Goal: Task Accomplishment & Management: Manage account settings

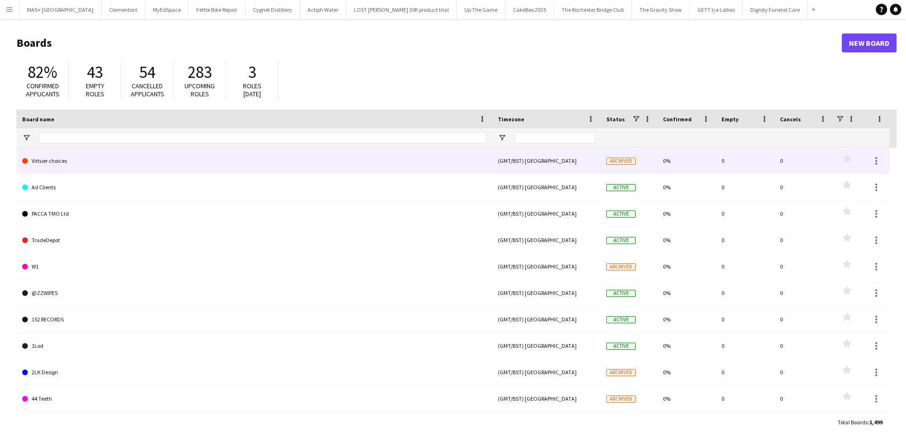
type input "**********"
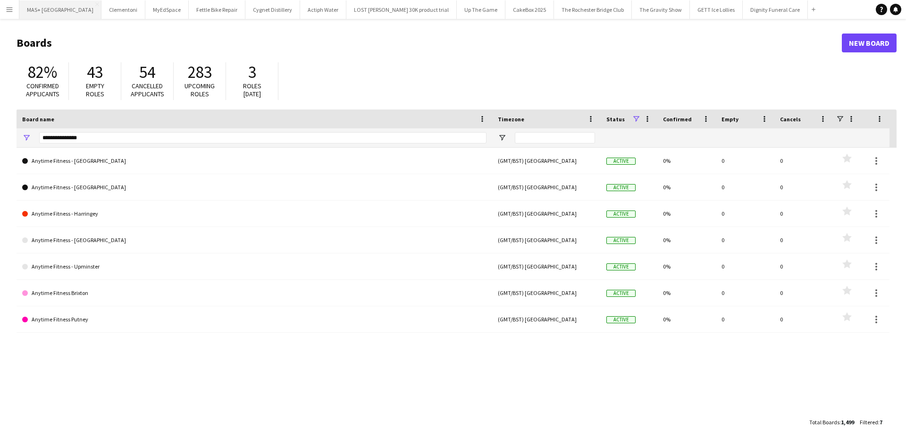
click at [27, 11] on button "MAS+ UK Close" at bounding box center [60, 9] width 82 height 18
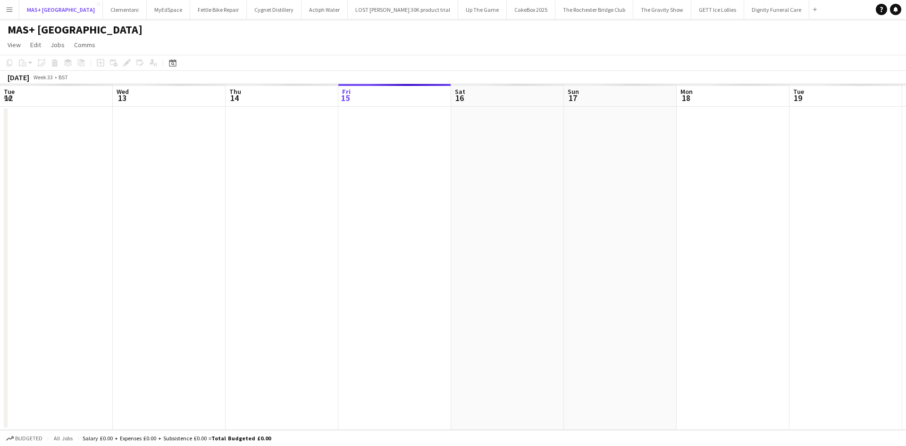
scroll to position [0, 226]
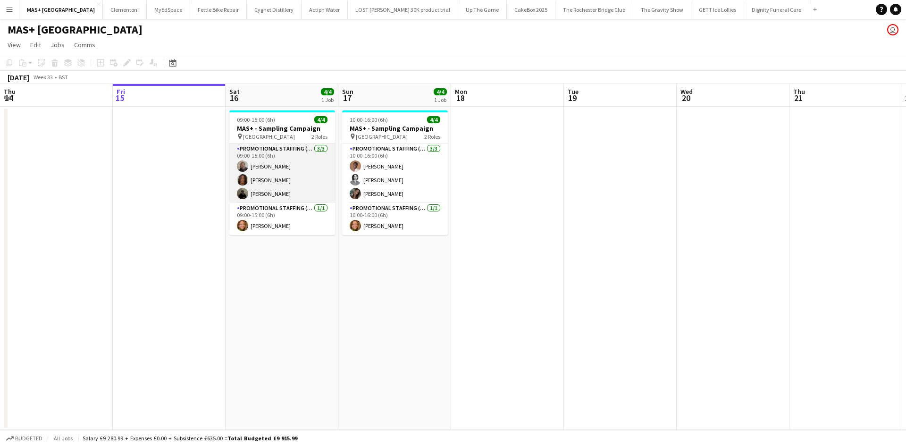
click at [285, 192] on app-card-role "Promotional Staffing (Brand Ambassadors) [DATE] 09:00-15:00 (6h) [PERSON_NAME] …" at bounding box center [282, 173] width 106 height 59
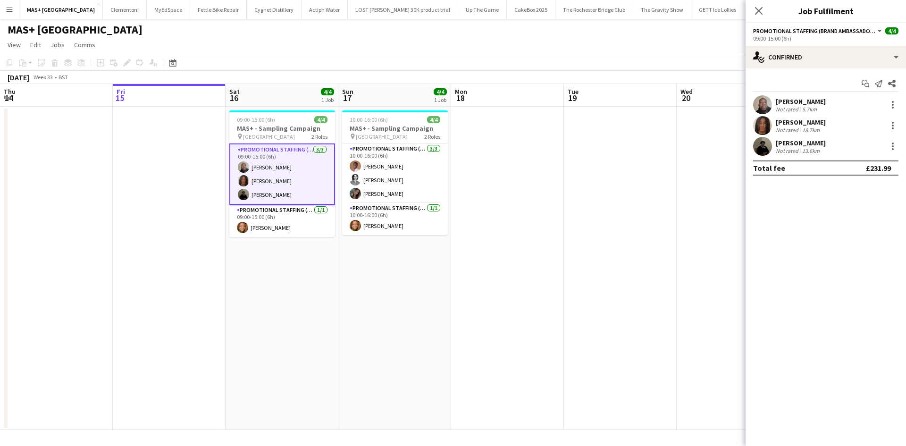
click at [794, 148] on div "Not rated" at bounding box center [788, 150] width 25 height 7
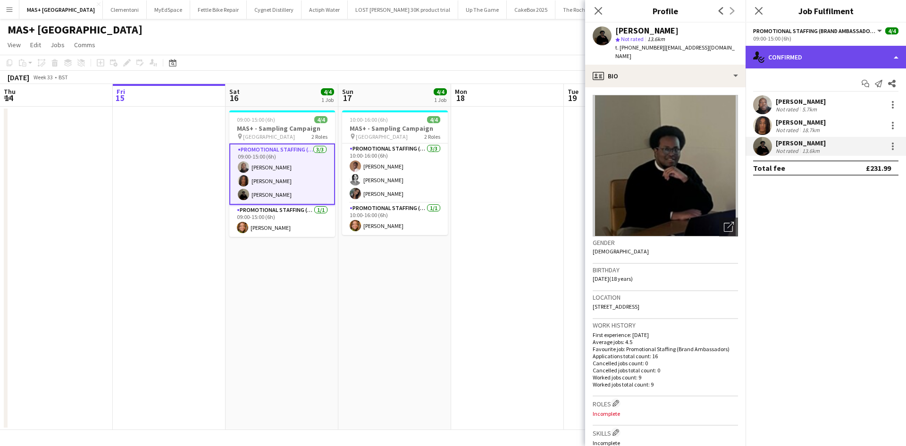
click at [803, 56] on div "single-neutral-actions-check-2 Confirmed" at bounding box center [826, 57] width 161 height 23
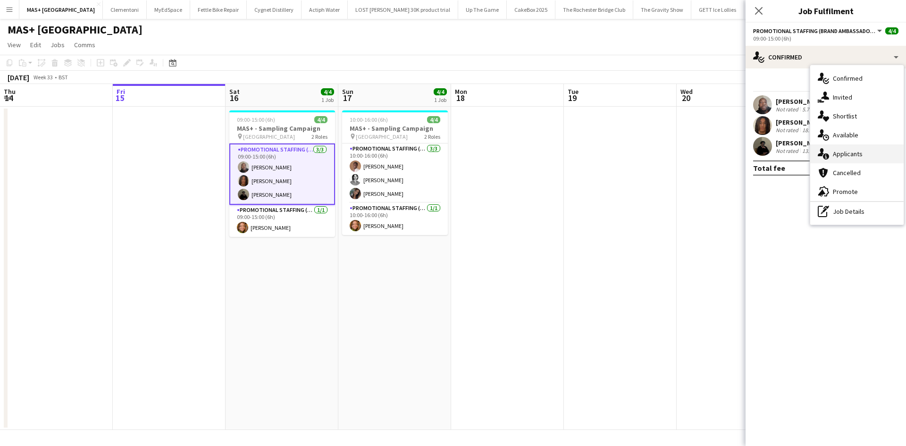
click at [837, 152] on div "single-neutral-actions-information Applicants" at bounding box center [857, 153] width 93 height 19
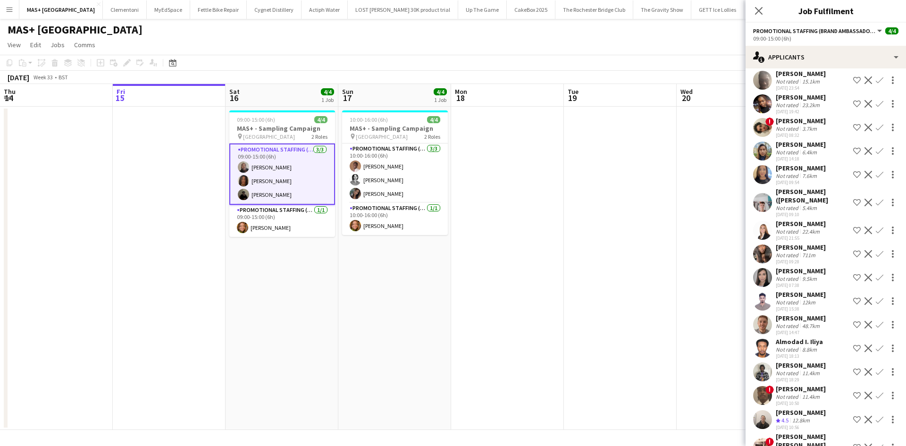
scroll to position [159, 0]
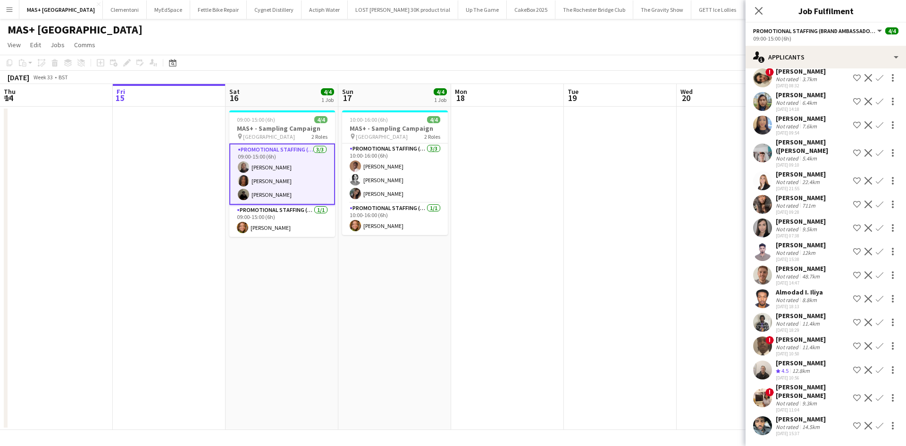
click at [504, 322] on app-date-cell at bounding box center [507, 268] width 113 height 323
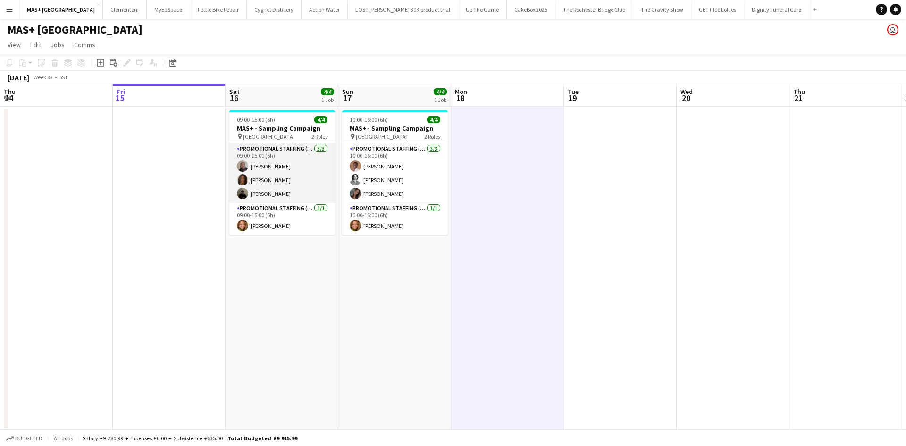
click at [256, 189] on app-card-role "Promotional Staffing (Brand Ambassadors) 3/3 09:00-15:00 (6h) Joseph Mesioye Ja…" at bounding box center [282, 173] width 106 height 59
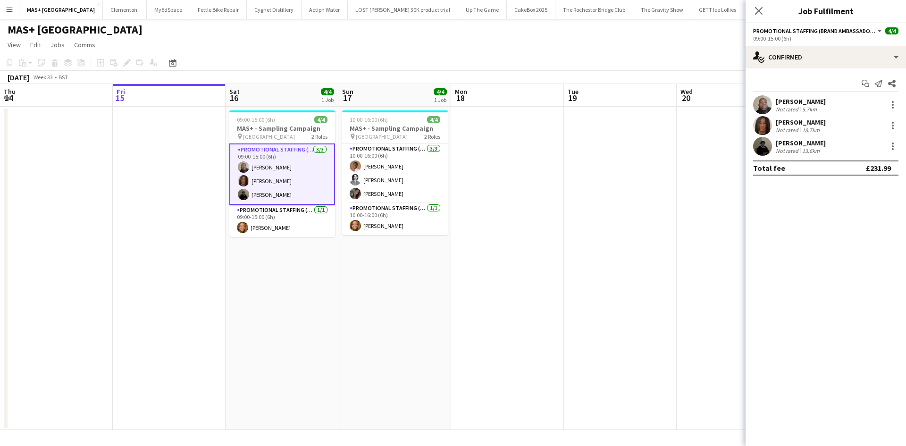
click at [821, 154] on div "Not rated 13.6km" at bounding box center [801, 150] width 50 height 7
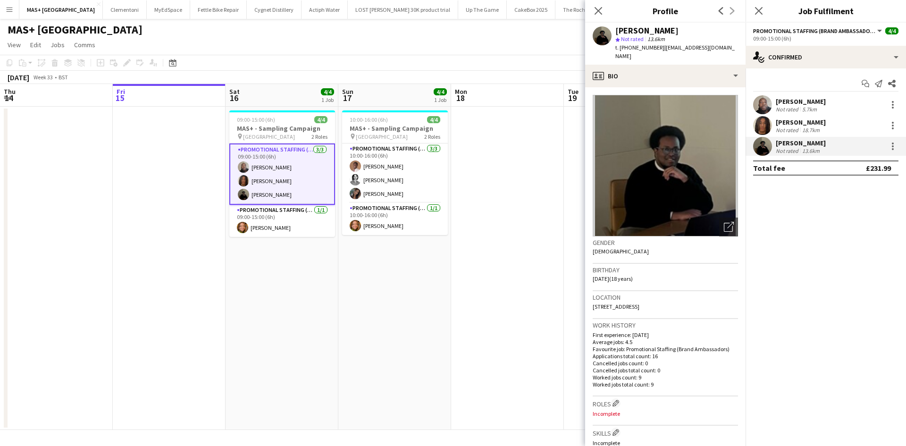
click at [808, 144] on div "[PERSON_NAME]" at bounding box center [801, 143] width 50 height 8
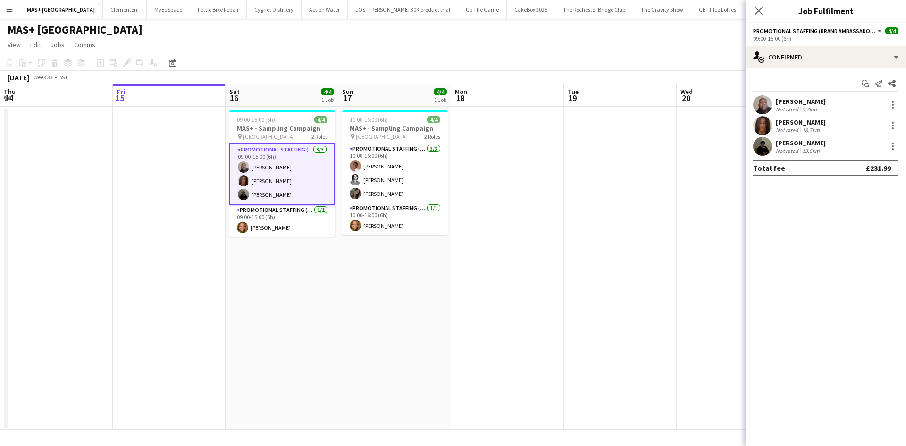
click at [408, 280] on app-date-cell "10:00-16:00 (6h) 4/4 MAS+ - Sampling Campaign pin Box Park 2 Roles Promotional …" at bounding box center [394, 268] width 113 height 323
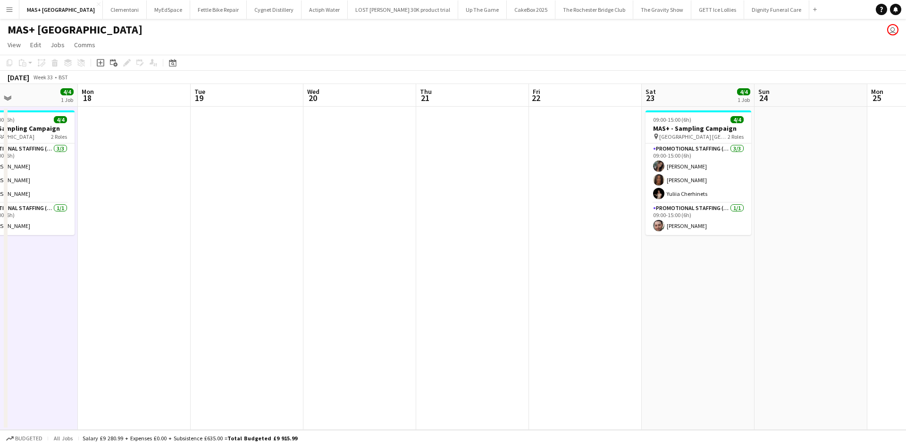
drag, startPoint x: 463, startPoint y: 265, endPoint x: 315, endPoint y: 255, distance: 147.6
click at [246, 255] on app-calendar-viewport "Thu 14 Fri 15 Sat 16 4/4 1 Job Sun 17 4/4 1 Job Mon 18 Tue 19 Wed 20 Thu 21 Fri…" at bounding box center [453, 257] width 906 height 346
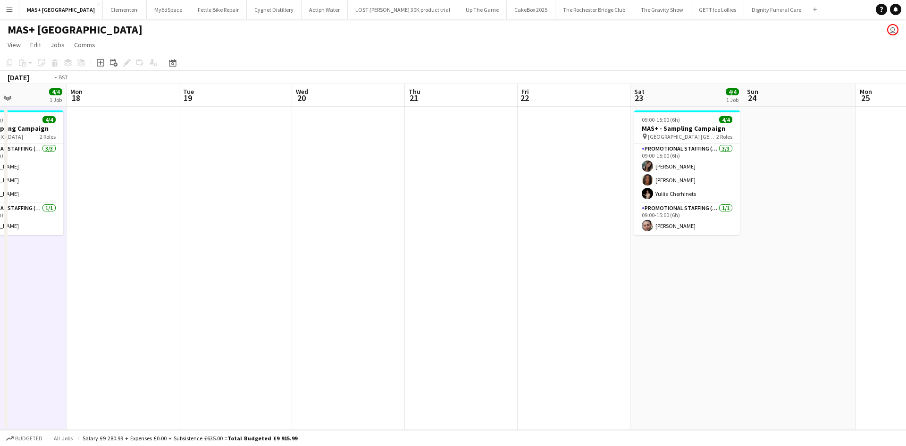
scroll to position [0, 351]
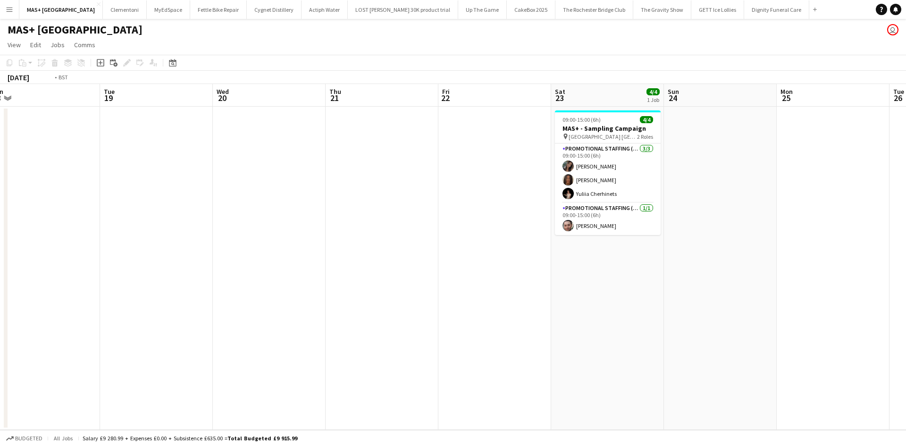
click at [253, 238] on app-calendar-viewport "Fri 15 Sat 16 4/4 1 Job Sun 17 4/4 1 Job Mon 18 Tue 19 Wed 20 Thu 21 Fri 22 Sat…" at bounding box center [453, 257] width 906 height 346
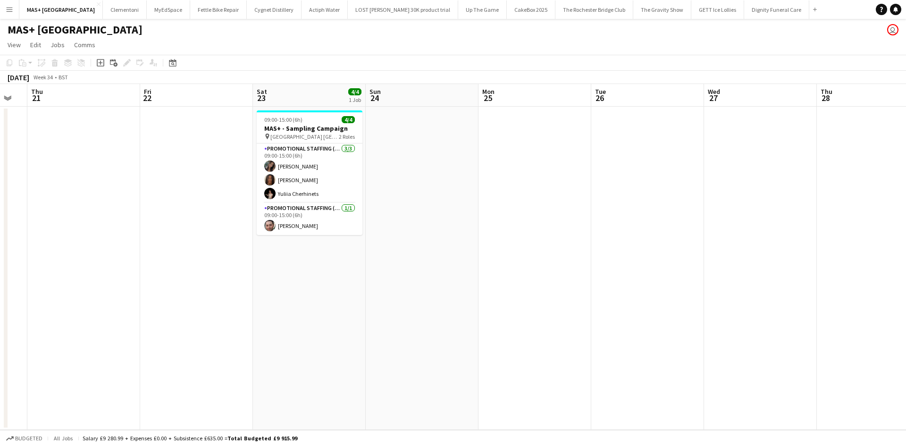
drag, startPoint x: 432, startPoint y: 251, endPoint x: 55, endPoint y: 235, distance: 378.0
click at [55, 235] on app-calendar-viewport "Sun 17 4/4 1 Job Mon 18 Tue 19 Wed 20 Thu 21 Fri 22 Sat 23 4/4 1 Job Sun 24 Mon…" at bounding box center [453, 257] width 906 height 346
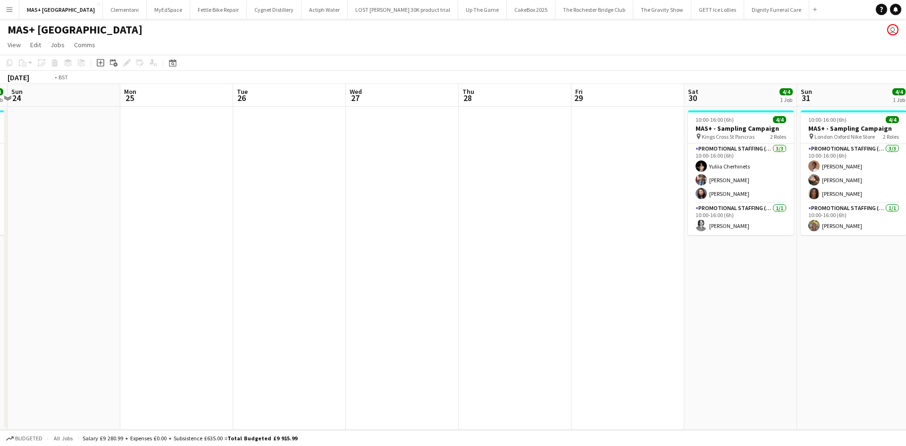
drag, startPoint x: 642, startPoint y: 250, endPoint x: 245, endPoint y: 220, distance: 398.2
click at [245, 220] on app-calendar-viewport "Thu 21 Fri 22 Sat 23 4/4 1 Job Sun 24 Mon 25 Tue 26 Wed 27 Thu 28 Fri 29 Sat 30…" at bounding box center [453, 257] width 906 height 346
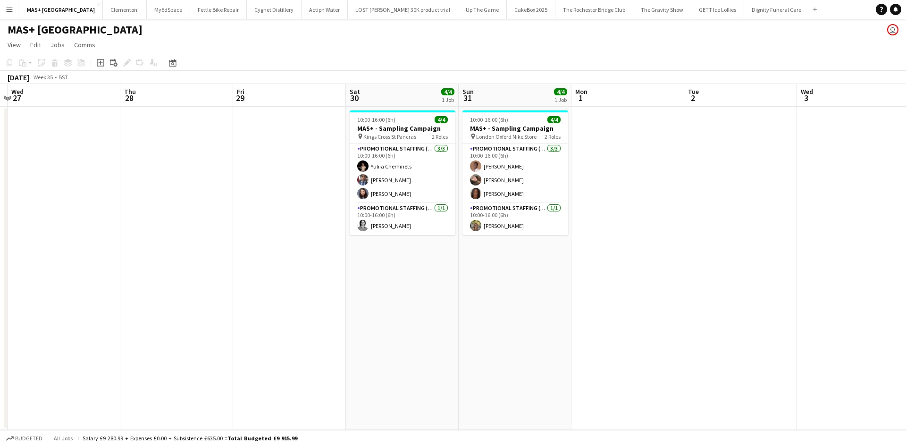
scroll to position [0, 337]
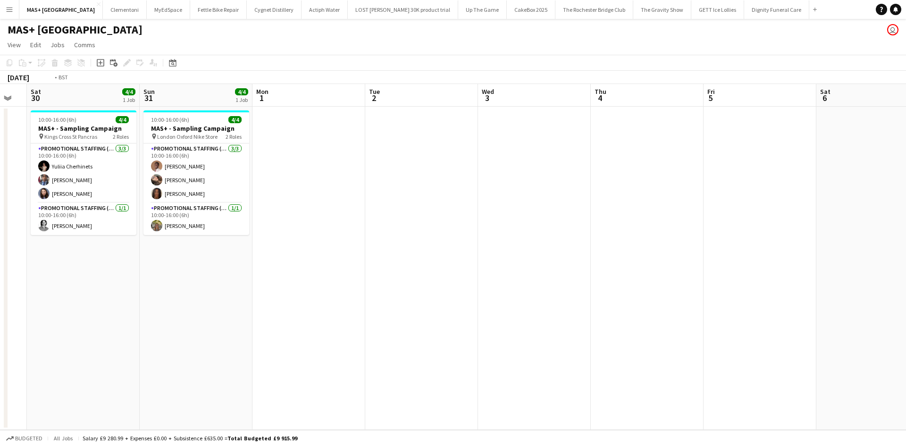
drag, startPoint x: 655, startPoint y: 200, endPoint x: 891, endPoint y: 242, distance: 240.1
click at [902, 242] on app-calendar-viewport "Wed 27 Thu 28 Fri 29 Sat 30 4/4 1 Job Sun 31 4/4 1 Job Mon 1 Tue 2 Wed 3 Thu 4 …" at bounding box center [453, 257] width 906 height 346
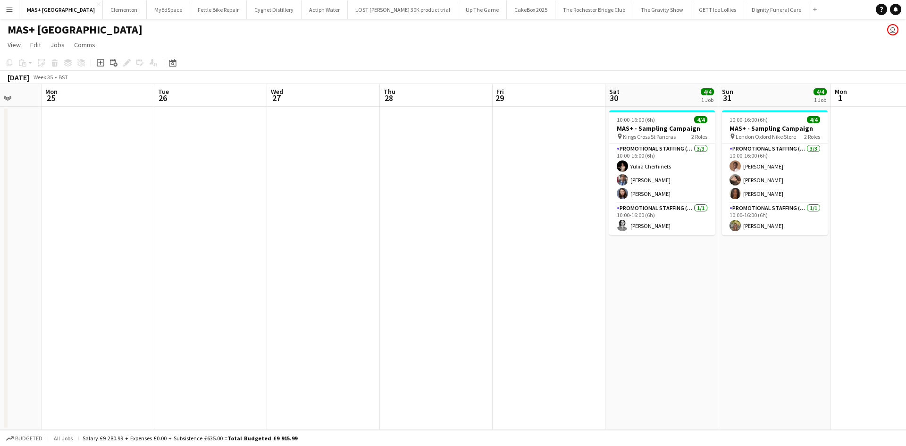
drag, startPoint x: 118, startPoint y: 279, endPoint x: 822, endPoint y: 279, distance: 703.9
click at [840, 277] on app-calendar-viewport "Fri 22 Sat 23 4/4 1 Job Sun 24 Mon 25 Tue 26 Wed 27 Thu 28 Fri 29 Sat 30 4/4 1 …" at bounding box center [453, 257] width 906 height 346
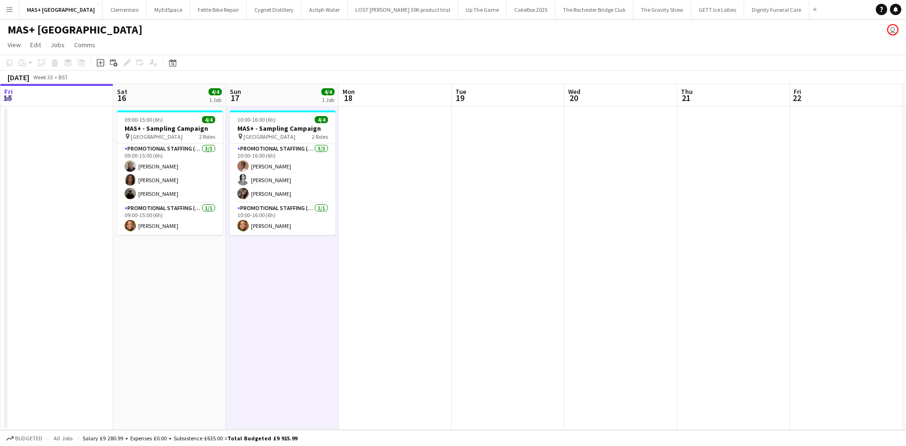
drag, startPoint x: 258, startPoint y: 274, endPoint x: 707, endPoint y: 280, distance: 449.0
click at [735, 280] on app-calendar-viewport "Tue 12 Wed 13 Thu 14 Fri 15 Sat 16 4/4 1 Job Sun 17 4/4 1 Job Mon 18 Tue 19 Wed…" at bounding box center [453, 257] width 906 height 346
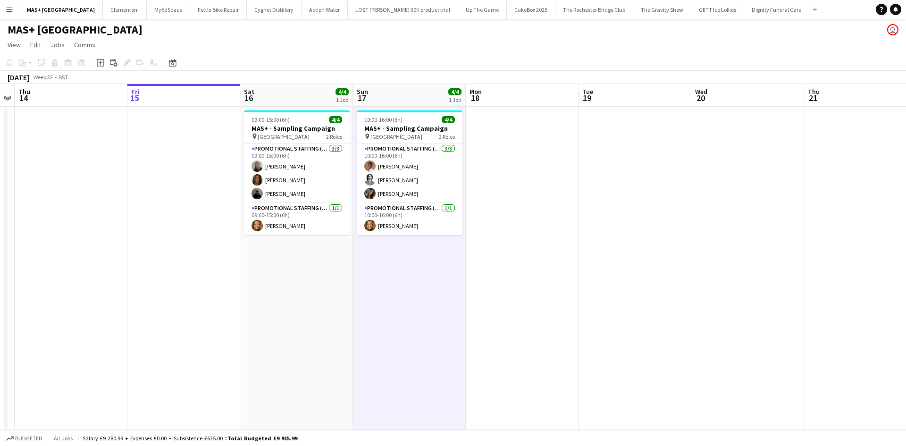
click at [13, 13] on button "Menu" at bounding box center [9, 9] width 19 height 19
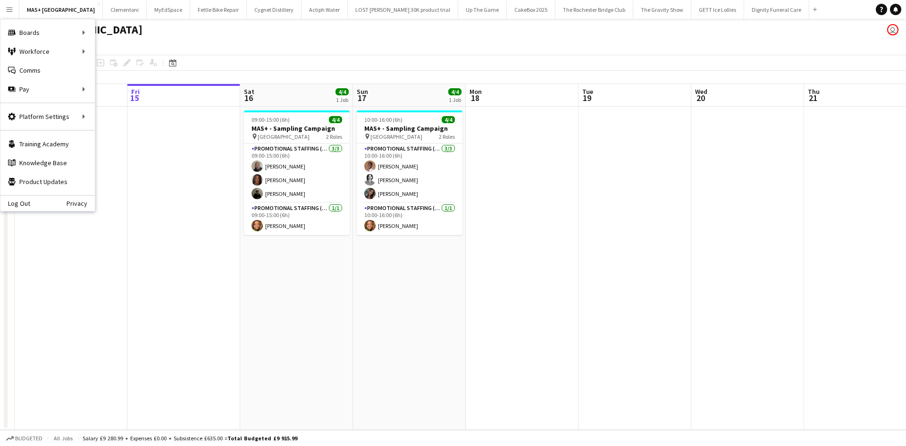
click at [525, 212] on app-date-cell at bounding box center [522, 268] width 113 height 323
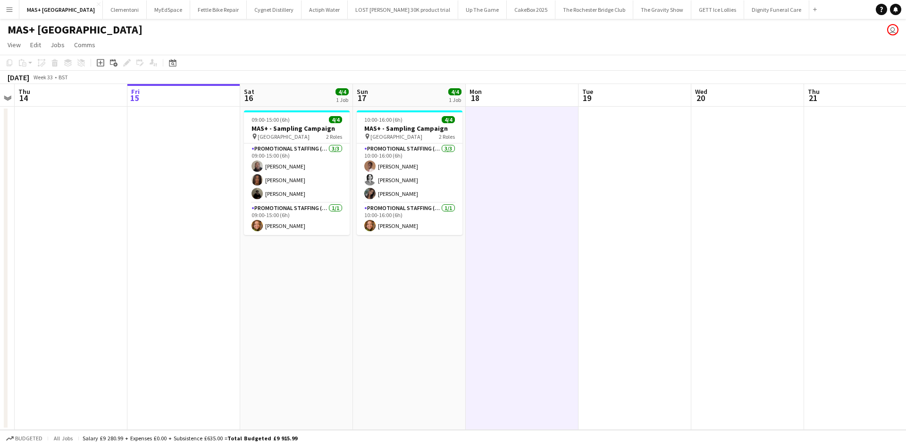
click at [10, 10] on app-icon "Menu" at bounding box center [10, 10] width 8 height 8
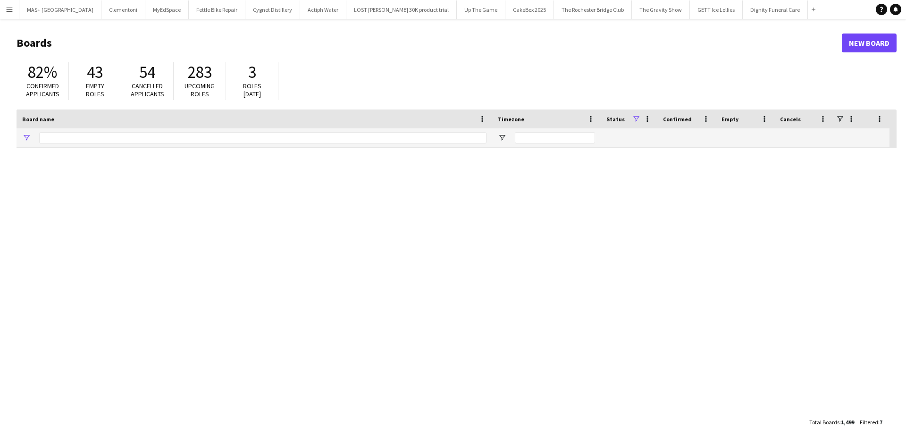
type input "**********"
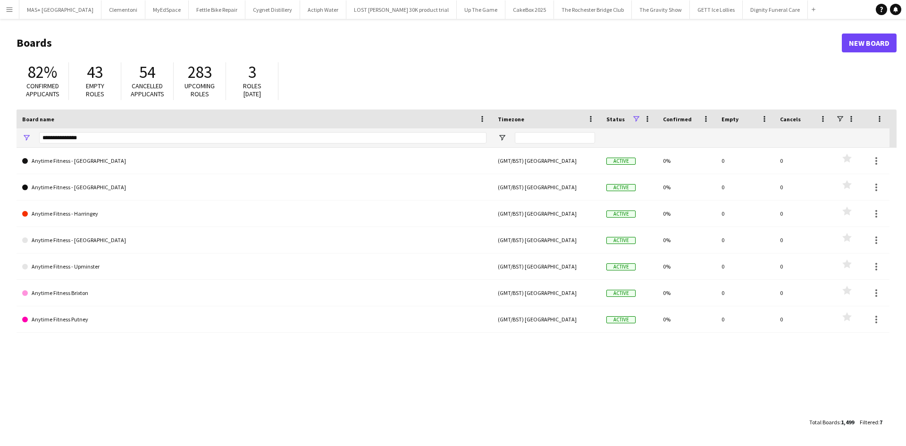
click at [10, 10] on app-icon "Menu" at bounding box center [10, 10] width 8 height 8
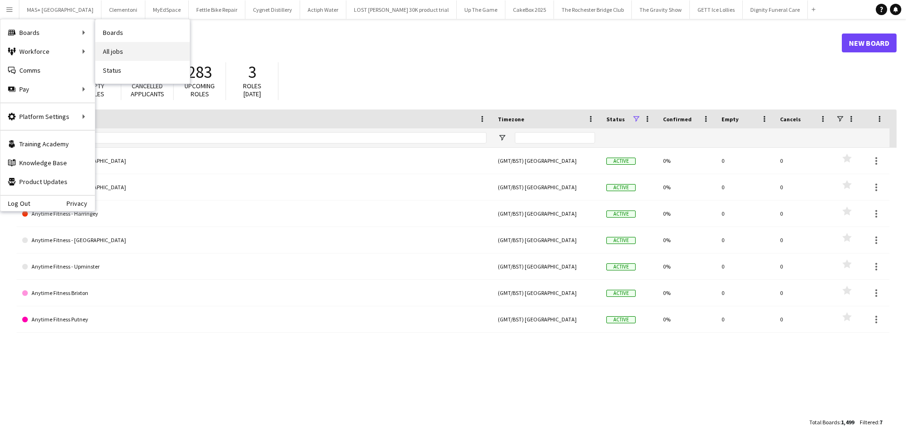
click at [113, 45] on link "All jobs" at bounding box center [142, 51] width 94 height 19
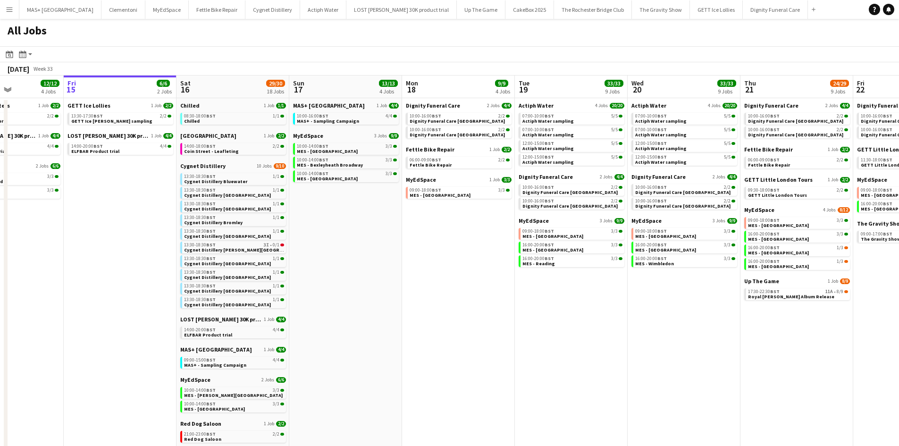
drag, startPoint x: 500, startPoint y: 231, endPoint x: 451, endPoint y: 236, distance: 49.4
click at [451, 236] on app-calendar-viewport "Tue 12 5/5 2 Jobs Wed 13 8/8 3 Jobs Thu 14 12/12 4 Jobs Fri 15 6/6 2 Jobs Sat 1…" at bounding box center [449, 327] width 899 height 502
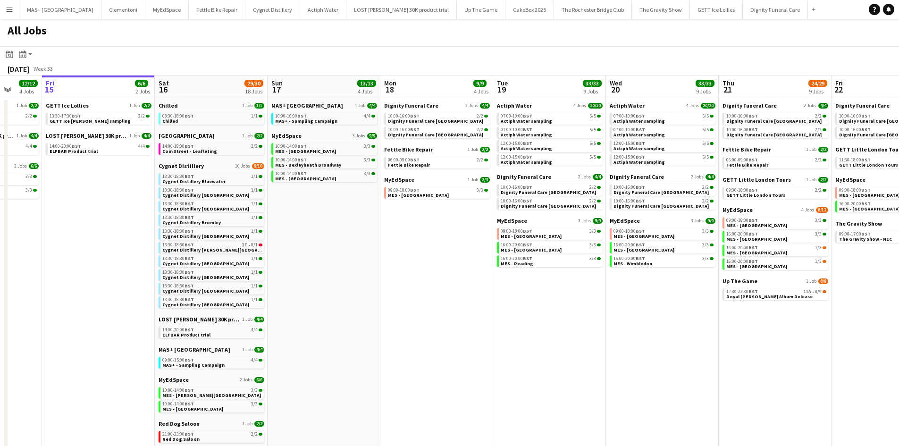
drag, startPoint x: 386, startPoint y: 232, endPoint x: 237, endPoint y: 232, distance: 148.7
click at [237, 232] on app-calendar-viewport "Tue 12 5/5 2 Jobs Wed 13 8/8 3 Jobs Thu 14 12/12 4 Jobs Fri 15 6/6 2 Jobs Sat 1…" at bounding box center [449, 327] width 899 height 502
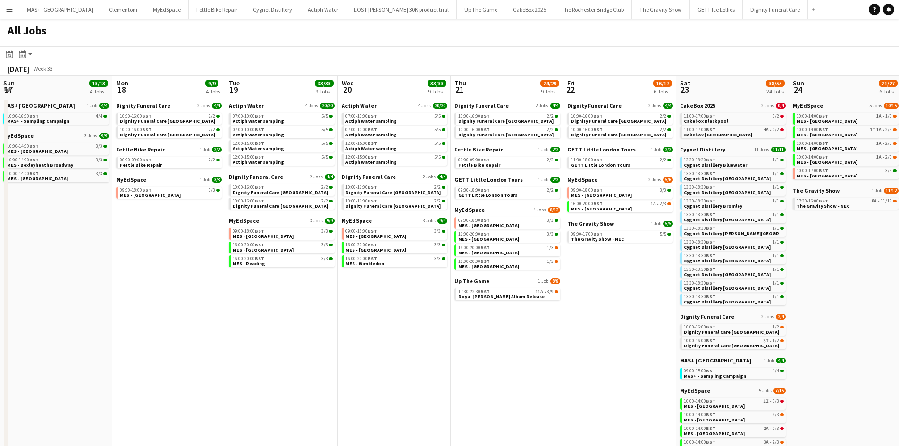
drag, startPoint x: 609, startPoint y: 310, endPoint x: 567, endPoint y: 315, distance: 42.4
click at [567, 315] on app-calendar-viewport "Thu 14 12/12 4 Jobs Fri 15 6/6 2 Jobs Sat 16 29/30 18 Jobs Sun 17 13/13 4 Jobs …" at bounding box center [449, 327] width 899 height 502
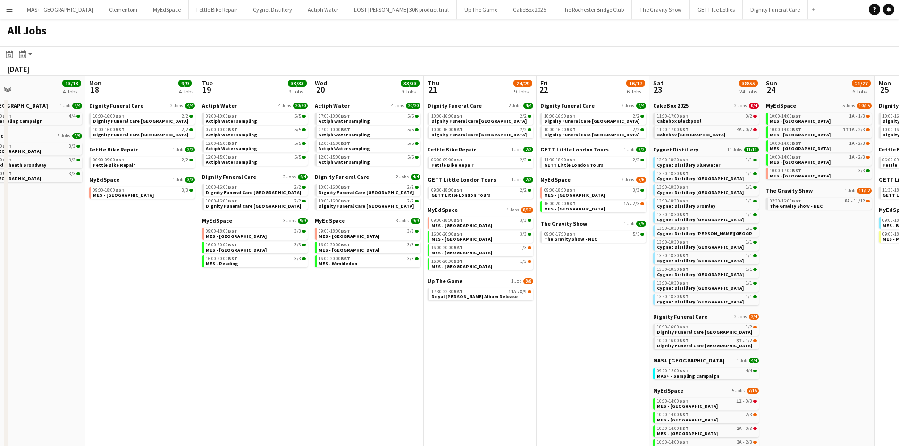
scroll to position [0, 302]
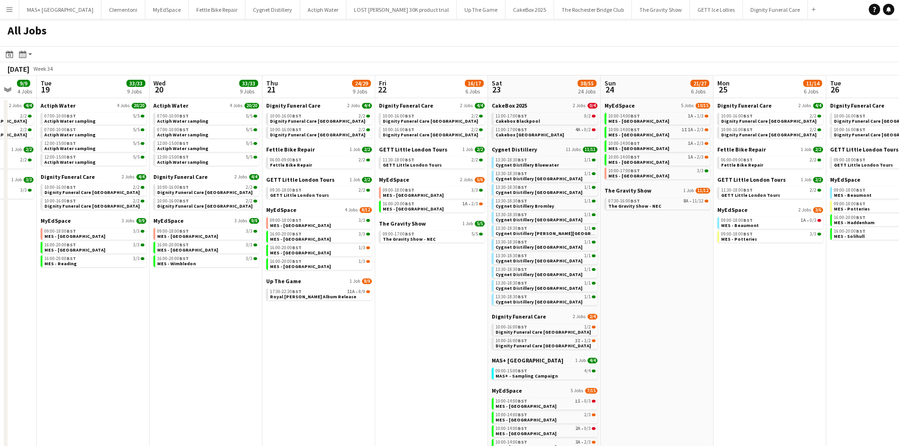
drag, startPoint x: 588, startPoint y: 302, endPoint x: 399, endPoint y: 291, distance: 188.6
click at [298, 290] on app-calendar-viewport "Sat 16 29/30 18 Jobs Sun 17 13/13 4 Jobs Mon 18 9/9 4 Jobs Tue 19 33/33 9 Jobs …" at bounding box center [449, 345] width 899 height 539
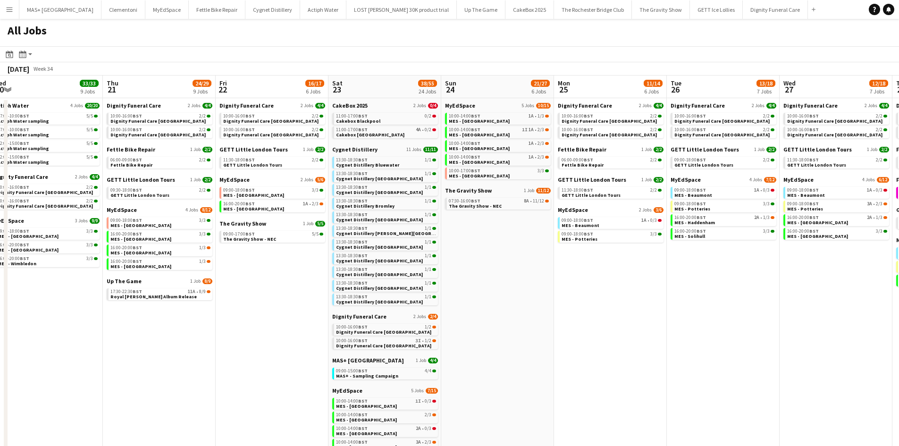
scroll to position [0, 462]
drag, startPoint x: 435, startPoint y: 287, endPoint x: 275, endPoint y: 275, distance: 160.5
click at [275, 275] on app-calendar-viewport "Sat 16 29/30 18 Jobs Sun 17 13/13 4 Jobs Mon 18 9/9 4 Jobs Tue 19 33/33 9 Jobs …" at bounding box center [449, 345] width 899 height 539
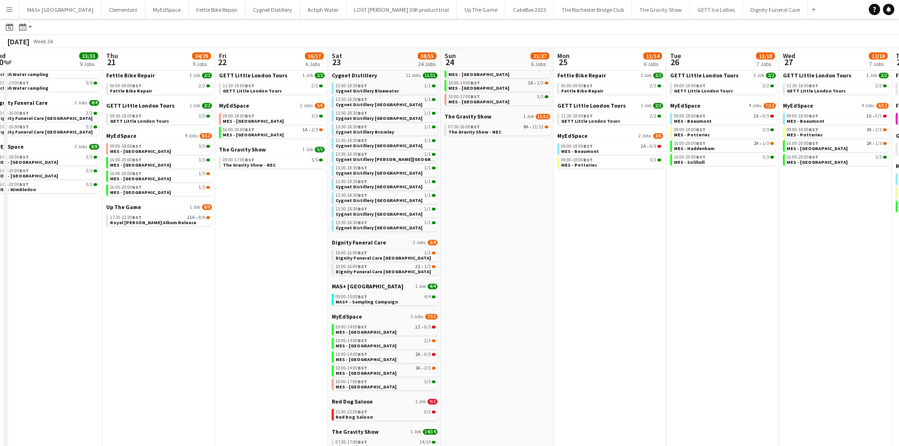
scroll to position [0, 233]
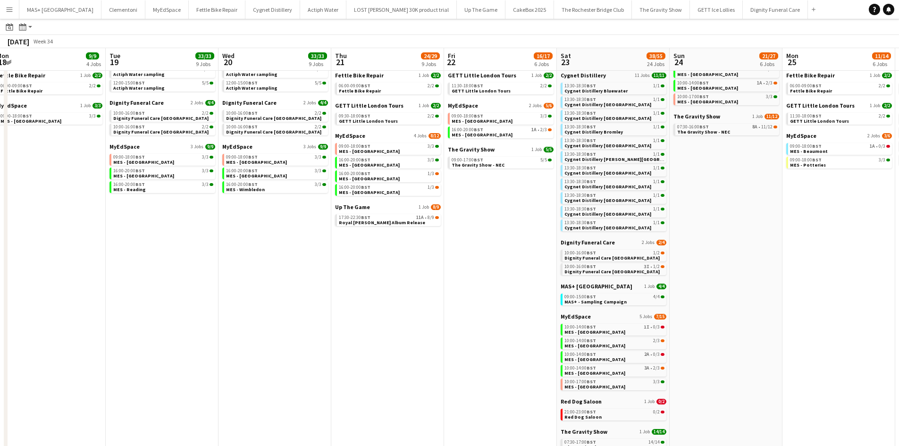
drag, startPoint x: 557, startPoint y: 304, endPoint x: 448, endPoint y: 311, distance: 109.7
click at [448, 311] on app-calendar-viewport "Sat 16 29/30 18 Jobs Sun 17 13/13 4 Jobs Mon 18 9/9 4 Jobs Tue 19 33/33 9 Jobs …" at bounding box center [449, 256] width 899 height 567
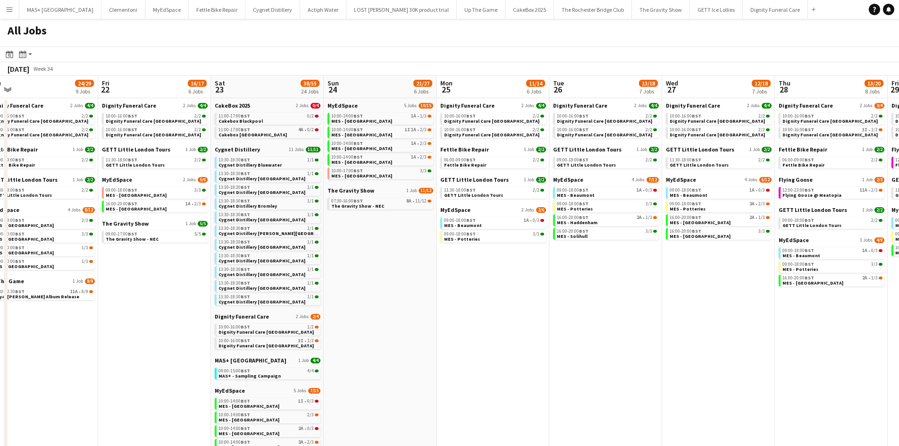
scroll to position [0, 245]
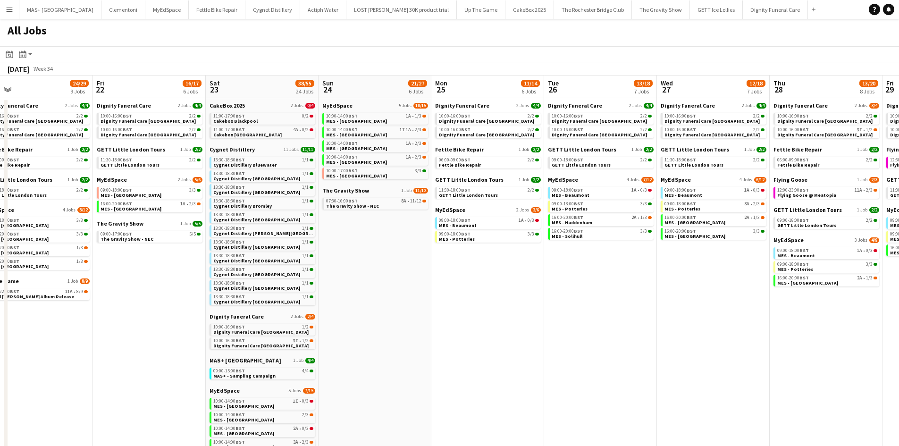
drag, startPoint x: 728, startPoint y: 295, endPoint x: 716, endPoint y: 300, distance: 13.9
click at [716, 300] on app-calendar-viewport "Tue 19 33/33 9 Jobs Wed 20 33/33 9 Jobs Thu 21 24/29 9 Jobs Fri 22 16/17 6 Jobs…" at bounding box center [449, 345] width 899 height 539
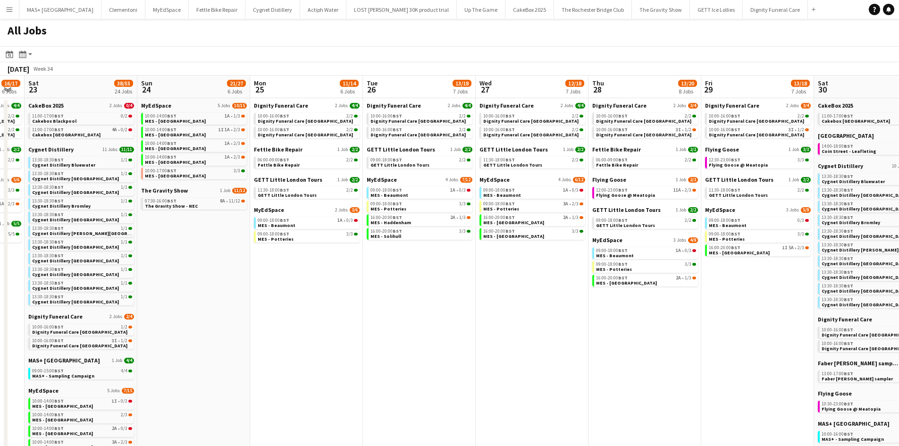
drag, startPoint x: 666, startPoint y: 298, endPoint x: 484, endPoint y: 298, distance: 181.3
click at [484, 298] on app-calendar-viewport "Tue 19 33/33 9 Jobs Wed 20 33/33 9 Jobs Thu 21 24/29 9 Jobs Fri 22 16/17 6 Jobs…" at bounding box center [449, 345] width 899 height 539
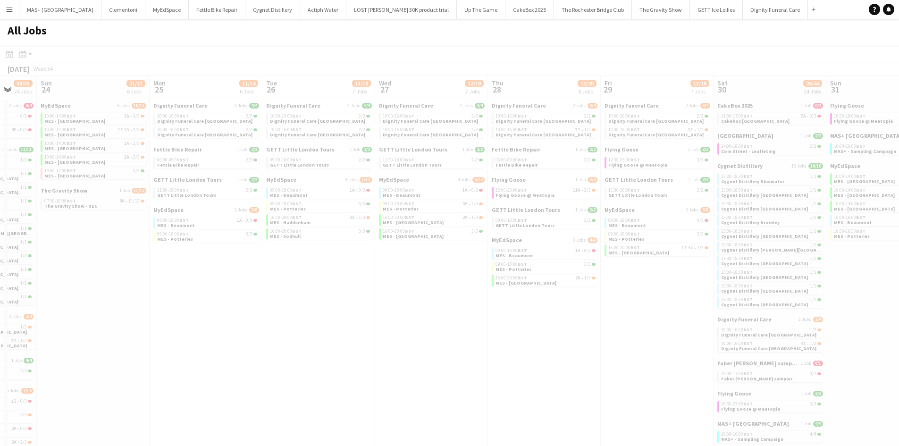
drag, startPoint x: 511, startPoint y: 310, endPoint x: 358, endPoint y: 293, distance: 153.9
click at [340, 294] on app-all-jobs "All Jobs Date picker AUG 2025 AUG 2025 Monday M Tuesday T Wednesday W Thursday …" at bounding box center [449, 317] width 899 height 596
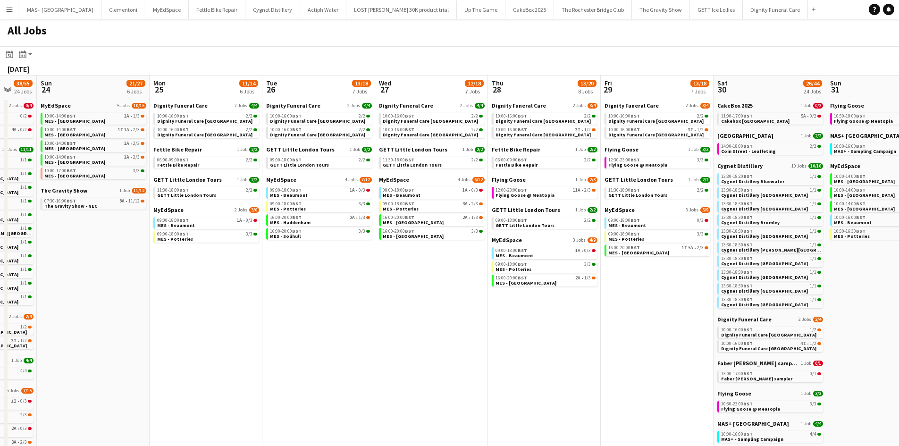
scroll to position [0, 328]
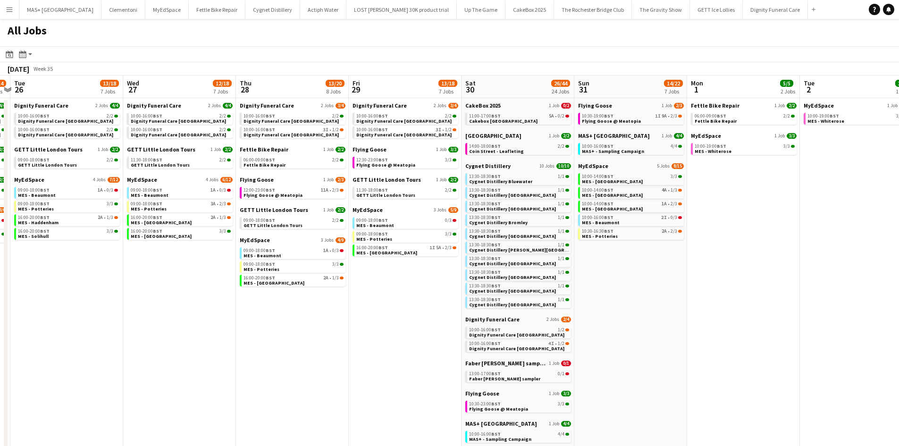
drag, startPoint x: 636, startPoint y: 324, endPoint x: 384, endPoint y: 324, distance: 252.1
click at [384, 324] on app-calendar-viewport "Sat 23 38/55 24 Jobs Sun 24 21/27 6 Jobs Mon 25 11/14 6 Jobs Tue 26 13/18 7 Job…" at bounding box center [449, 345] width 899 height 539
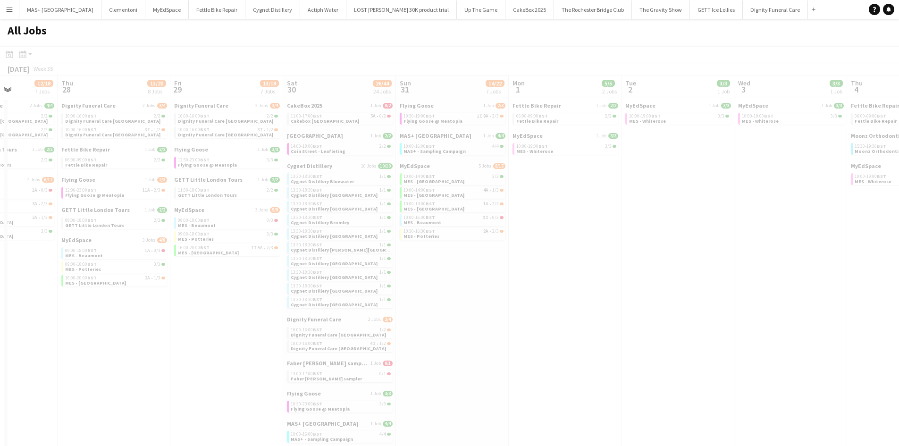
drag, startPoint x: 666, startPoint y: 313, endPoint x: 488, endPoint y: 310, distance: 178.5
click at [447, 309] on app-all-jobs "All Jobs Date picker AUG 2025 AUG 2025 Monday M Tuesday T Wednesday W Thursday …" at bounding box center [449, 317] width 899 height 596
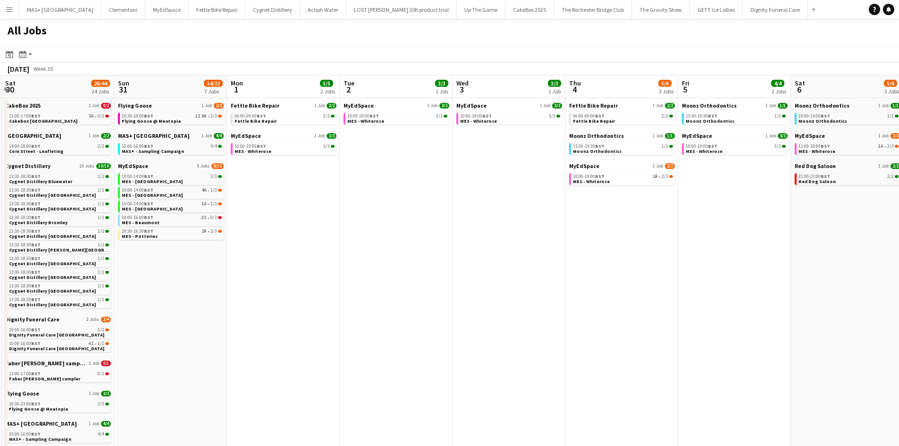
drag, startPoint x: 638, startPoint y: 306, endPoint x: 611, endPoint y: 300, distance: 27.1
click at [389, 303] on app-calendar-viewport "Wed 27 12/18 7 Jobs Thu 28 13/20 8 Jobs Fri 29 13/18 7 Jobs Sat 30 26/44 24 Job…" at bounding box center [449, 345] width 899 height 539
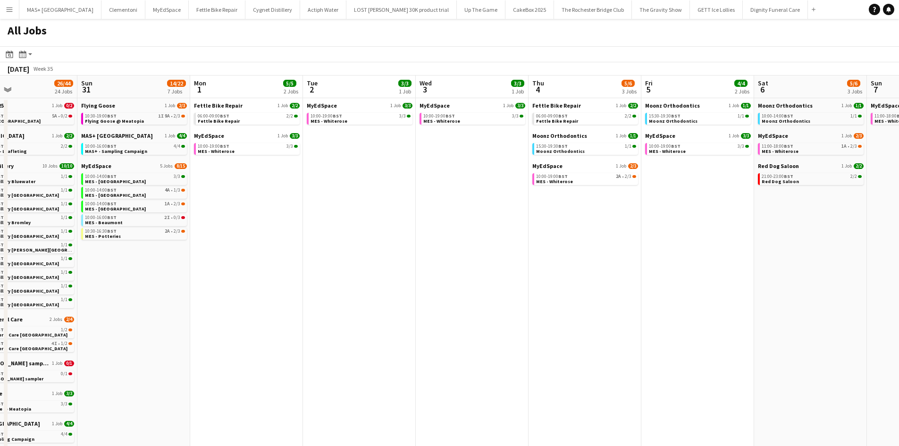
scroll to position [0, 375]
drag, startPoint x: 634, startPoint y: 300, endPoint x: 596, endPoint y: 300, distance: 37.8
click at [596, 300] on app-calendar-viewport "Wed 27 12/18 7 Jobs Thu 28 13/20 8 Jobs Fri 29 13/18 7 Jobs Sat 30 26/44 24 Job…" at bounding box center [449, 345] width 899 height 539
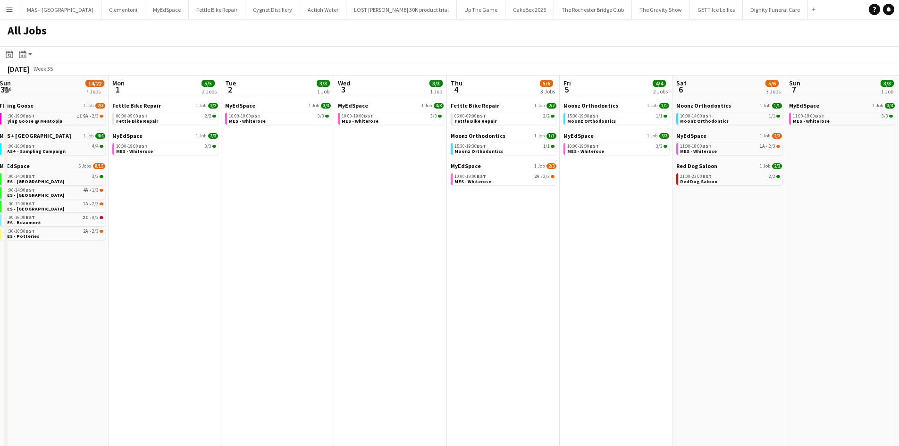
scroll to position [0, 457]
drag, startPoint x: 628, startPoint y: 298, endPoint x: 546, endPoint y: 299, distance: 82.1
click at [546, 299] on app-calendar-viewport "Wed 27 12/18 7 Jobs Thu 28 13/20 8 Jobs Fri 29 13/18 7 Jobs Sat 30 26/44 24 Job…" at bounding box center [449, 345] width 899 height 539
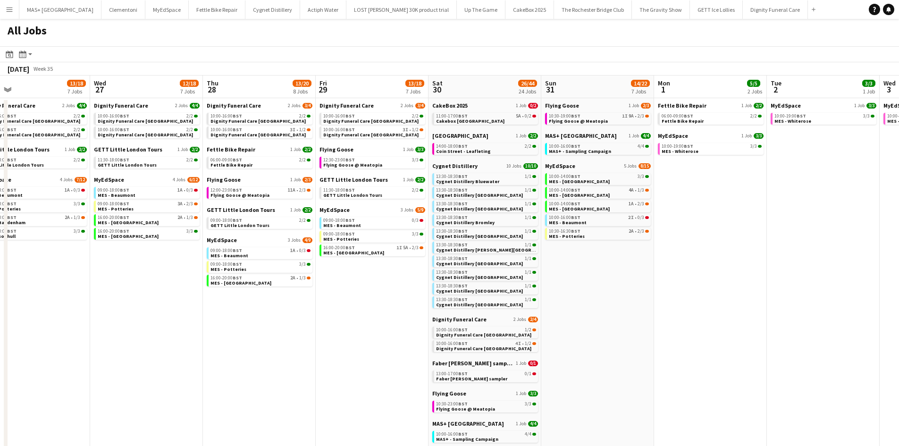
drag, startPoint x: 439, startPoint y: 299, endPoint x: 751, endPoint y: 291, distance: 312.1
click at [774, 291] on app-calendar-viewport "Sun 24 21/27 6 Jobs Mon 25 11/14 6 Jobs Tue 26 13/18 7 Jobs Wed 27 12/18 7 Jobs…" at bounding box center [449, 345] width 899 height 539
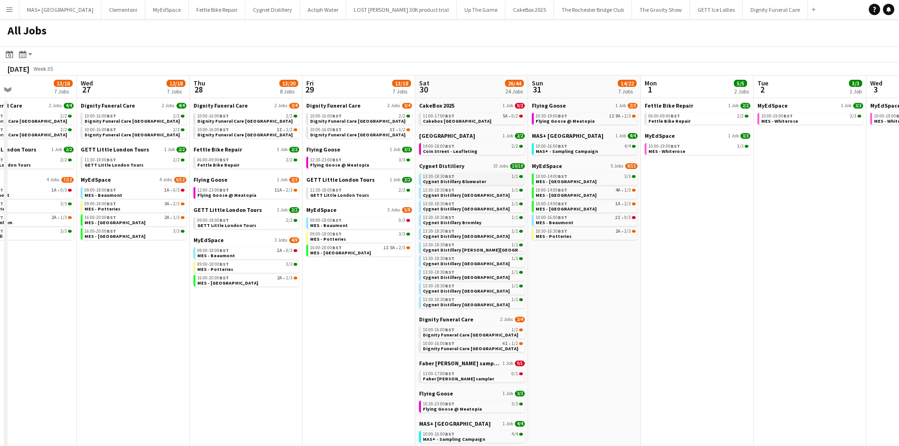
click at [435, 181] on span "Cygnet Distillery Bluewater" at bounding box center [454, 181] width 63 height 6
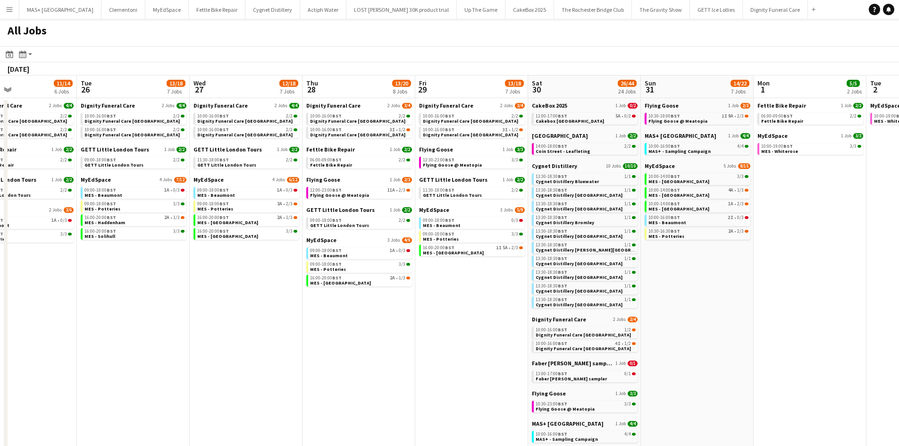
scroll to position [0, 0]
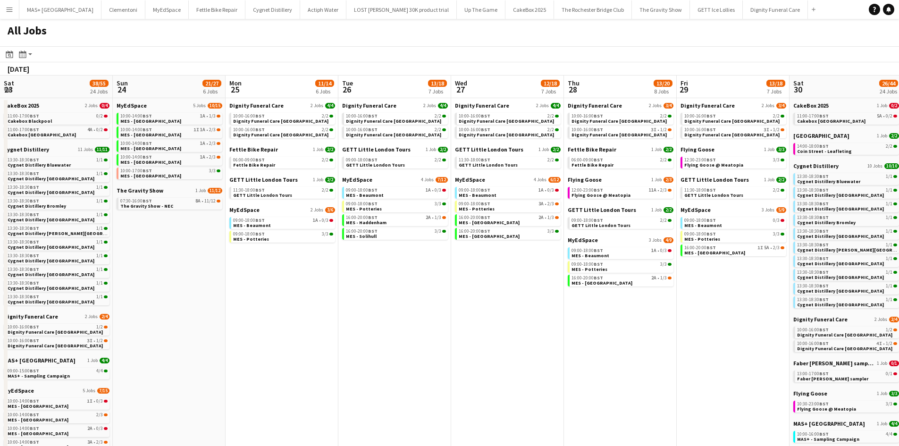
drag, startPoint x: 392, startPoint y: 337, endPoint x: 593, endPoint y: 337, distance: 201.1
click at [715, 337] on app-calendar-viewport "Sat 23 38/55 24 Jobs Sun 24 21/27 6 Jobs Mon 25 11/14 6 Jobs Tue 26 13/18 7 Job…" at bounding box center [449, 345] width 899 height 539
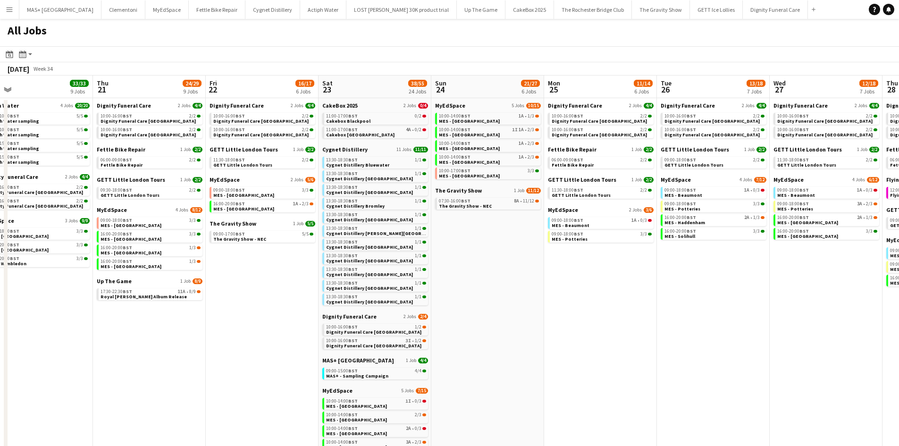
scroll to position [0, 238]
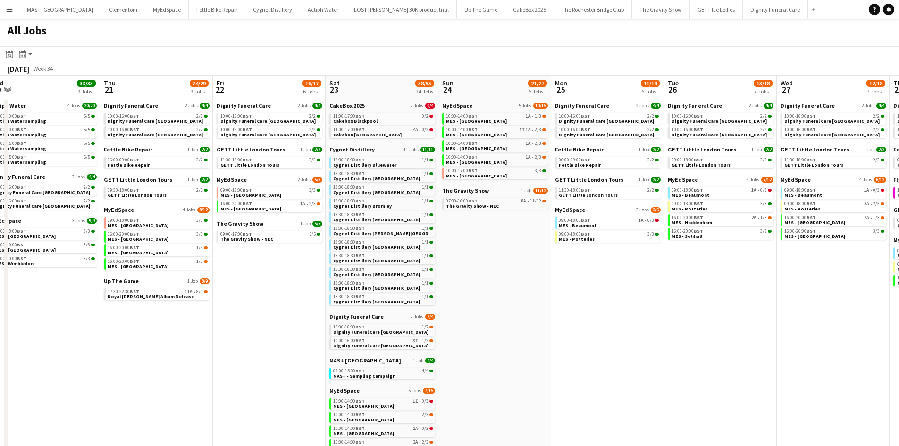
drag, startPoint x: 463, startPoint y: 340, endPoint x: 483, endPoint y: 340, distance: 20.3
click at [483, 340] on app-calendar-viewport "Mon 18 9/9 4 Jobs Tue 19 33/33 9 Jobs Wed 20 33/33 9 Jobs Thu 21 24/29 9 Jobs F…" at bounding box center [449, 345] width 899 height 539
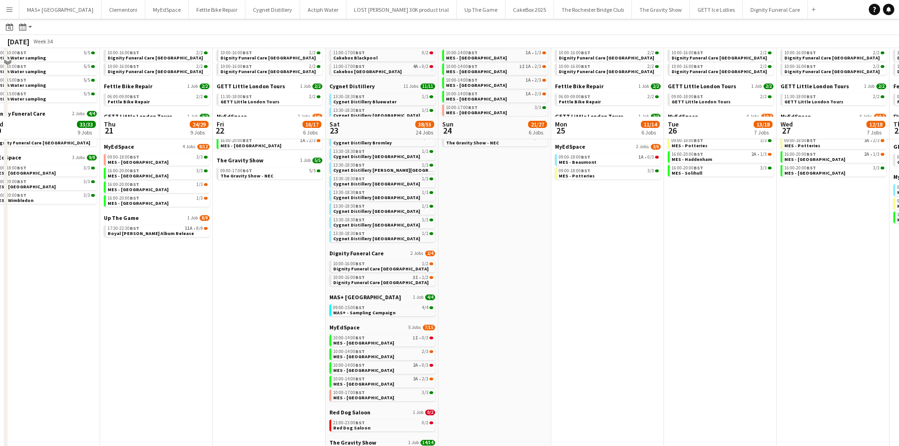
scroll to position [142, 0]
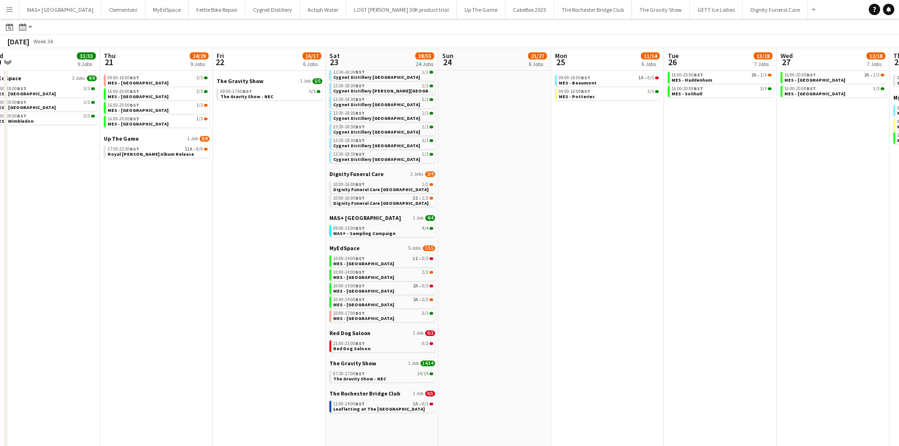
click at [383, 237] on div "MAS+ UK 1 Job 4/4 09:00-15:00 BST 4/4 MAS+ - Sampling Campaign" at bounding box center [383, 229] width 106 height 30
click at [381, 232] on span "MAS+ - Sampling Campaign" at bounding box center [364, 233] width 62 height 6
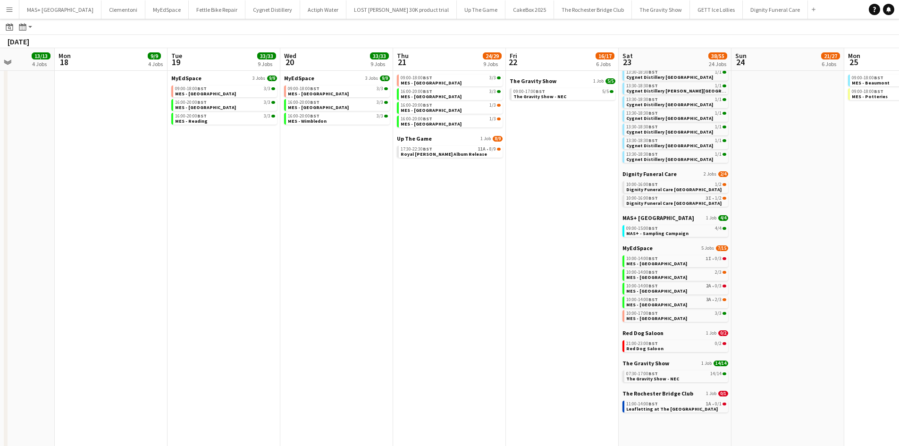
drag, startPoint x: 629, startPoint y: 301, endPoint x: 544, endPoint y: 300, distance: 85.0
click at [706, 300] on app-calendar-viewport "Sat 16 29/30 18 Jobs Sun 17 13/13 4 Jobs Mon 18 9/9 4 Jobs Tue 19 33/33 9 Jobs …" at bounding box center [449, 188] width 899 height 567
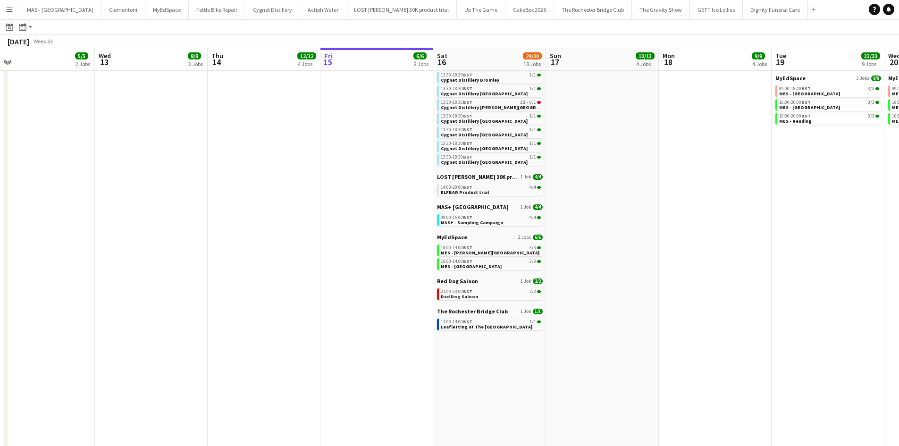
drag, startPoint x: 443, startPoint y: 300, endPoint x: 622, endPoint y: 303, distance: 178.9
click at [834, 296] on app-calendar-viewport "Sun 10 15/18 7 Jobs Mon 11 Tue 12 5/5 2 Jobs Wed 13 8/8 3 Jobs Thu 14 12/12 4 J…" at bounding box center [449, 188] width 899 height 567
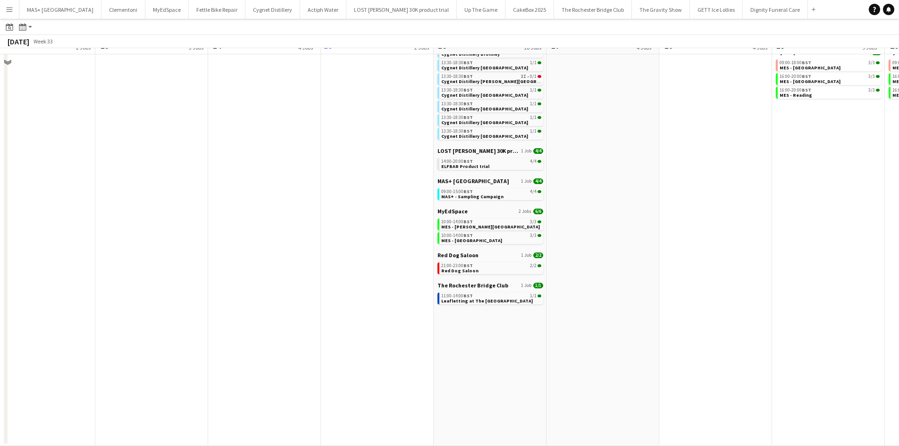
scroll to position [26, 0]
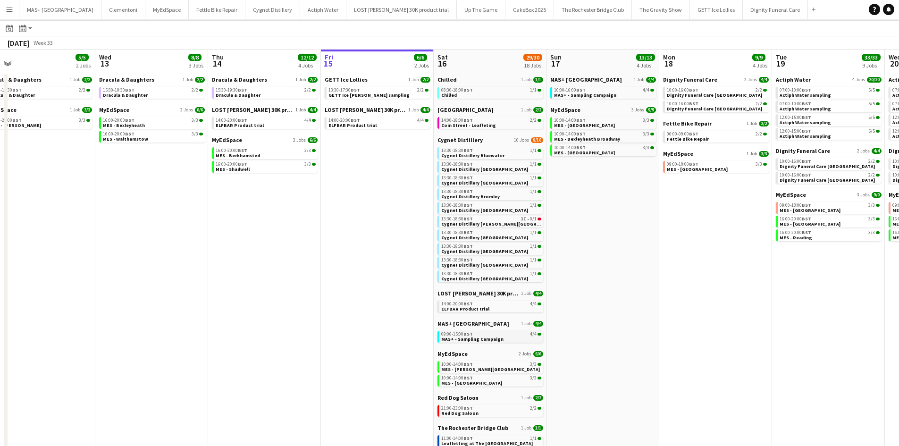
click at [497, 338] on span "MAS+ - Sampling Campaign" at bounding box center [472, 339] width 62 height 6
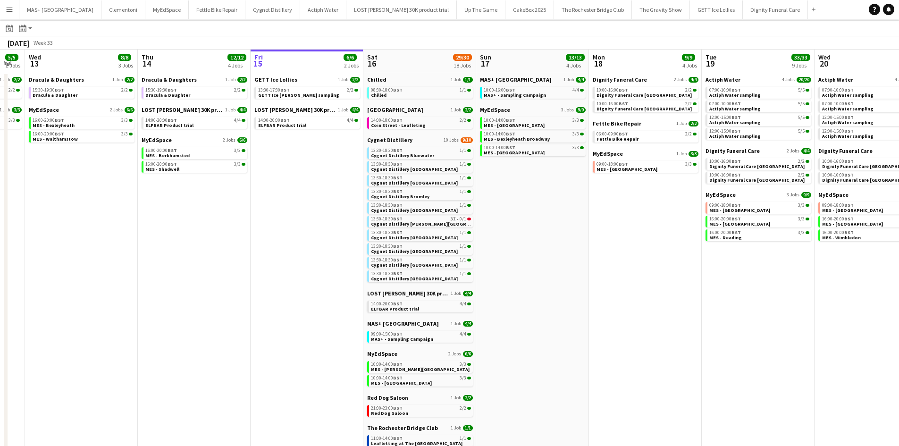
drag, startPoint x: 417, startPoint y: 192, endPoint x: 346, endPoint y: 193, distance: 70.3
click at [346, 193] on app-calendar-viewport "Sun 10 15/18 7 Jobs Mon 11 Tue 12 5/5 2 Jobs Wed 13 8/8 3 Jobs Thu 14 12/12 4 J…" at bounding box center [449, 319] width 899 height 539
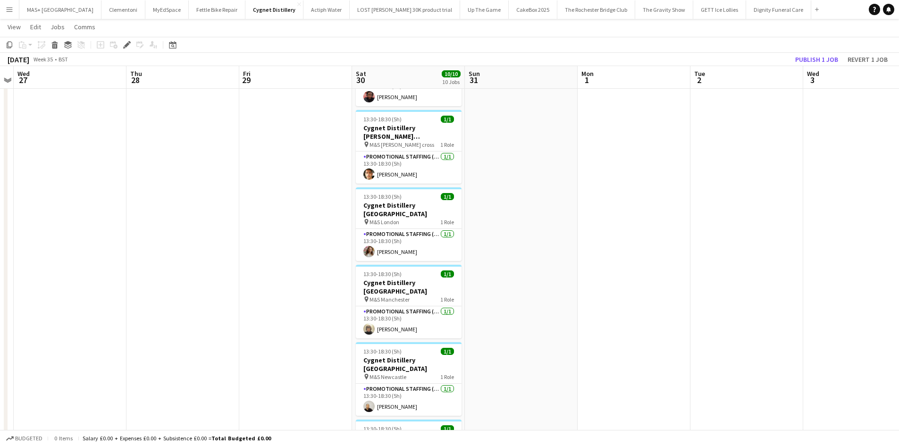
scroll to position [330, 0]
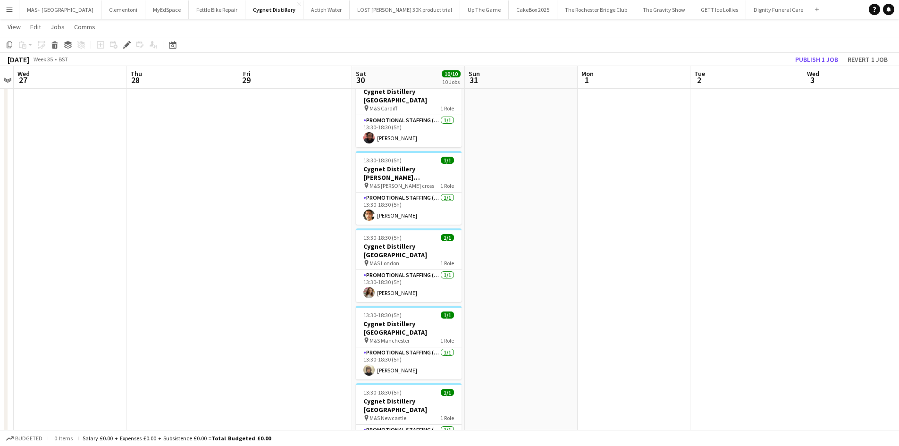
click at [4, 7] on button "Menu" at bounding box center [9, 9] width 19 height 19
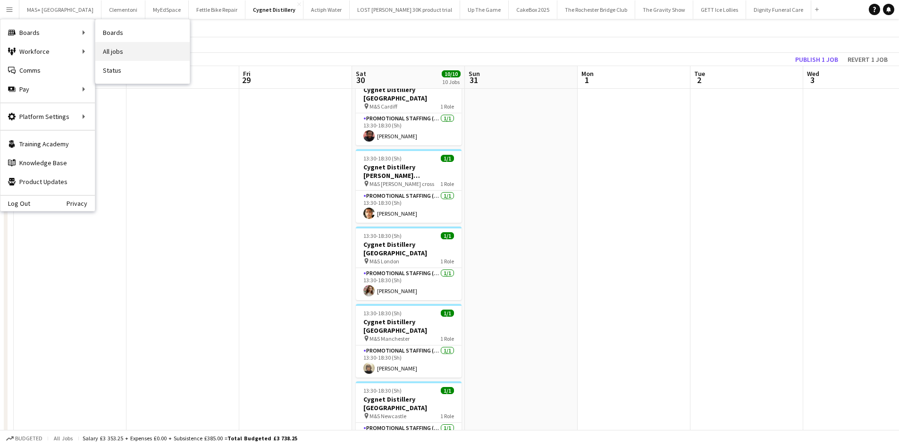
click at [127, 48] on link "All jobs" at bounding box center [142, 51] width 94 height 19
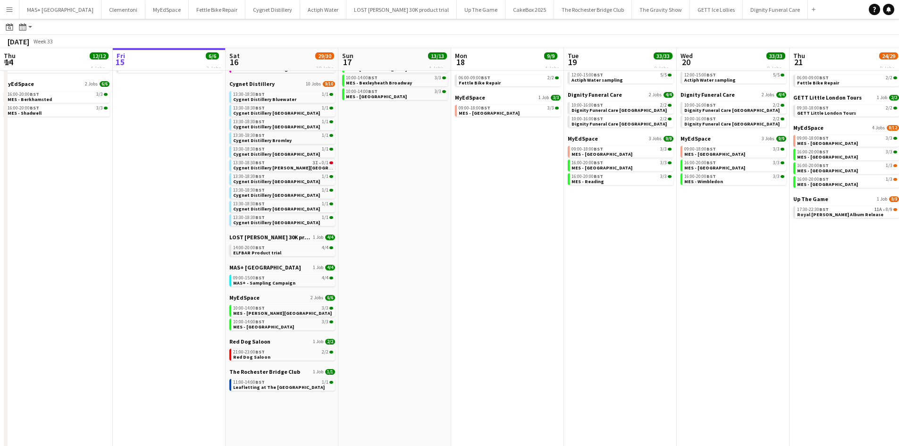
scroll to position [36, 0]
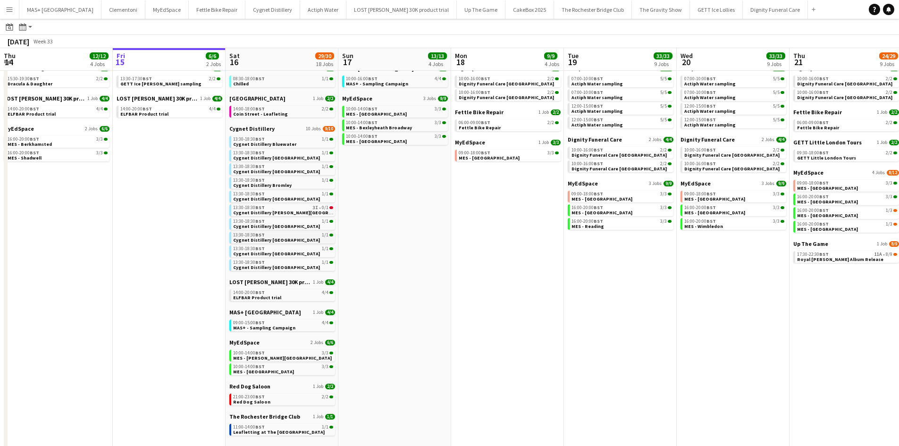
click at [263, 239] on span "Cygnet Distillery [GEOGRAPHIC_DATA]" at bounding box center [276, 240] width 87 height 6
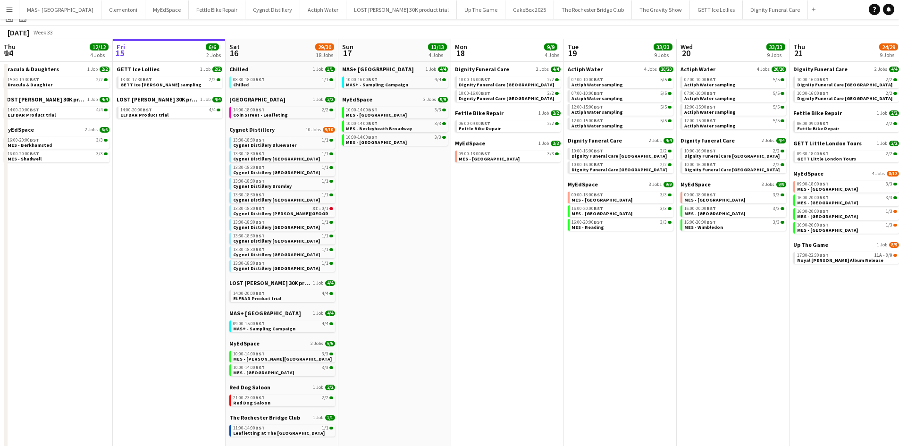
scroll to position [0, 0]
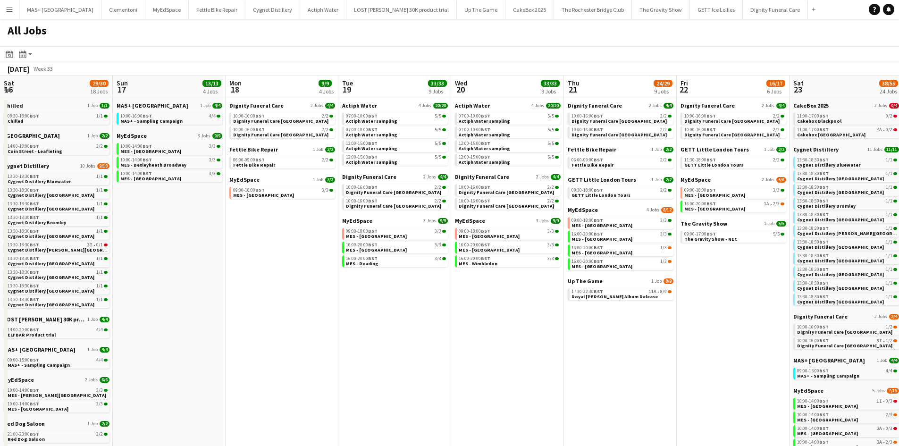
drag, startPoint x: 238, startPoint y: 309, endPoint x: 545, endPoint y: 328, distance: 307.4
click at [250, 309] on app-calendar-viewport "Thu 14 12/12 4 Jobs Fri 15 6/6 2 Jobs Sat 16 29/30 18 Jobs Sun 17 13/13 4 Jobs …" at bounding box center [449, 327] width 899 height 502
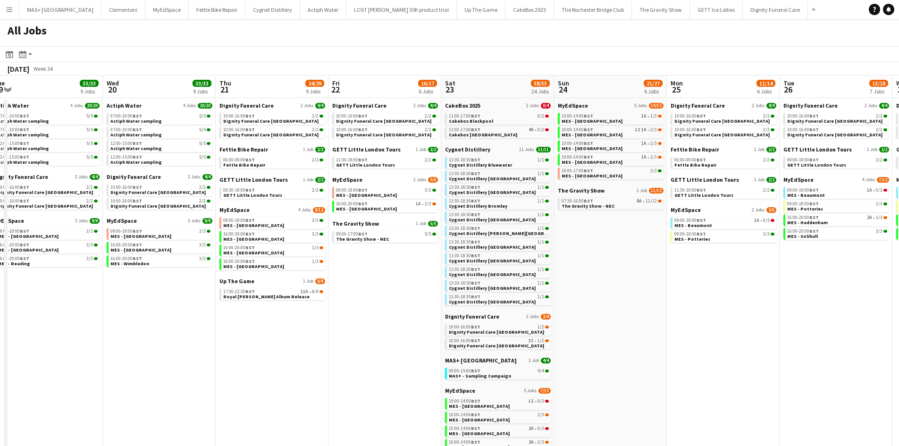
drag, startPoint x: 540, startPoint y: 310, endPoint x: 397, endPoint y: 304, distance: 142.7
click at [397, 304] on app-calendar-viewport "Sat 16 29/30 18 Jobs Sun 17 13/13 4 Jobs Mon 18 9/9 4 Jobs Tue 19 33/33 9 Jobs …" at bounding box center [449, 345] width 899 height 539
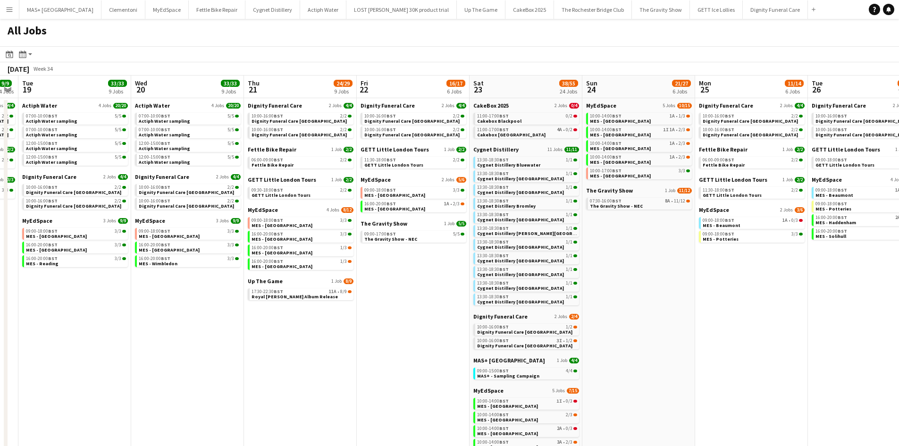
scroll to position [0, 324]
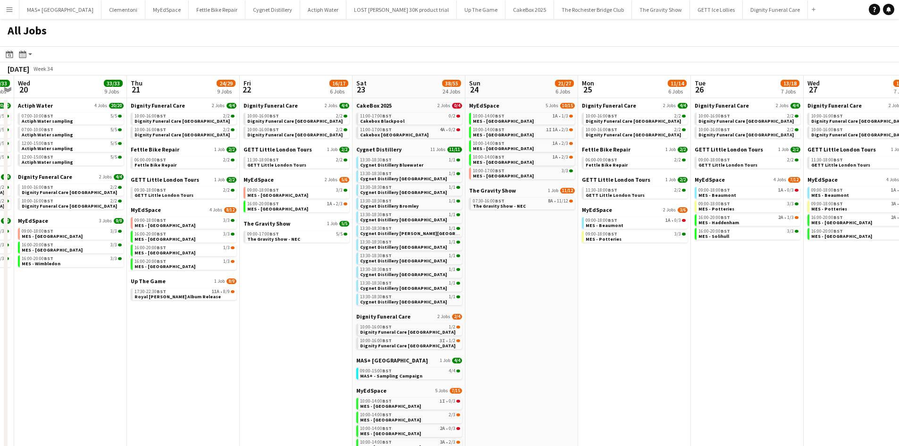
drag, startPoint x: 639, startPoint y: 288, endPoint x: 550, endPoint y: 289, distance: 88.8
click at [550, 289] on app-calendar-viewport "Sun 17 13/13 4 Jobs Mon 18 9/9 4 Jobs Tue 19 33/33 9 Jobs Wed 20 33/33 9 Jobs T…" at bounding box center [449, 345] width 899 height 539
click at [538, 206] on link "07:30-16:00 BST 8A • 11/12 The Gravity Show - NEC" at bounding box center [523, 203] width 100 height 11
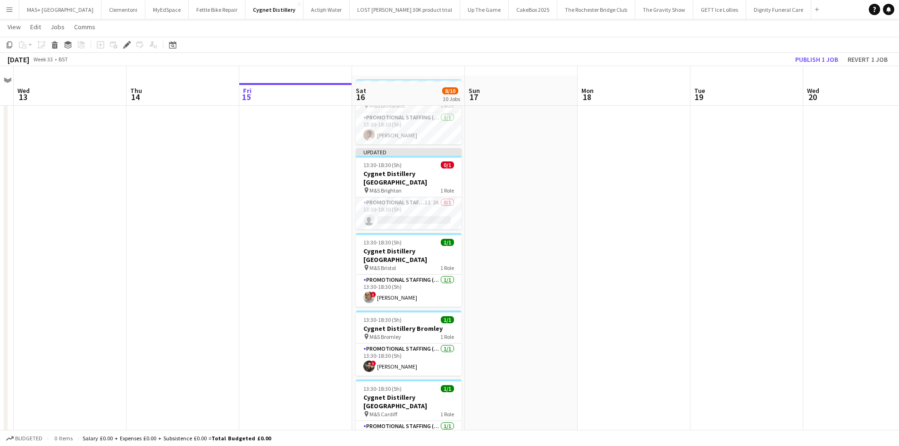
scroll to position [47, 0]
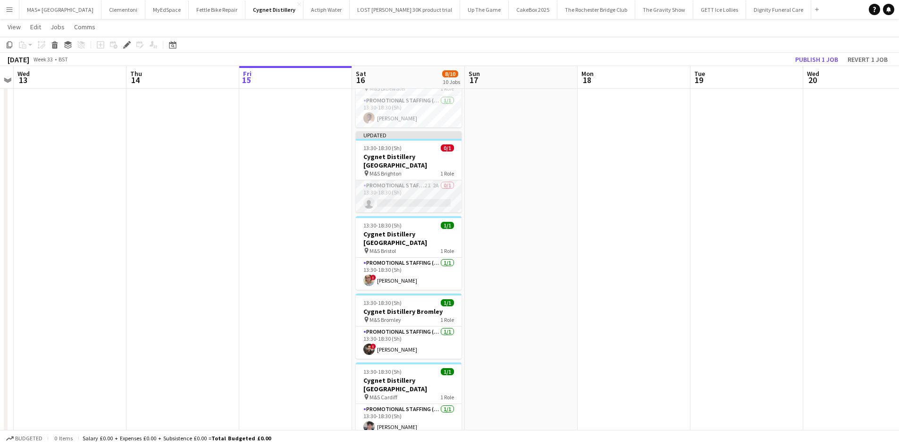
click at [382, 184] on app-card-role "Promotional Staffing (Brand Ambassadors) 2I 2A 0/1 13:30-18:30 (5h) single-neut…" at bounding box center [409, 196] width 106 height 32
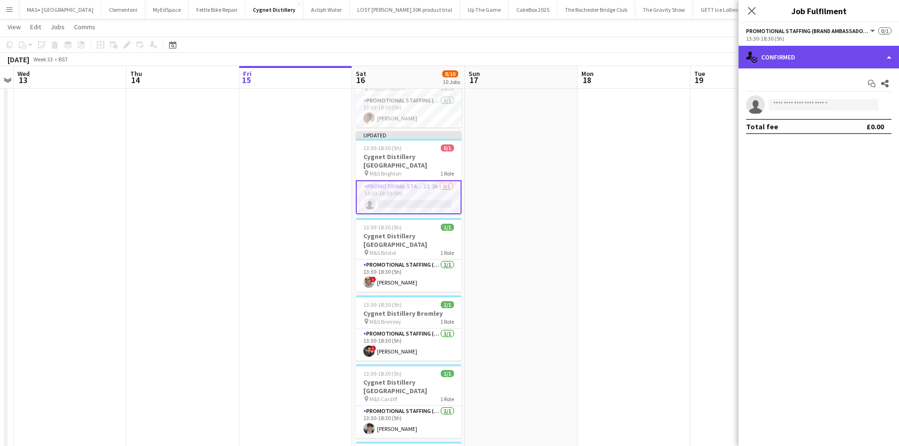
click at [819, 48] on div "single-neutral-actions-check-2 Confirmed" at bounding box center [819, 57] width 161 height 23
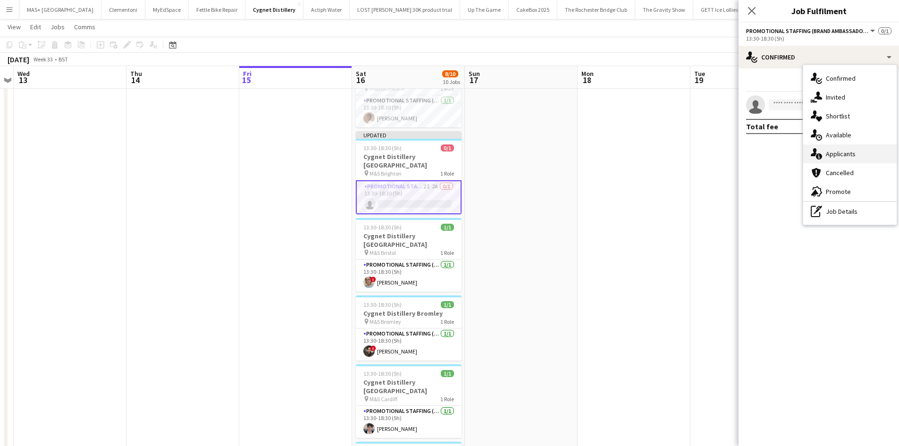
click at [836, 151] on div "single-neutral-actions-information Applicants" at bounding box center [849, 153] width 93 height 19
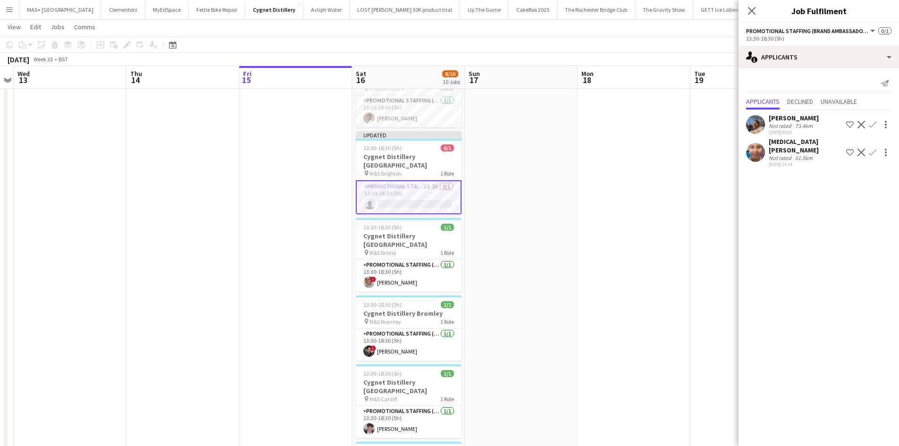
click at [807, 154] on div "61.5km" at bounding box center [804, 157] width 21 height 7
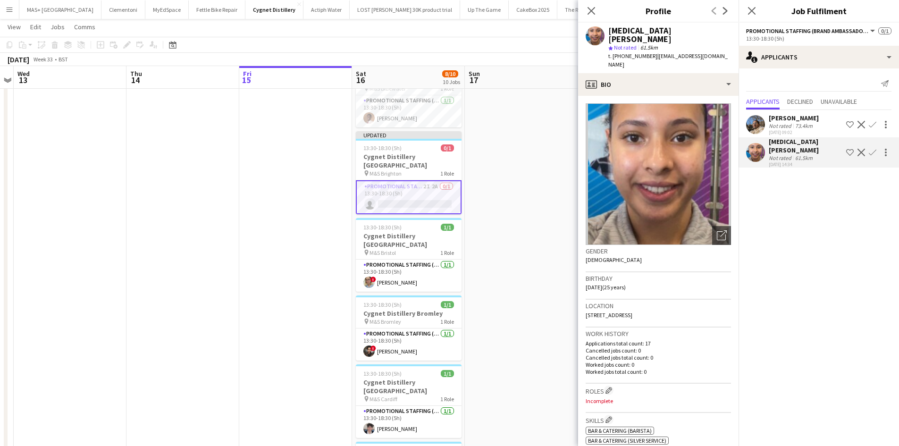
click at [797, 123] on div "73.4km" at bounding box center [804, 125] width 21 height 7
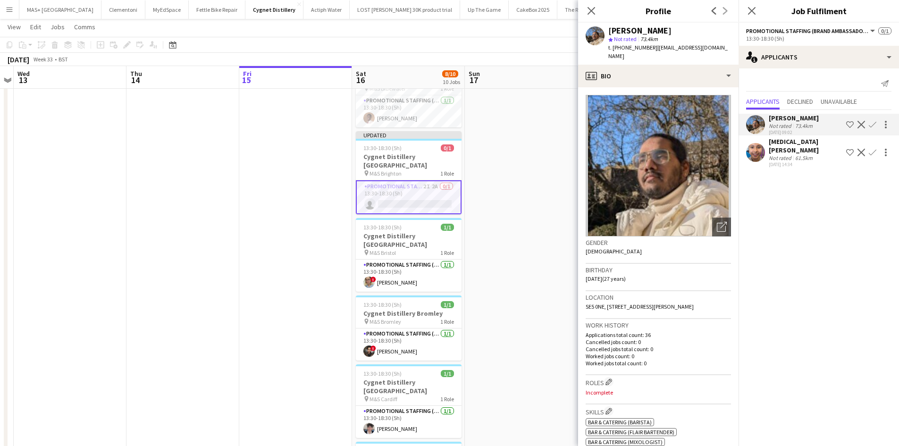
click at [802, 154] on div "61.5km" at bounding box center [804, 157] width 21 height 7
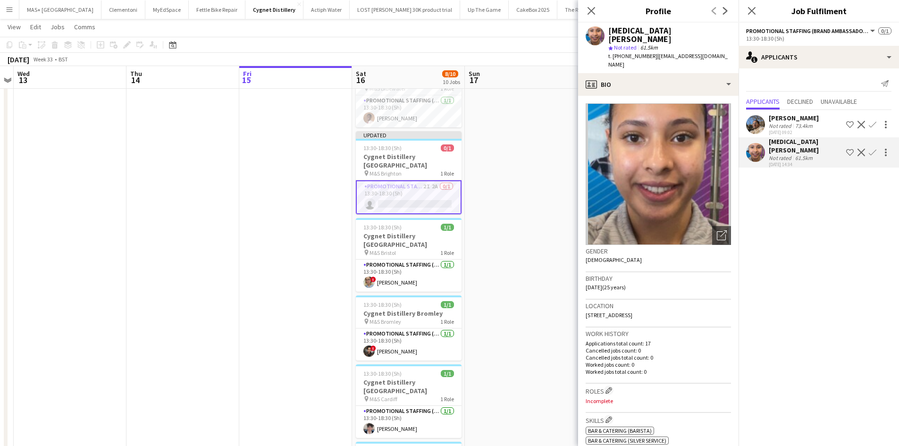
click at [802, 128] on div "73.4km" at bounding box center [804, 125] width 21 height 7
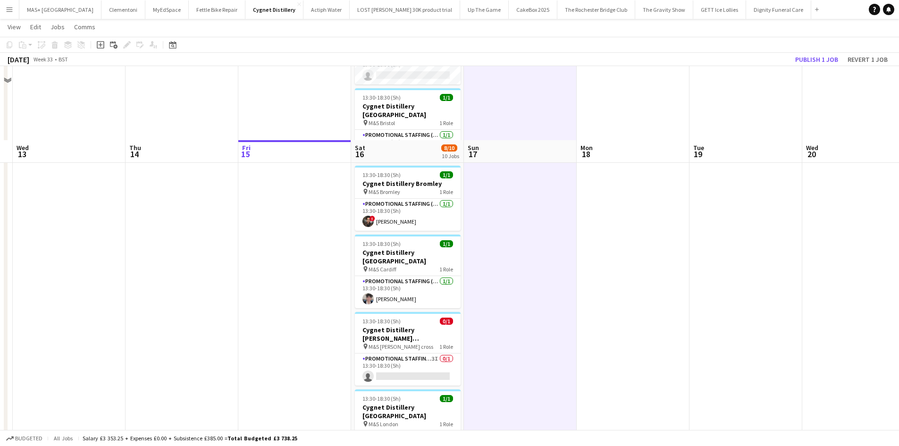
scroll to position [283, 0]
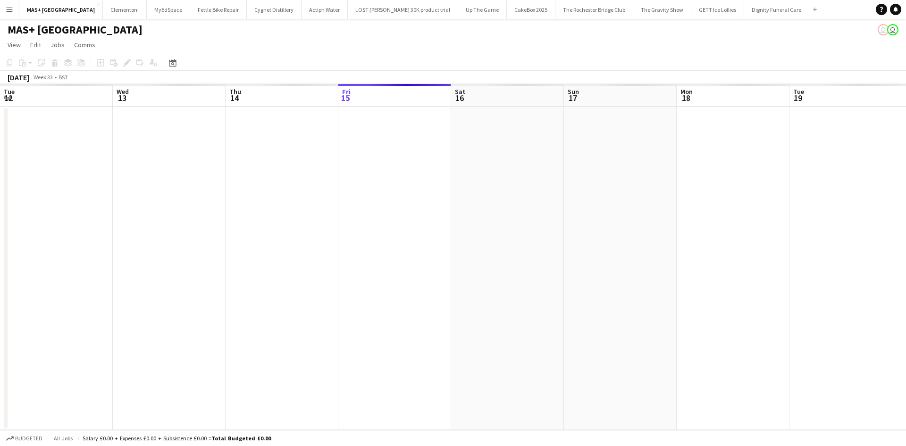
scroll to position [0, 325]
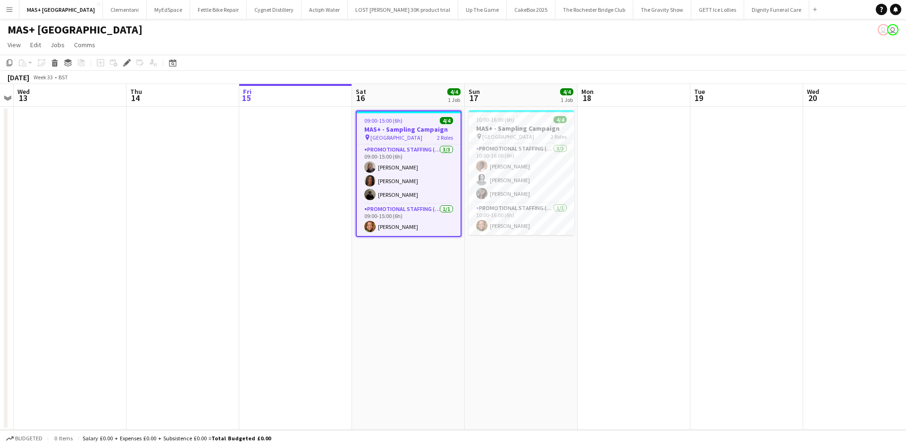
click at [10, 11] on app-icon "Menu" at bounding box center [10, 10] width 8 height 8
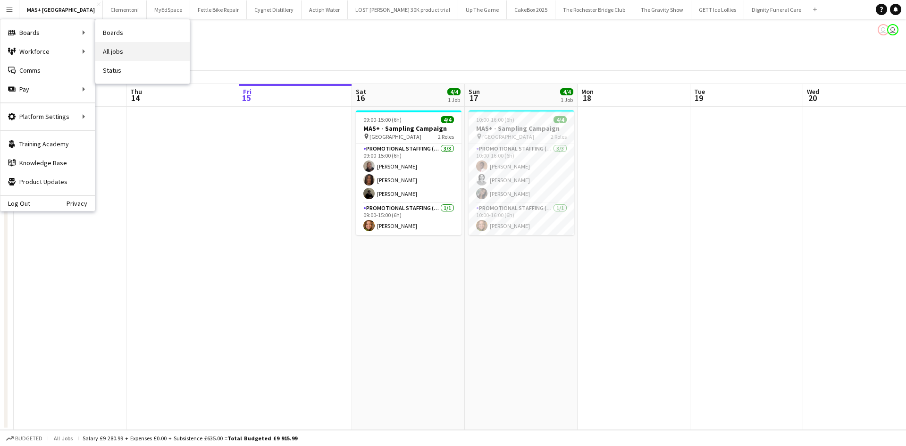
click at [159, 50] on link "All jobs" at bounding box center [142, 51] width 94 height 19
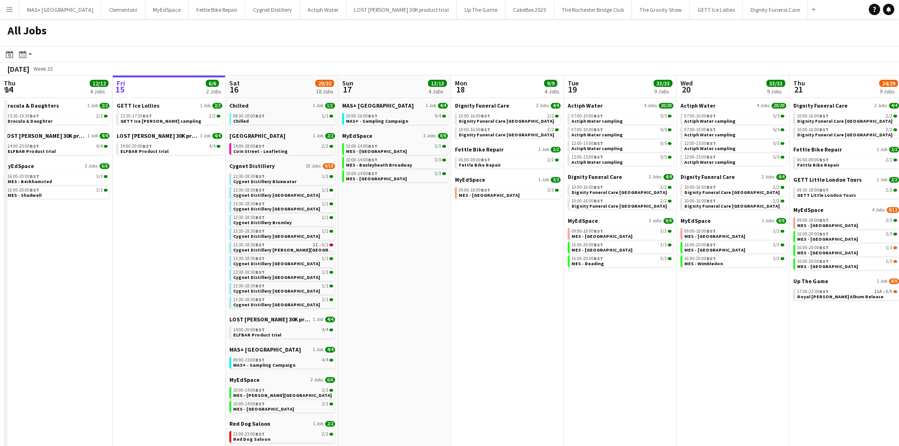
scroll to position [0, 234]
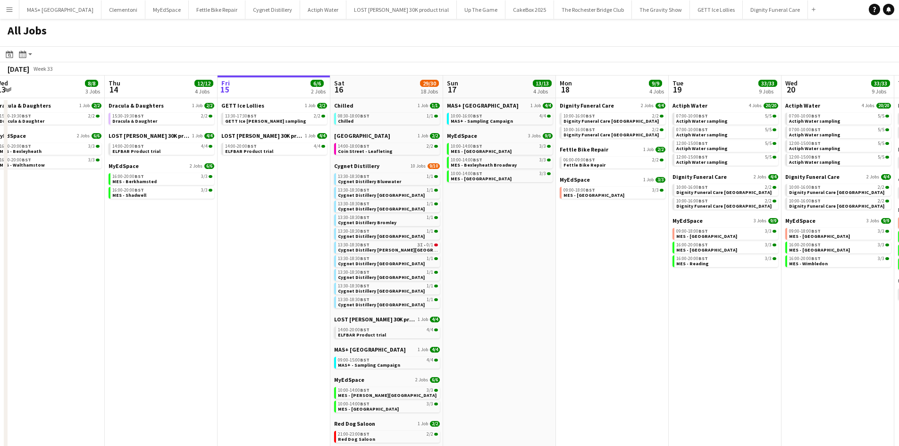
drag, startPoint x: 393, startPoint y: 254, endPoint x: 498, endPoint y: 249, distance: 104.9
click at [498, 249] on app-calendar-viewport "Mon 11 Tue 12 5/5 2 Jobs Wed 13 8/8 3 Jobs Thu 14 12/12 4 Jobs Fri 15 6/6 2 Job…" at bounding box center [449, 327] width 899 height 502
click at [484, 146] on div "10:00-14:00 BST 3/3" at bounding box center [501, 146] width 100 height 5
click at [375, 194] on span "Cygnet Distillery [GEOGRAPHIC_DATA]" at bounding box center [381, 195] width 87 height 6
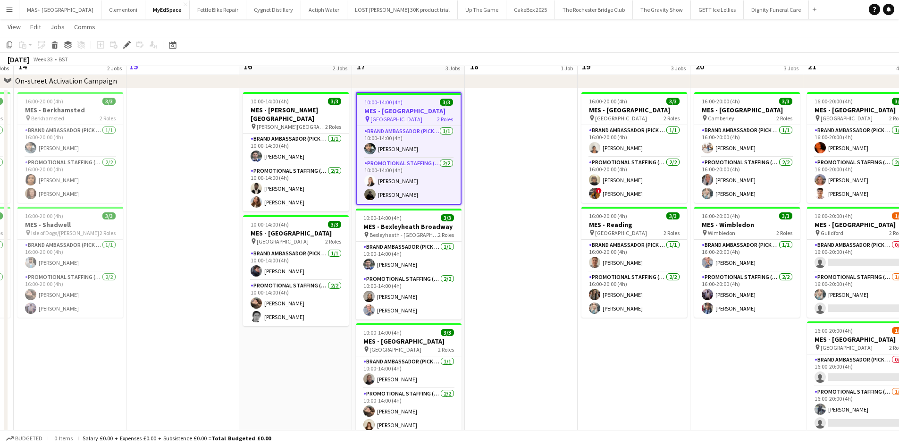
scroll to position [47, 0]
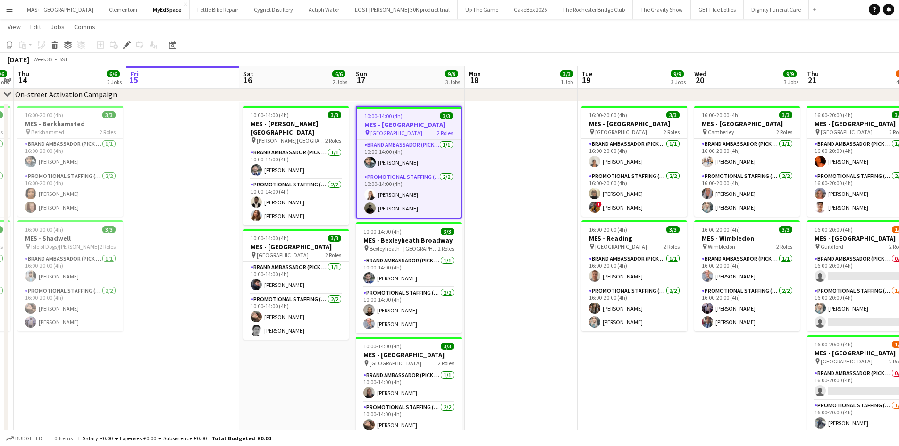
click at [6, 12] on app-icon "Menu" at bounding box center [10, 10] width 8 height 8
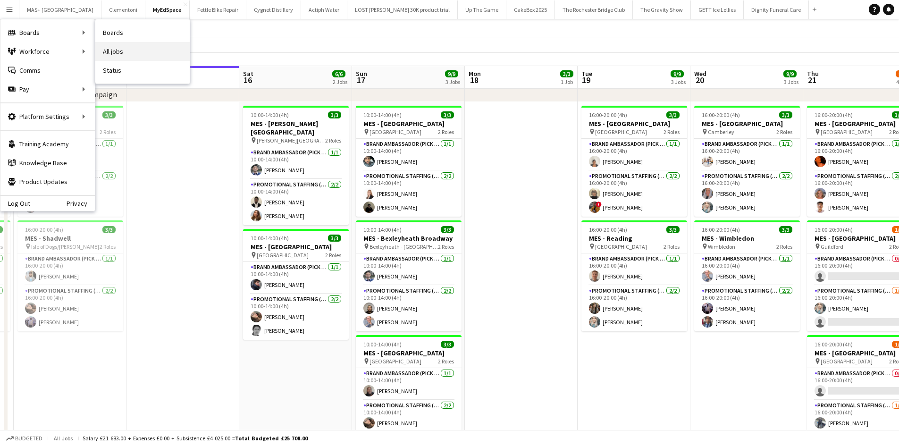
click at [116, 50] on link "All jobs" at bounding box center [142, 51] width 94 height 19
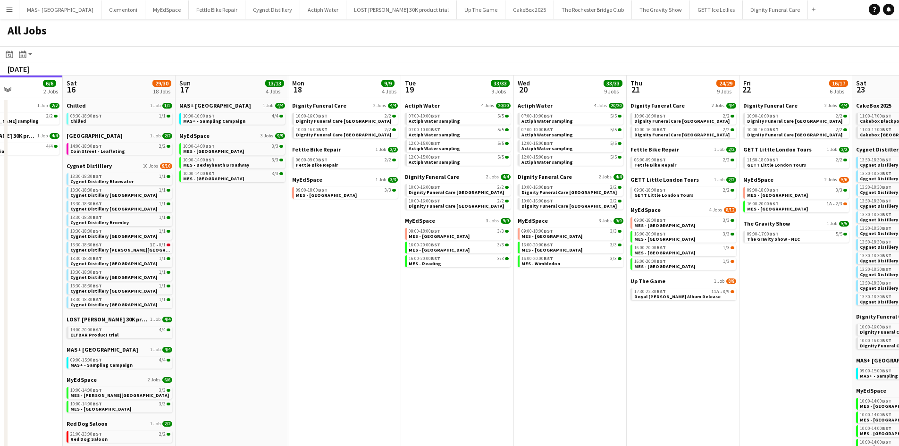
click at [50, 275] on app-all-jobs "All Jobs Date picker [DATE] [DATE] [DATE] M [DATE] T [DATE] W [DATE] T [DATE] F…" at bounding box center [449, 298] width 899 height 559
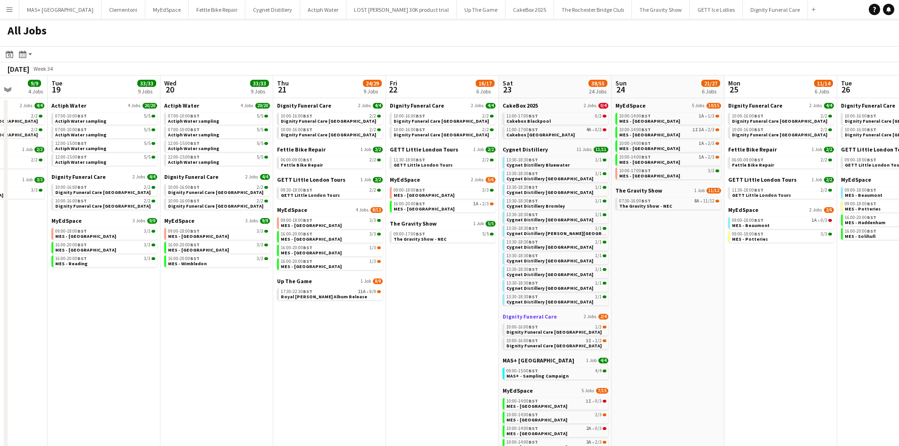
scroll to position [0, 293]
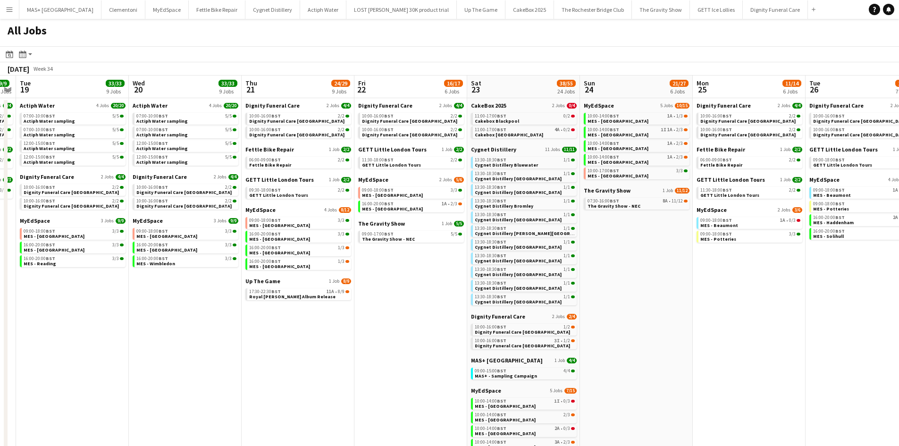
drag, startPoint x: 692, startPoint y: 260, endPoint x: 436, endPoint y: 248, distance: 256.1
click at [436, 249] on app-calendar-viewport "Sat 16 29/30 18 Jobs Sun 17 13/13 4 Jobs Mon 18 9/9 4 Jobs Tue 19 33/33 9 Jobs …" at bounding box center [449, 345] width 899 height 539
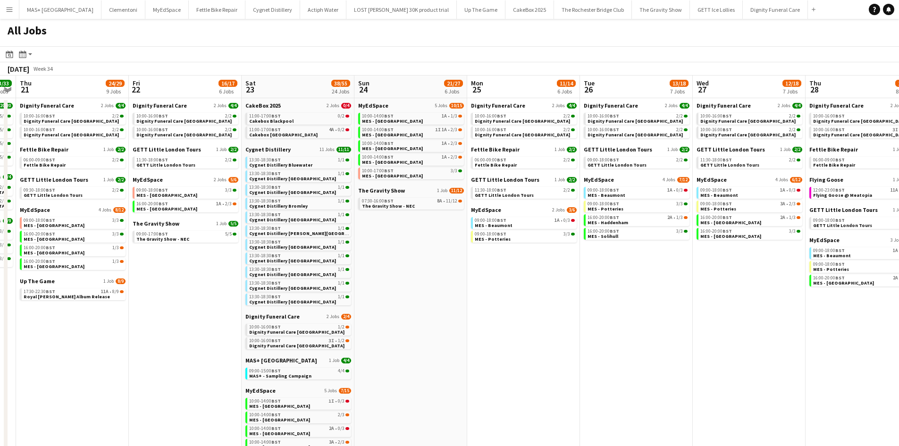
scroll to position [0, 323]
click at [401, 201] on div "07:30-16:00 BST 8A • 11/12" at bounding box center [412, 201] width 100 height 5
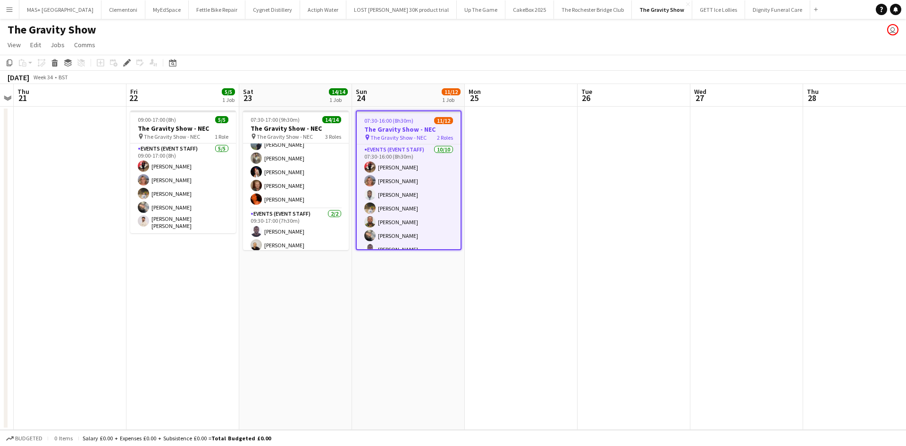
scroll to position [46, 0]
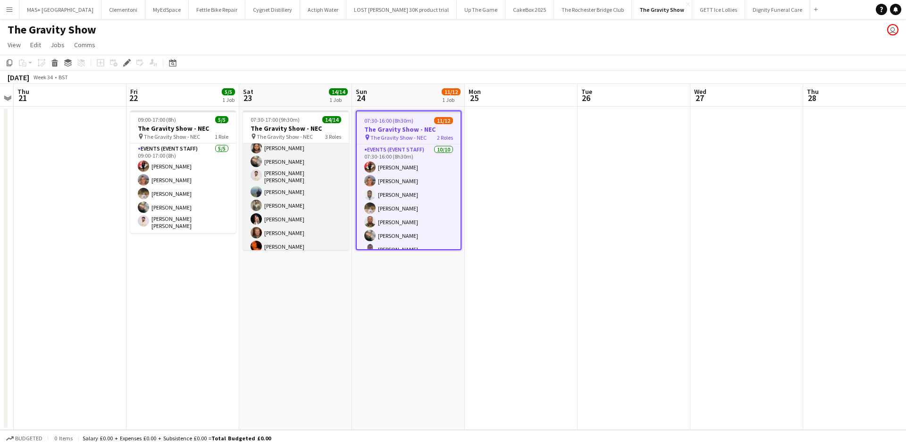
click at [289, 229] on app-card-role "Events (Event Staff) 10/10 07:30-16:00 (8h30m) Laura Polson Hammed Yakub Rorisa…" at bounding box center [296, 177] width 106 height 158
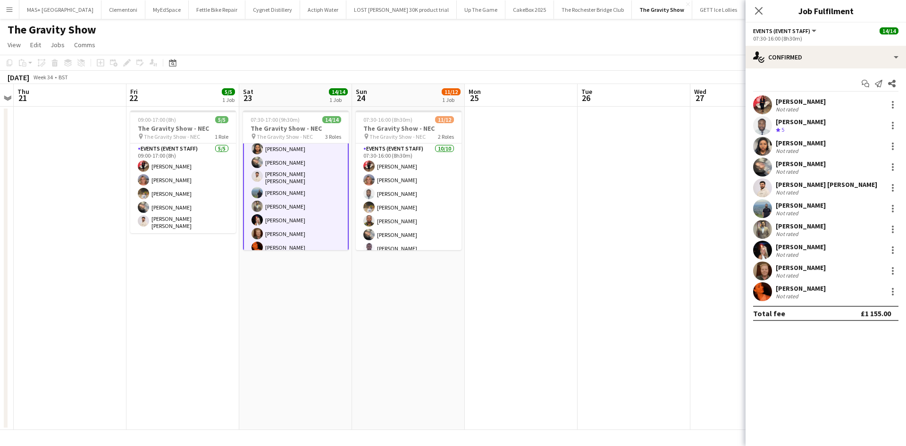
scroll to position [47, 0]
click at [893, 269] on div at bounding box center [893, 268] width 2 height 2
drag, startPoint x: 853, startPoint y: 381, endPoint x: 846, endPoint y: 372, distance: 11.3
click at [853, 381] on span "Remove" at bounding box center [847, 379] width 28 height 8
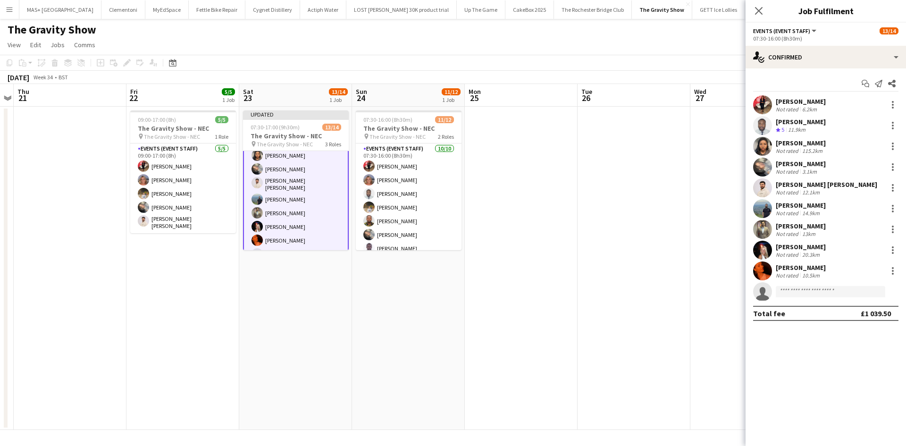
click at [553, 294] on app-date-cell at bounding box center [521, 268] width 113 height 323
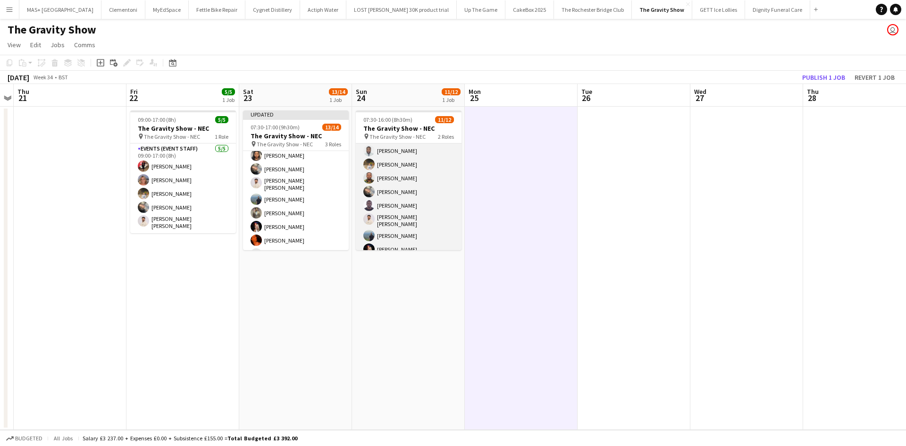
scroll to position [94, 0]
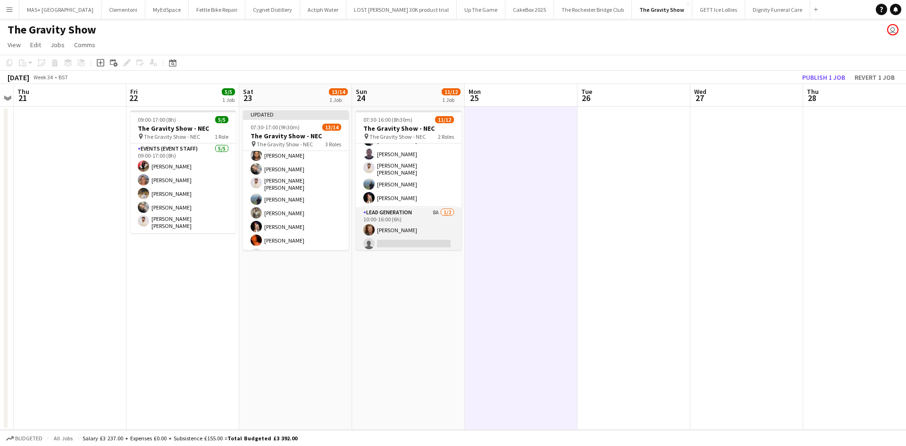
click at [405, 229] on app-card-role "Lead Generation 8A 1/2 10:00-16:00 (6h) Joel Doyle single-neutral-actions" at bounding box center [409, 230] width 106 height 46
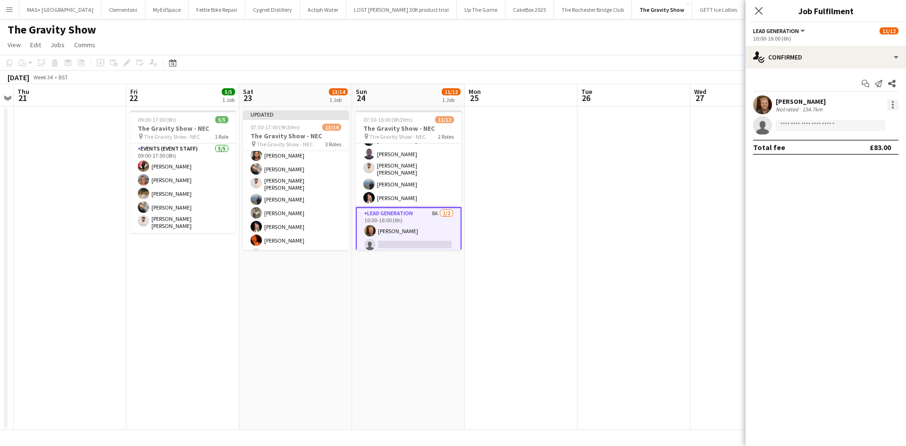
click at [892, 105] on div at bounding box center [893, 105] width 2 height 2
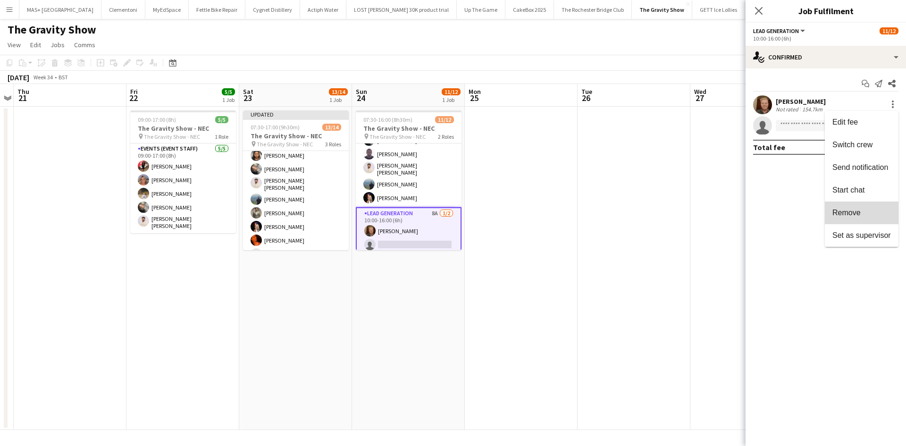
click at [852, 215] on span "Remove" at bounding box center [847, 213] width 28 height 8
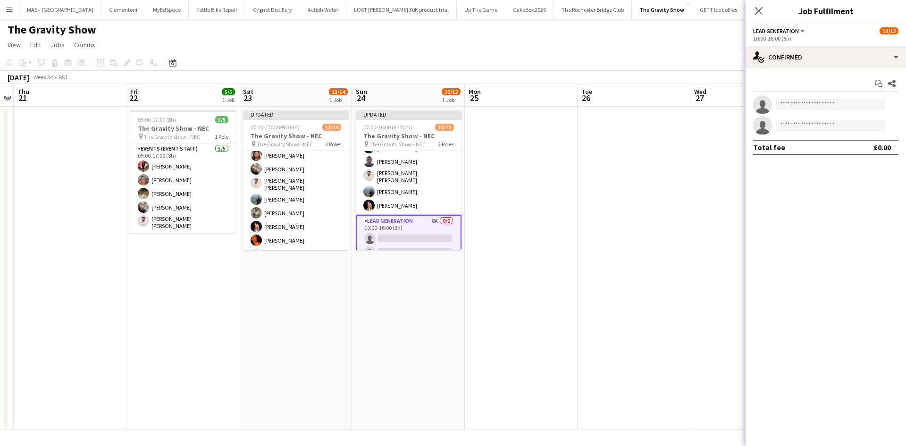
click at [599, 259] on app-date-cell at bounding box center [634, 268] width 113 height 323
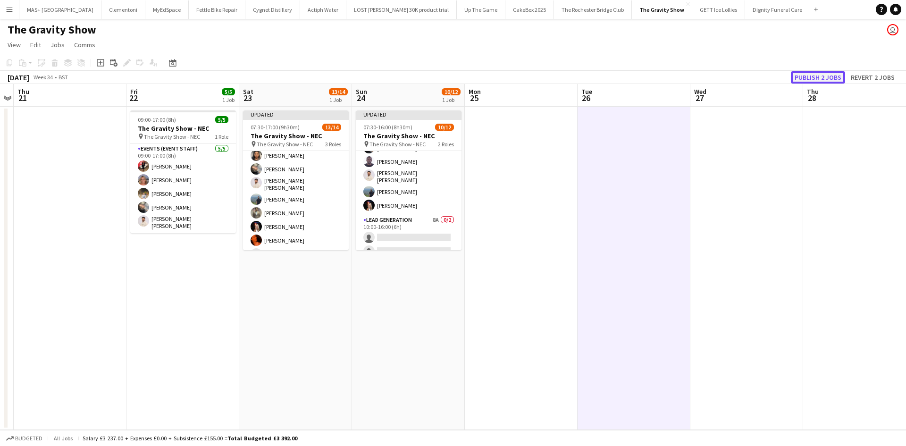
click at [815, 79] on button "Publish 2 jobs" at bounding box center [818, 77] width 54 height 12
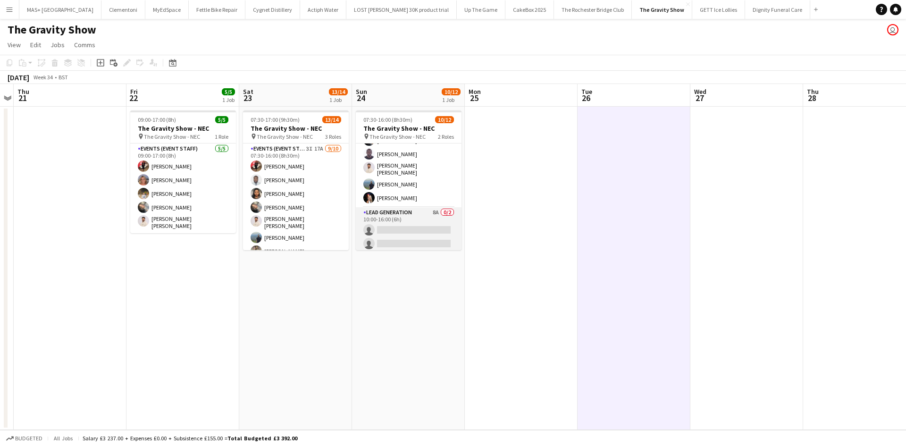
click at [406, 211] on app-card-role "Lead Generation 8A 0/2 10:00-16:00 (6h) single-neutral-actions single-neutral-a…" at bounding box center [409, 230] width 106 height 46
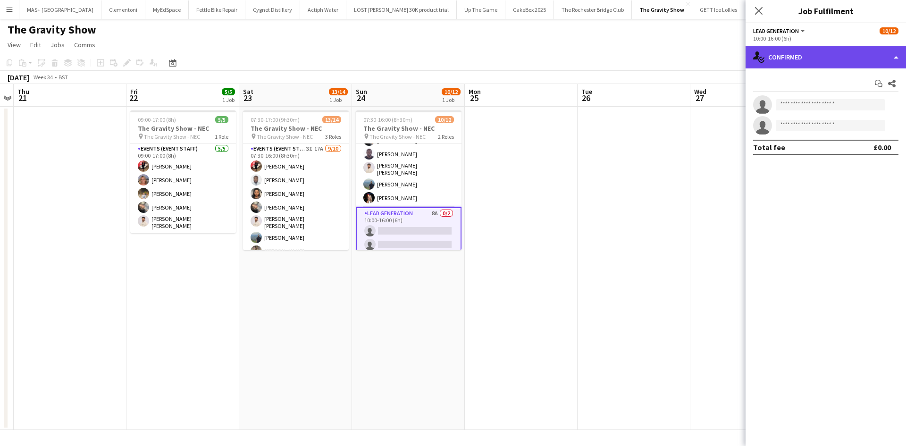
click at [823, 61] on div "single-neutral-actions-check-2 Confirmed" at bounding box center [826, 57] width 161 height 23
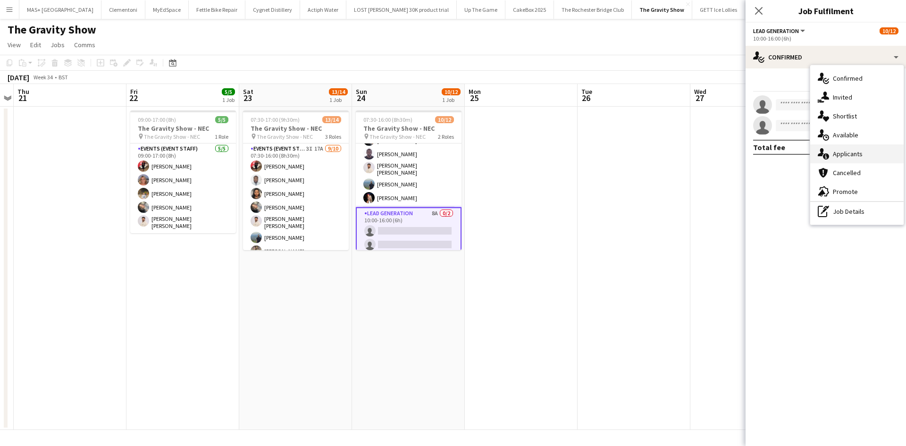
click at [852, 158] on div "single-neutral-actions-information Applicants" at bounding box center [857, 153] width 93 height 19
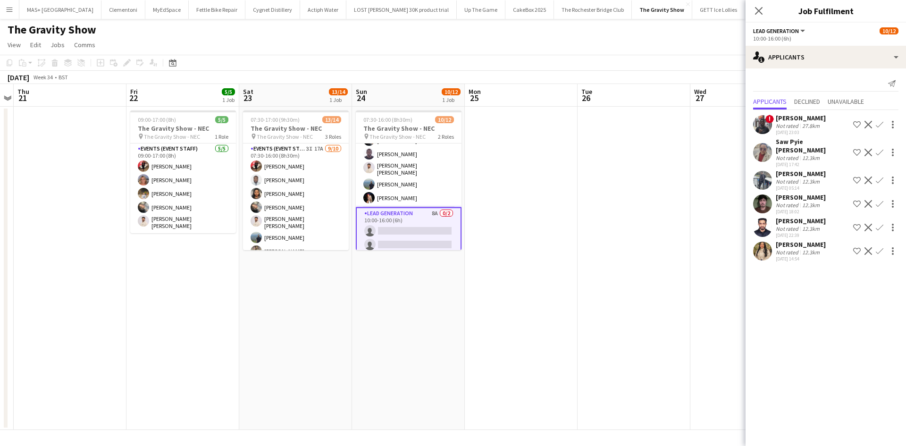
click at [877, 247] on app-icon "Confirm" at bounding box center [880, 251] width 8 height 8
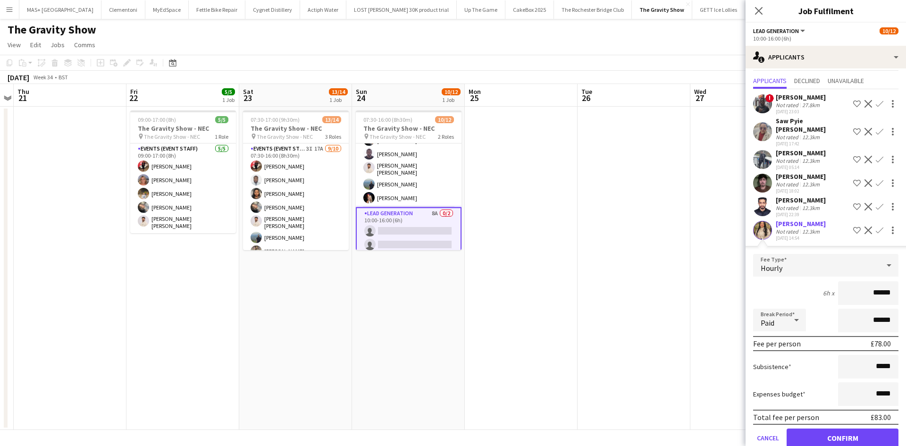
scroll to position [31, 0]
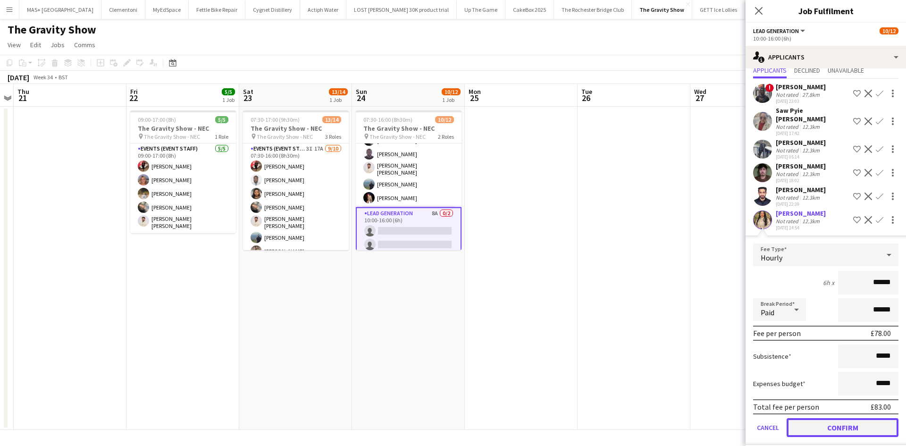
click at [831, 418] on button "Confirm" at bounding box center [843, 427] width 112 height 19
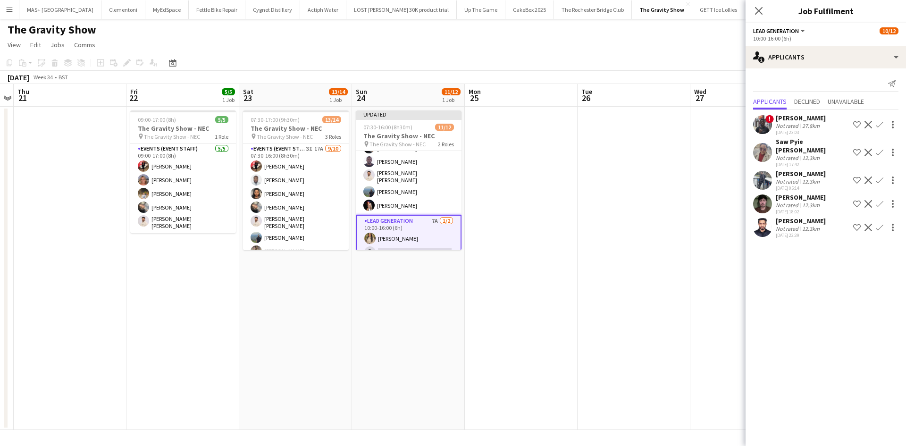
scroll to position [0, 0]
click at [801, 193] on div "Hrithik Nagdev" at bounding box center [801, 197] width 50 height 8
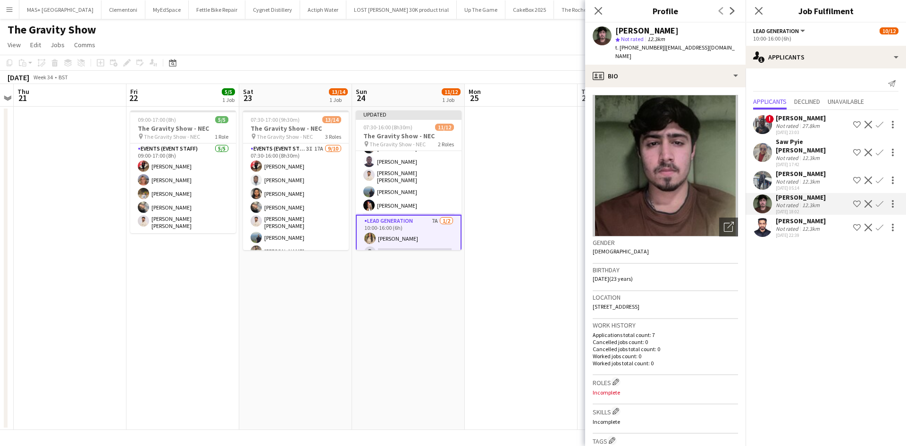
click at [506, 264] on app-calendar-viewport "Mon 18 Tue 19 Wed 20 Thu 21 Fri 22 5/5 1 Job Sat 23 13/14 1 Job Sun 24 11/12 1 …" at bounding box center [453, 257] width 906 height 346
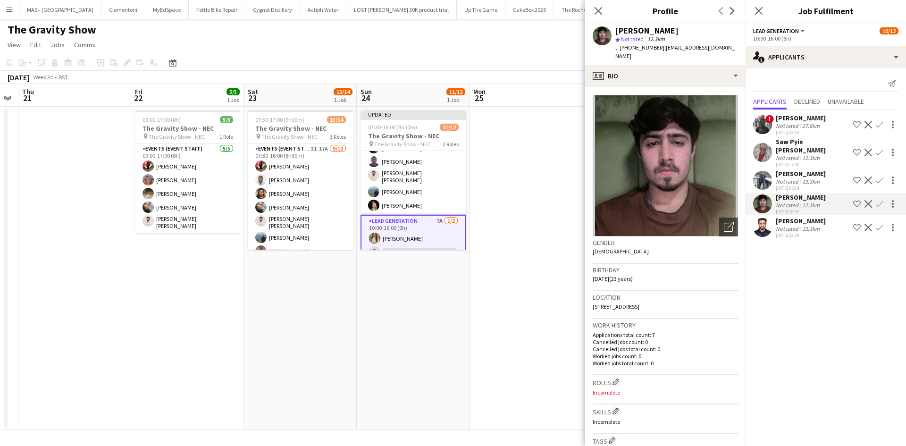
click at [536, 165] on app-date-cell at bounding box center [526, 268] width 113 height 323
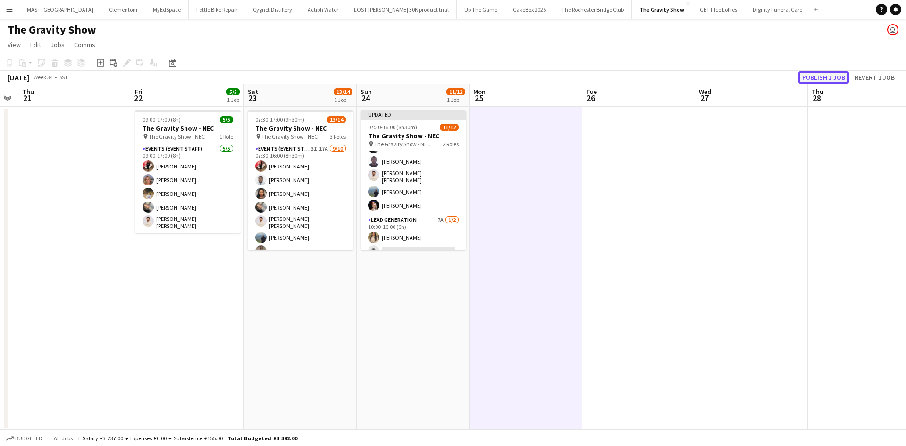
click at [832, 76] on button "Publish 1 job" at bounding box center [824, 77] width 51 height 12
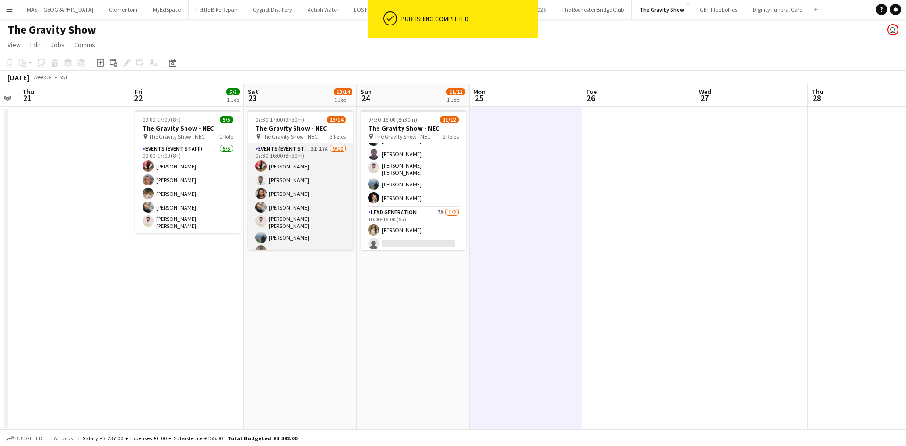
click at [325, 160] on app-card-role "Events (Event Staff) 3I 17A 9/10 07:30-16:00 (8h30m) Laura Polson Hammed Yakub …" at bounding box center [301, 223] width 106 height 158
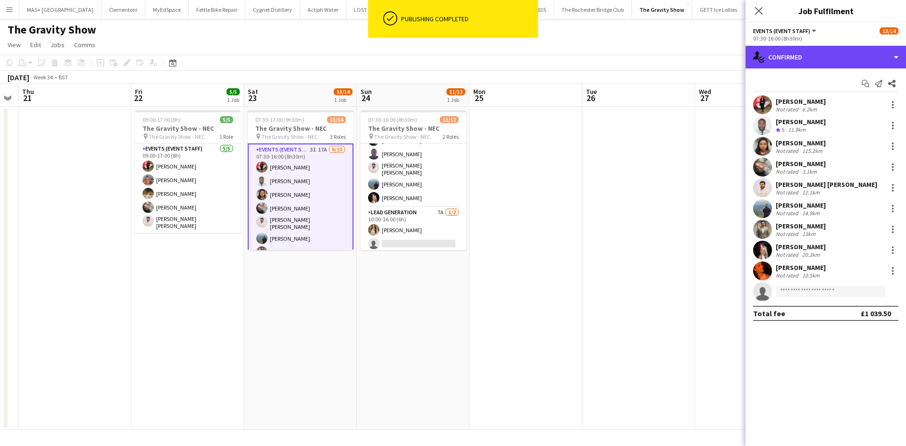
drag, startPoint x: 784, startPoint y: 56, endPoint x: 824, endPoint y: 176, distance: 126.0
click at [784, 56] on div "single-neutral-actions-check-2 Confirmed" at bounding box center [826, 57] width 161 height 23
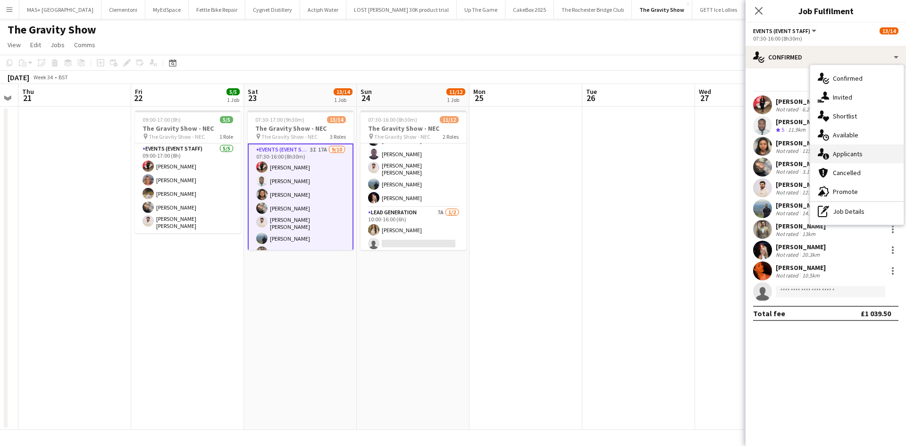
click at [837, 152] on div "single-neutral-actions-information Applicants" at bounding box center [857, 153] width 93 height 19
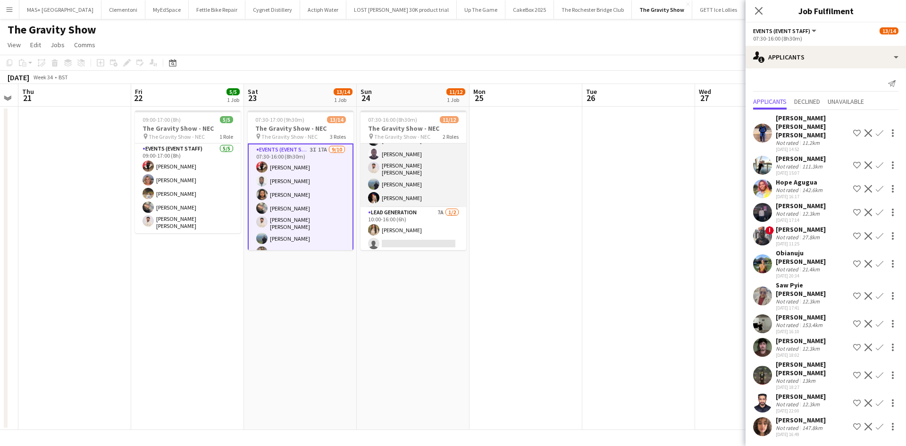
click at [401, 154] on app-card-role "Events (Event Staff) 10/10 07:30-16:00 (8h30m) Laura Polson Liadan McCann Hamme…" at bounding box center [414, 128] width 106 height 158
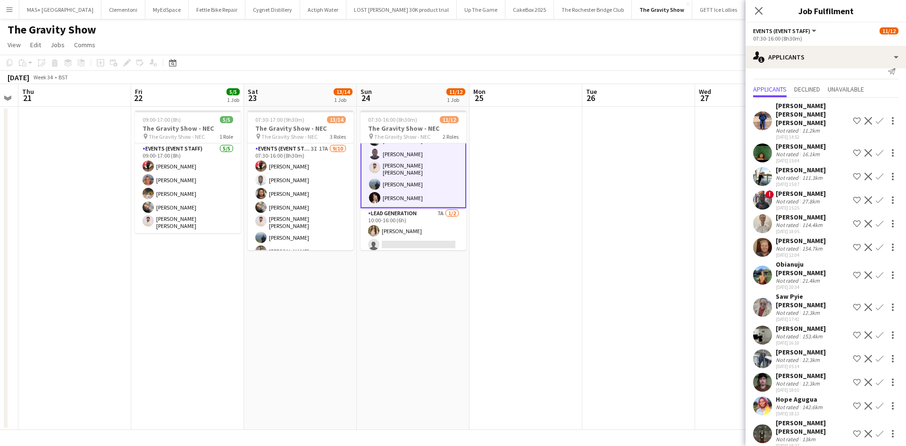
scroll to position [31, 0]
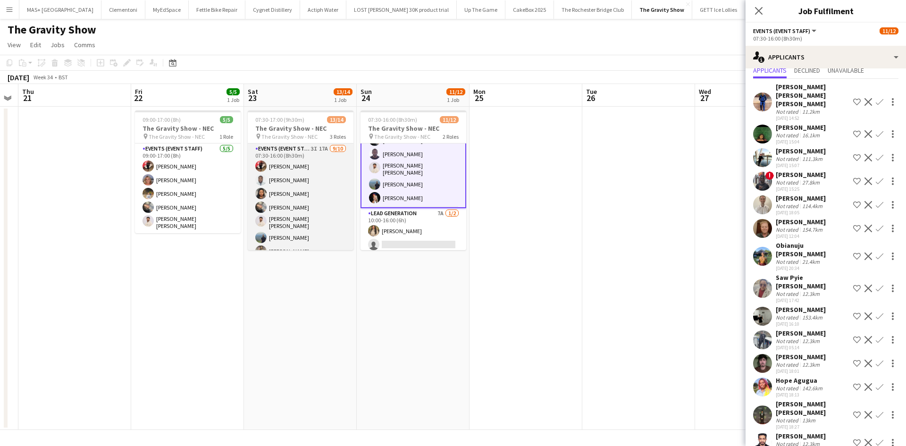
click at [333, 229] on app-card-role "Events (Event Staff) 3I 17A 9/10 07:30-16:00 (8h30m) Laura Polson Hammed Yakub …" at bounding box center [301, 223] width 106 height 158
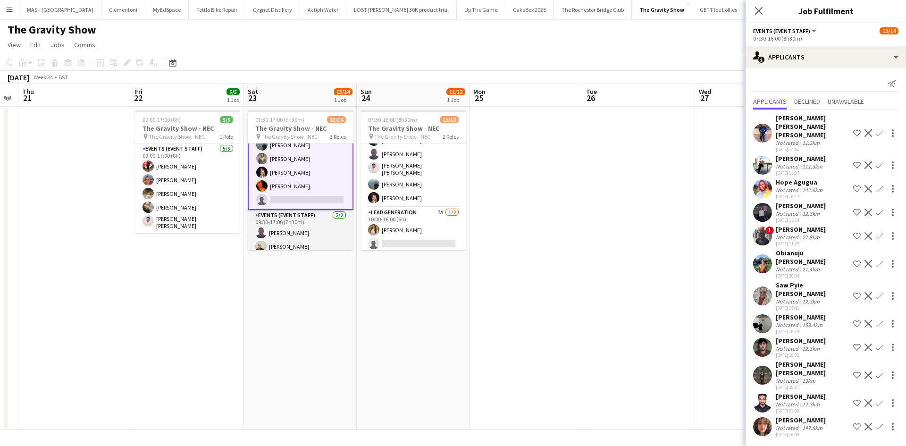
scroll to position [94, 0]
click at [881, 260] on app-icon "Confirm" at bounding box center [880, 264] width 8 height 8
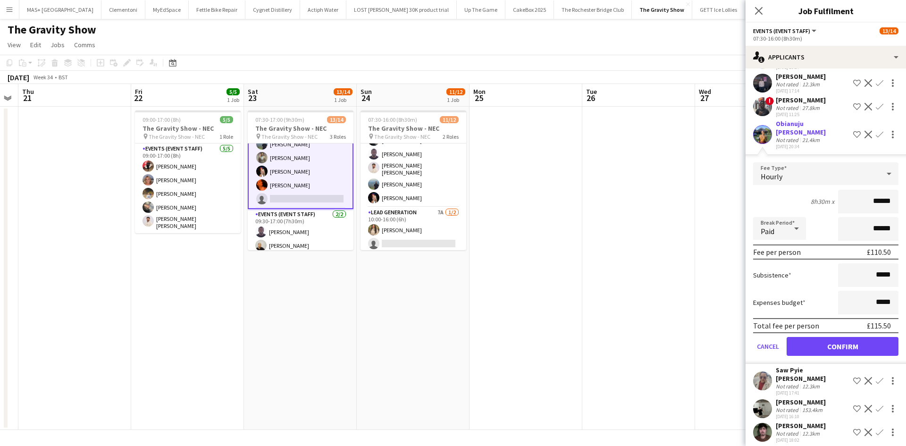
scroll to position [189, 0]
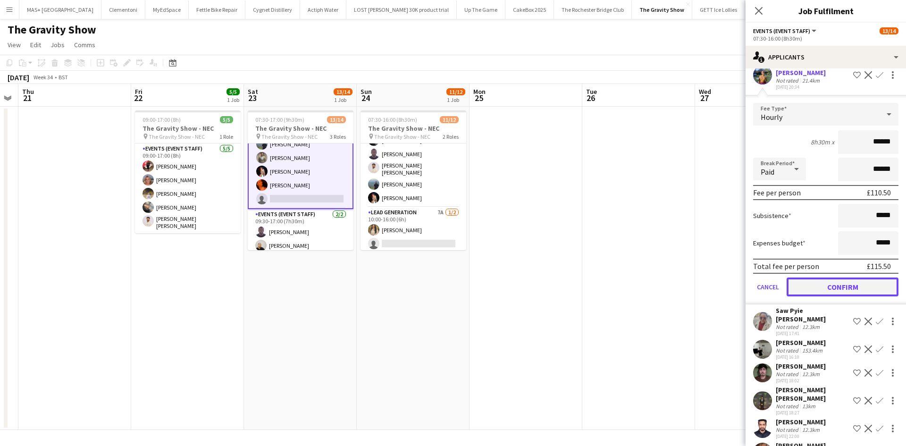
click at [825, 282] on button "Confirm" at bounding box center [843, 287] width 112 height 19
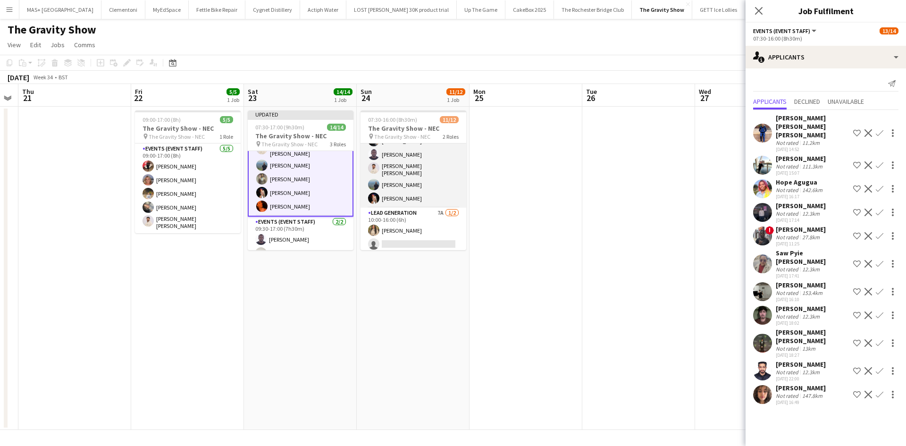
scroll to position [94, 0]
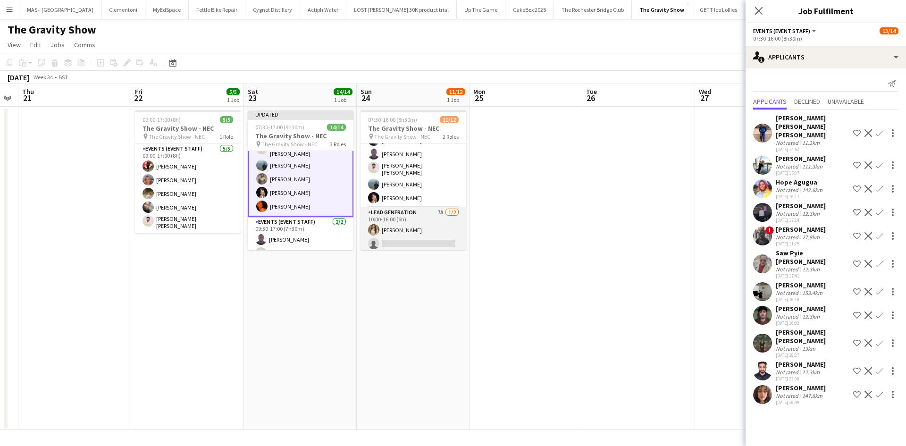
click at [408, 217] on app-card-role "Lead Generation 7A 1/2 10:00-16:00 (6h) Monifa Noor single-neutral-actions" at bounding box center [414, 230] width 106 height 46
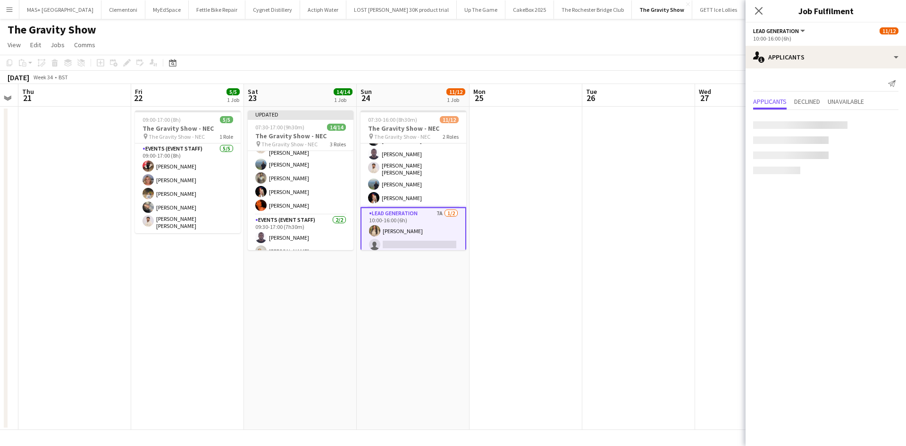
scroll to position [93, 0]
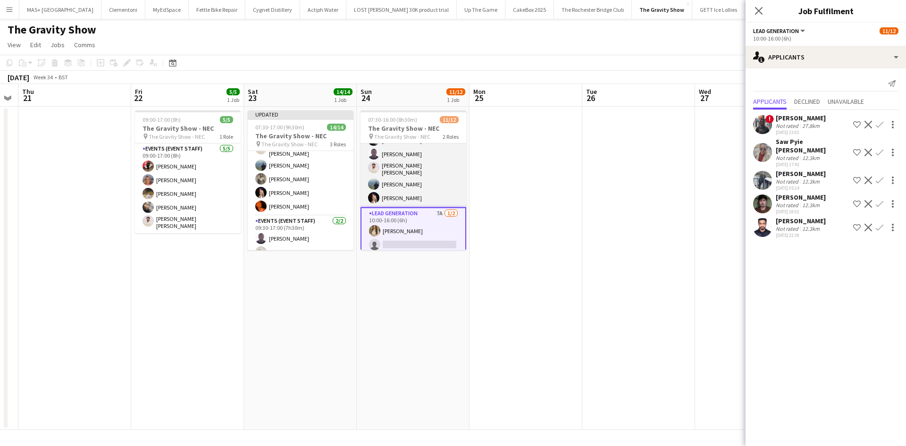
click at [396, 185] on app-card-role "Events (Event Staff) 10/10 07:30-16:00 (8h30m) Laura Polson Liadan McCann Hamme…" at bounding box center [414, 128] width 106 height 158
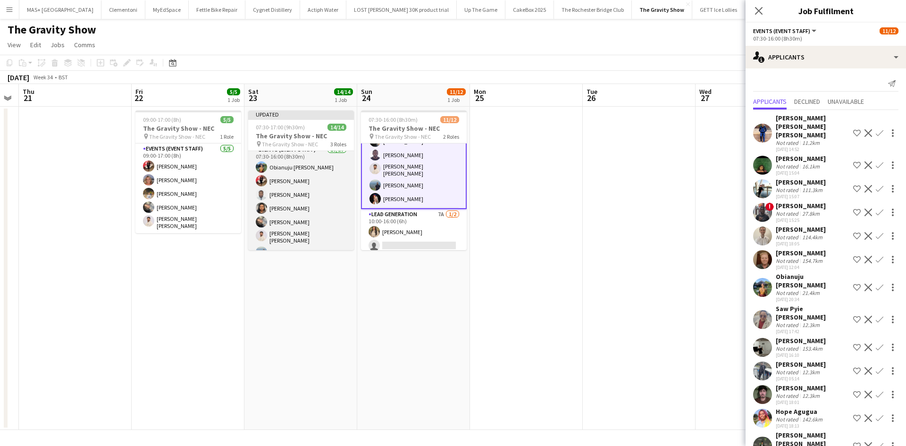
scroll to position [0, 0]
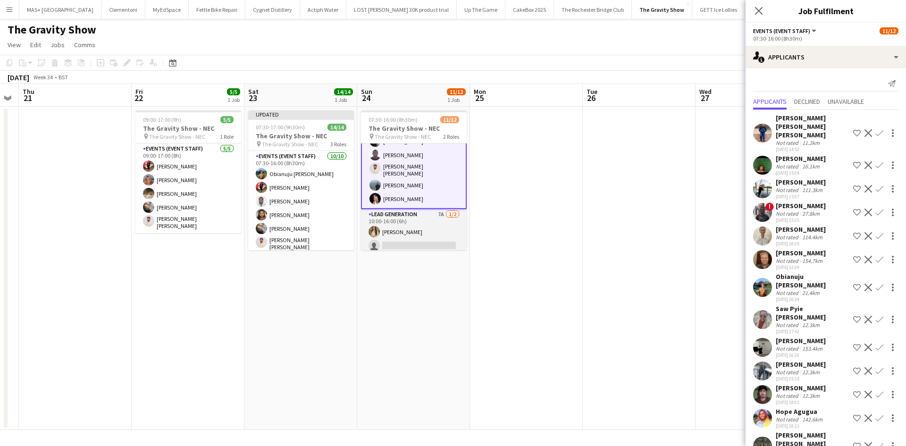
click at [407, 220] on app-card-role "Lead Generation 7A 1/2 10:00-16:00 (6h) Monifa Noor single-neutral-actions" at bounding box center [414, 232] width 106 height 46
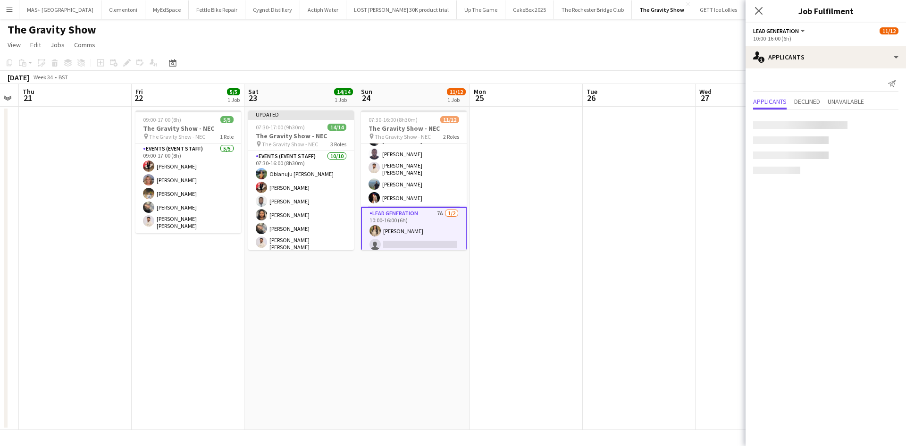
scroll to position [93, 0]
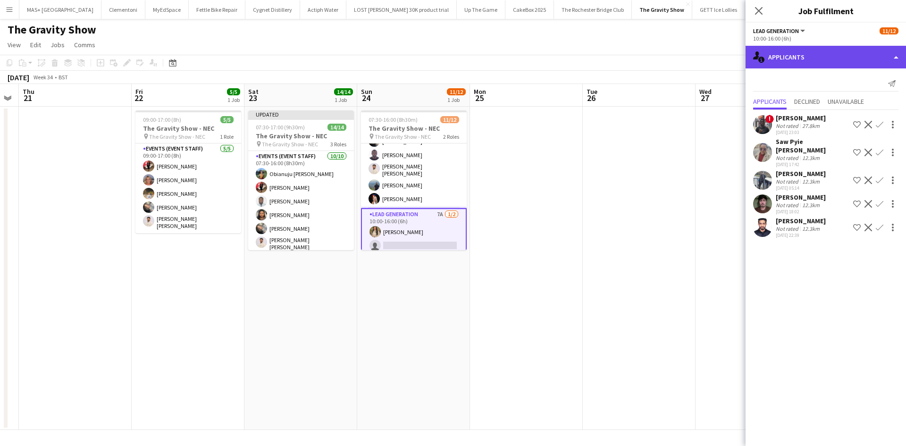
click at [811, 58] on div "single-neutral-actions-information Applicants" at bounding box center [826, 57] width 161 height 23
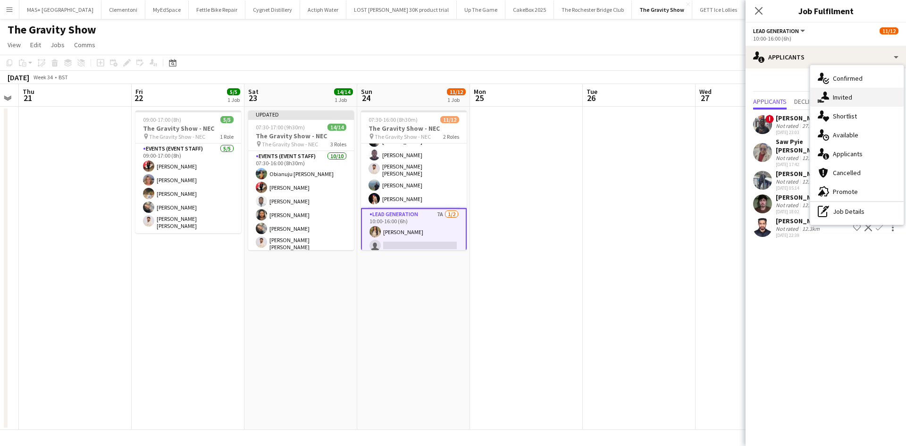
click at [830, 94] on div "single-neutral-actions-share-1 Invited" at bounding box center [857, 97] width 93 height 19
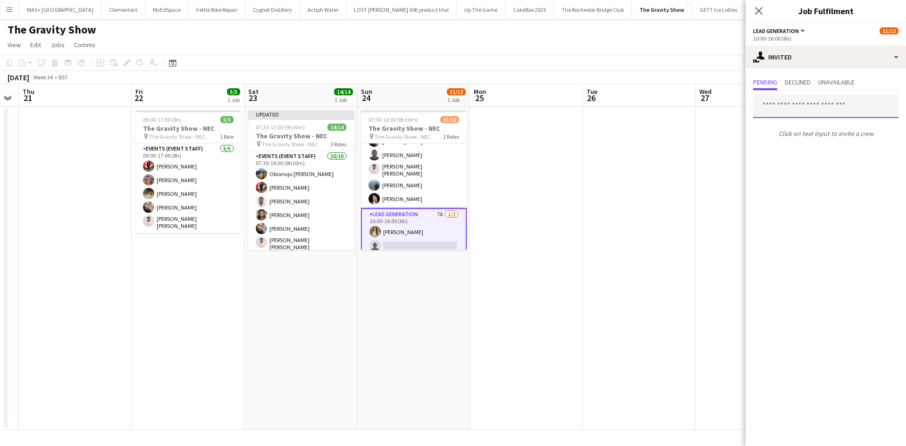
click at [788, 103] on input "text" at bounding box center [825, 106] width 145 height 24
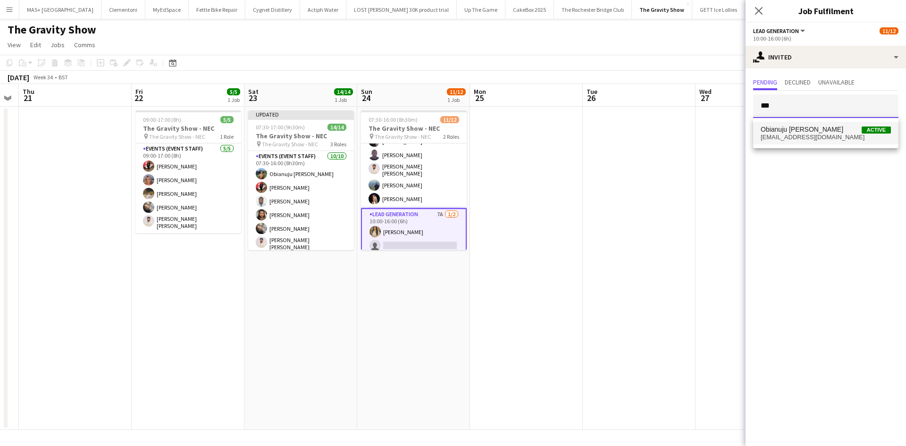
type input "***"
click at [804, 130] on span "Obianuju Rosemary Ofodu" at bounding box center [802, 130] width 83 height 8
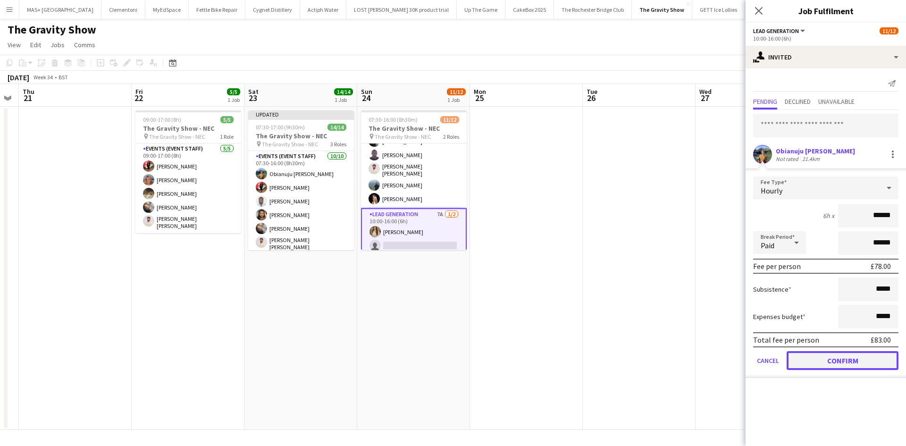
click at [833, 363] on button "Confirm" at bounding box center [843, 360] width 112 height 19
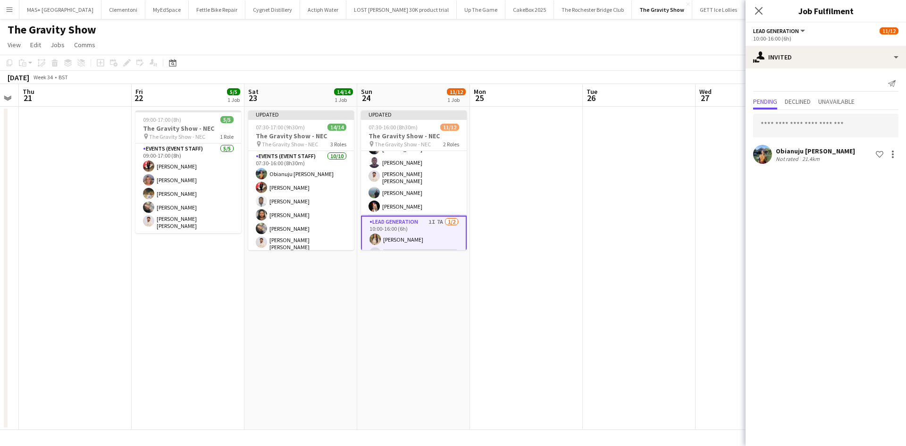
drag, startPoint x: 619, startPoint y: 258, endPoint x: 632, endPoint y: 240, distance: 22.1
click at [619, 257] on app-date-cell at bounding box center [639, 268] width 113 height 323
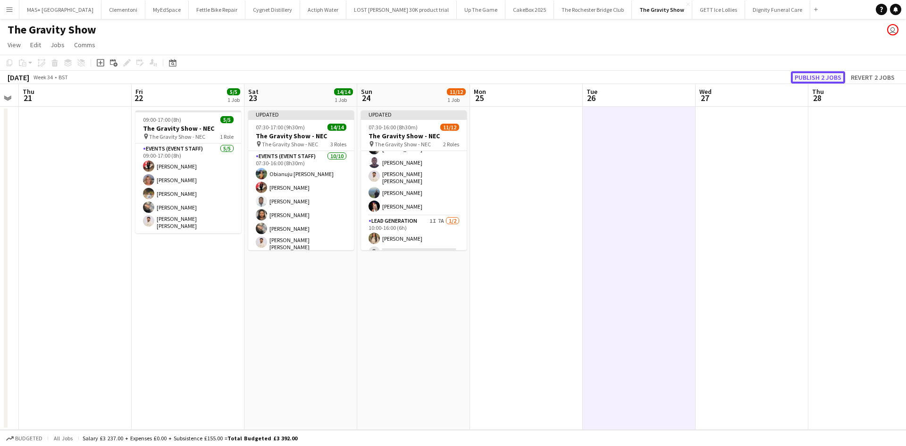
click at [822, 78] on button "Publish 2 jobs" at bounding box center [818, 77] width 54 height 12
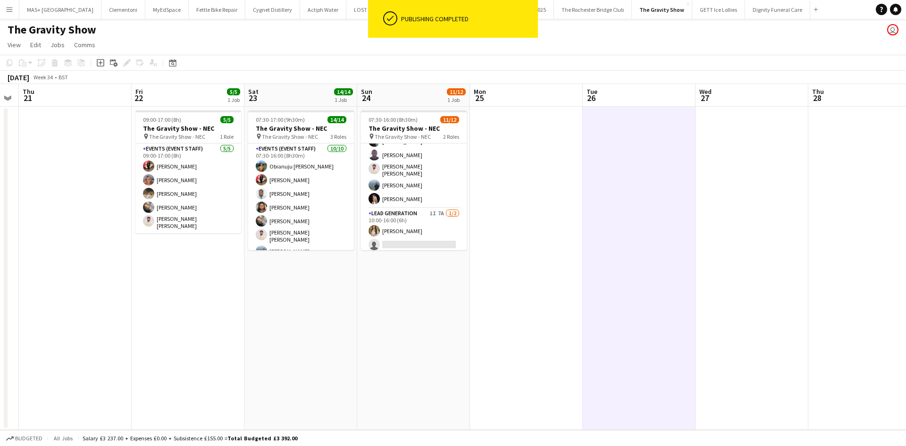
drag, startPoint x: 308, startPoint y: 196, endPoint x: 658, endPoint y: 177, distance: 350.8
click at [308, 195] on app-card-role "Events (Event Staff) 10/10 07:30-16:00 (8h30m) Obianuju Rosemary Ofodu Laura Po…" at bounding box center [301, 223] width 106 height 158
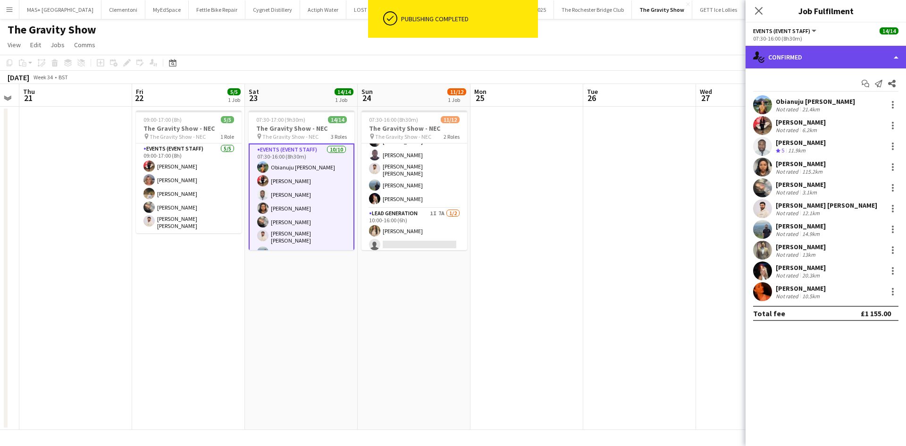
click at [770, 55] on div "single-neutral-actions-check-2 Confirmed" at bounding box center [826, 57] width 161 height 23
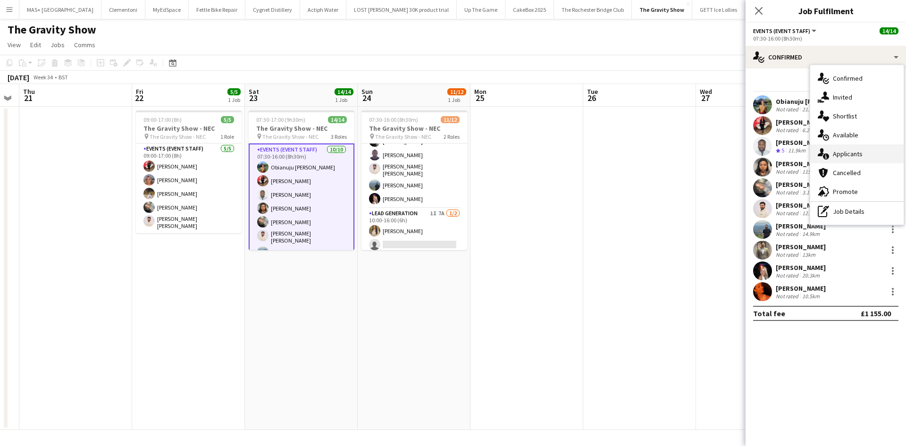
click at [838, 155] on div "single-neutral-actions-information Applicants" at bounding box center [857, 153] width 93 height 19
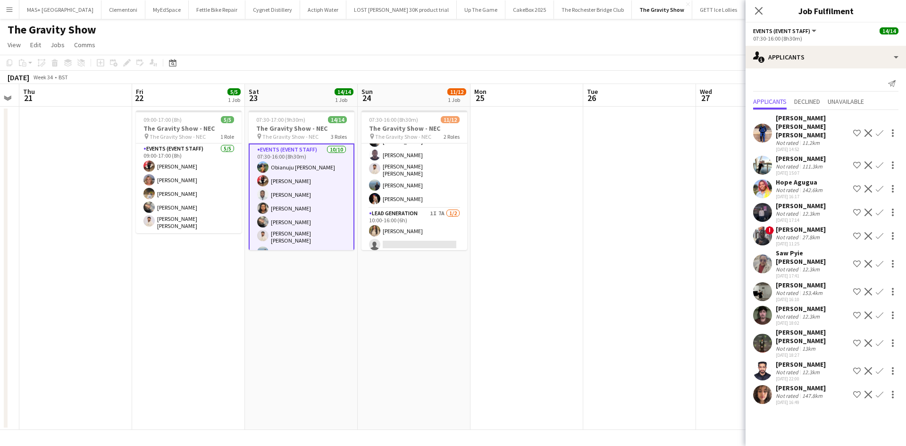
click at [810, 234] on div "27.8km" at bounding box center [811, 237] width 21 height 7
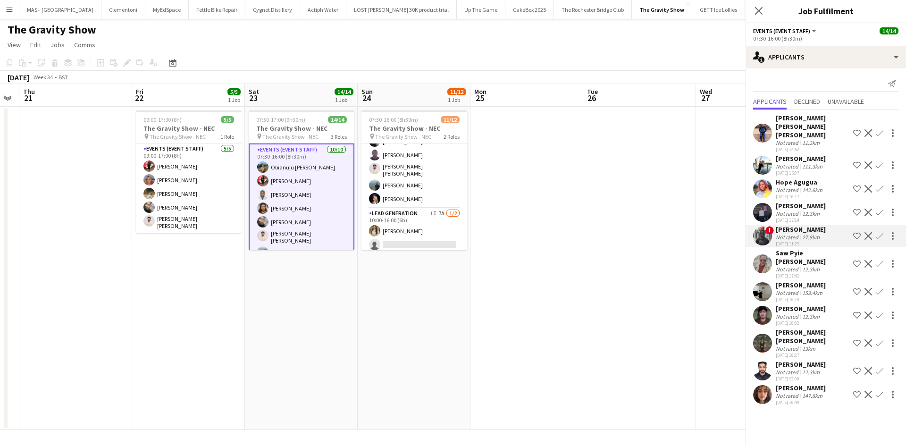
click at [801, 202] on div "Haseeb Azmat" at bounding box center [801, 206] width 50 height 8
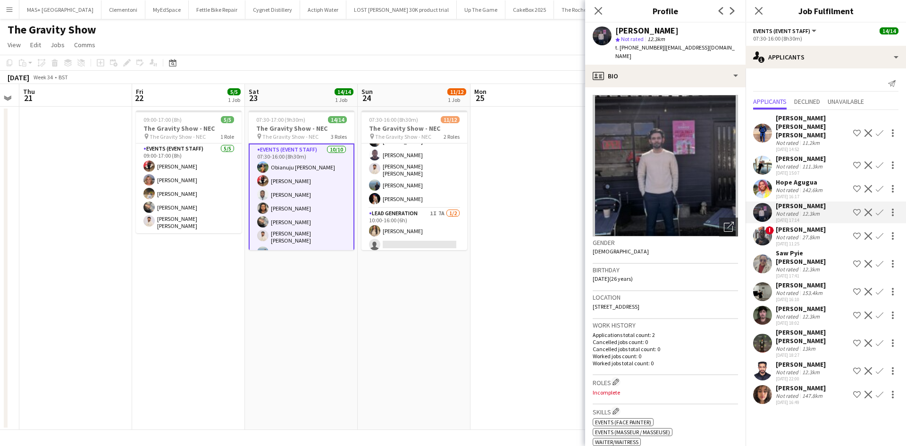
click at [805, 186] on div "142.6km" at bounding box center [813, 189] width 24 height 7
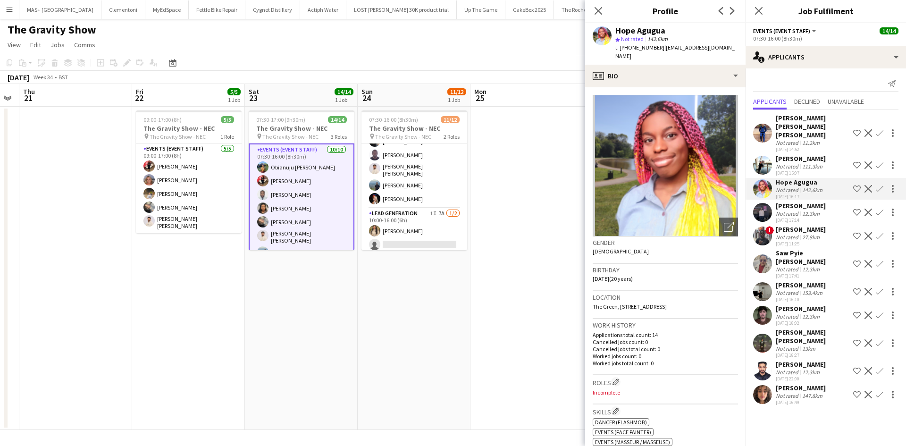
click at [791, 163] on div "Not rated" at bounding box center [788, 166] width 25 height 7
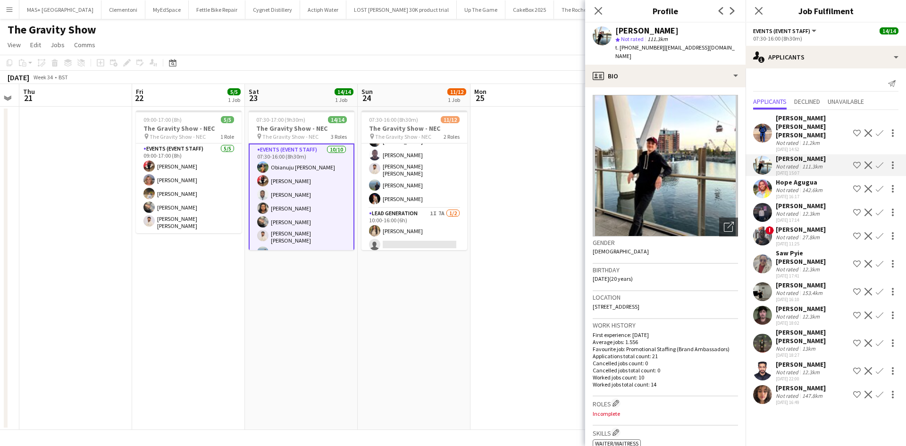
click at [793, 125] on div "Syed Taimoor Shah Shirazi" at bounding box center [813, 126] width 74 height 25
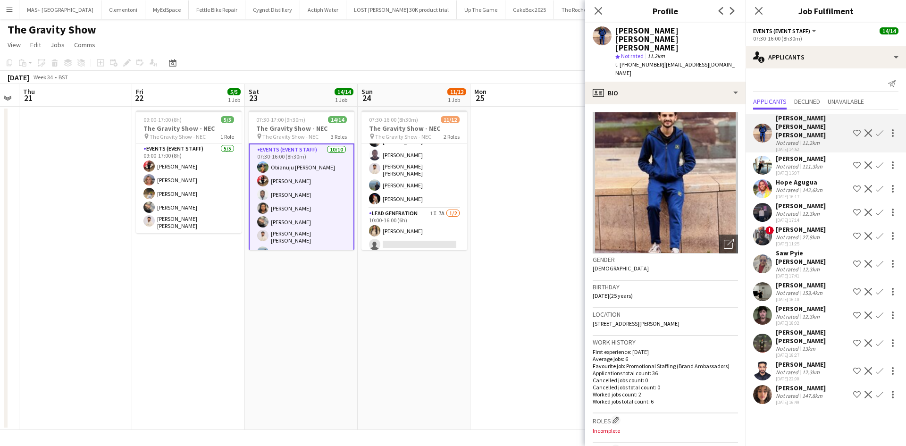
click at [470, 288] on app-date-cell "07:30-16:00 (8h30m) 11/12 The Gravity Show - NEC pin The Gravity Show - NEC 2 R…" at bounding box center [414, 268] width 113 height 323
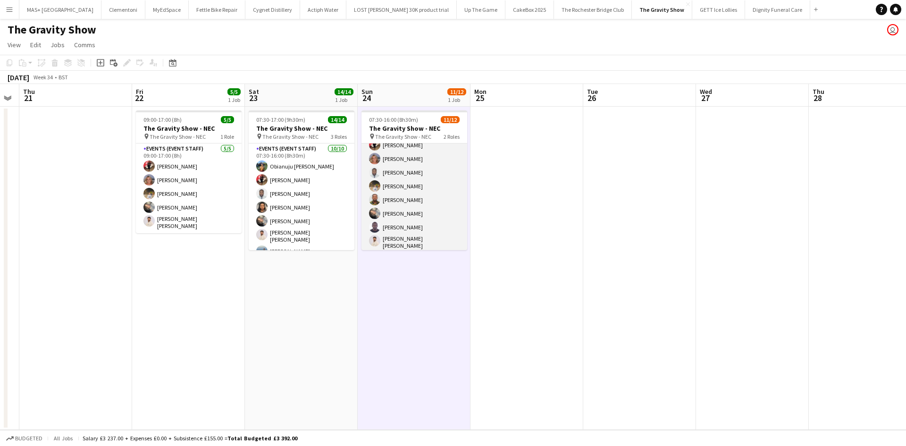
scroll to position [0, 0]
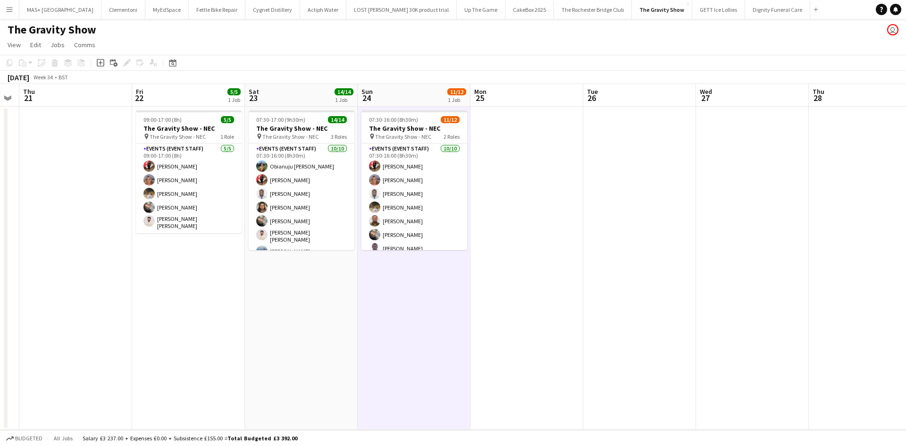
click at [570, 197] on app-date-cell at bounding box center [527, 268] width 113 height 323
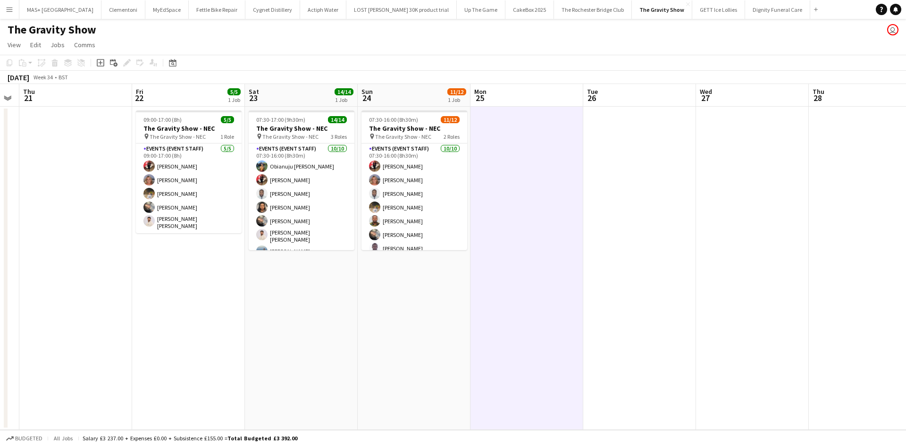
drag, startPoint x: 9, startPoint y: 8, endPoint x: 47, endPoint y: 38, distance: 48.4
click at [9, 8] on app-icon "Menu" at bounding box center [10, 10] width 8 height 8
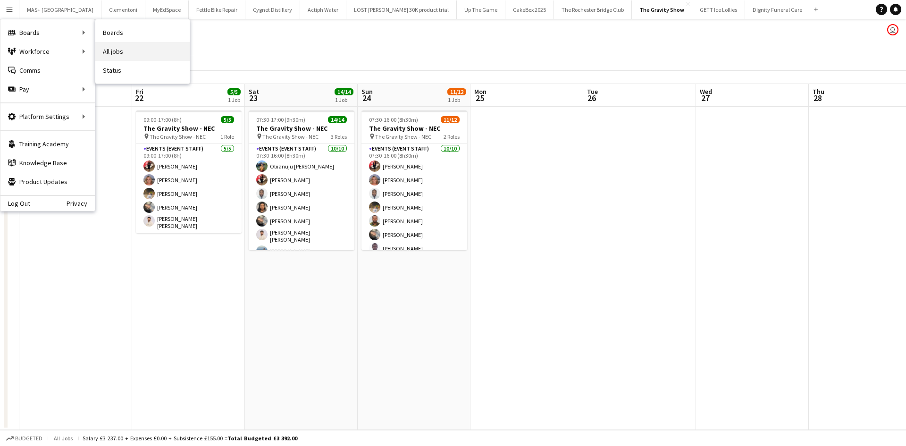
click at [136, 58] on link "All jobs" at bounding box center [142, 51] width 94 height 19
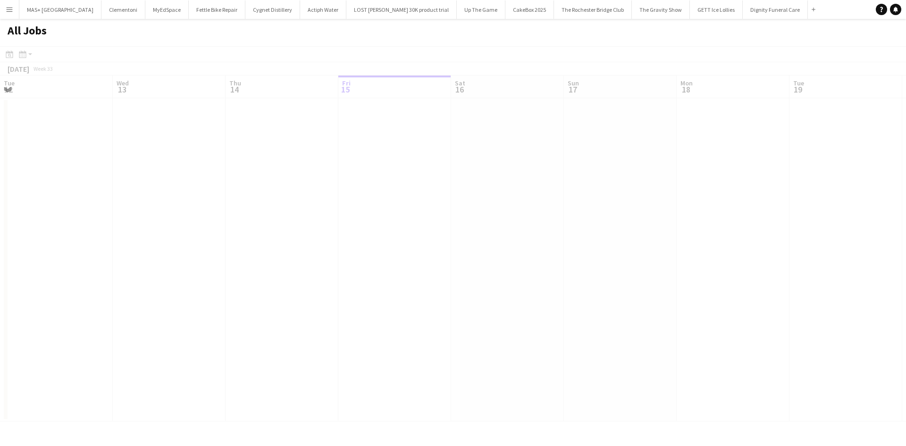
scroll to position [0, 226]
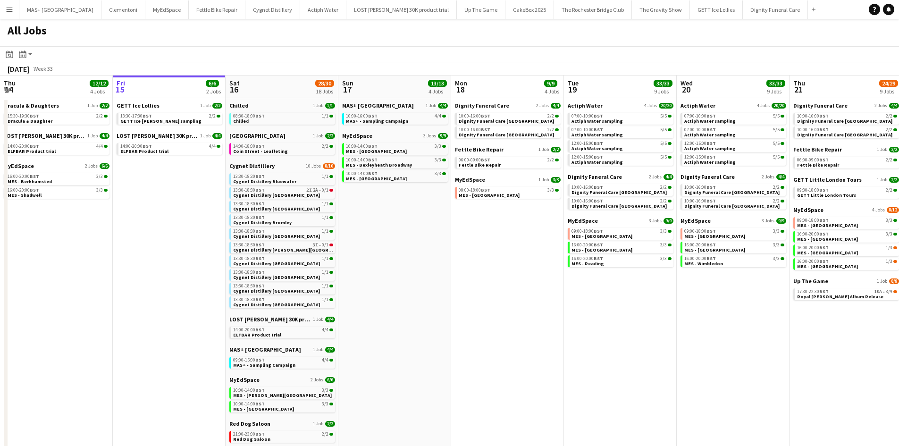
click at [7, 8] on app-icon "Menu" at bounding box center [10, 10] width 8 height 8
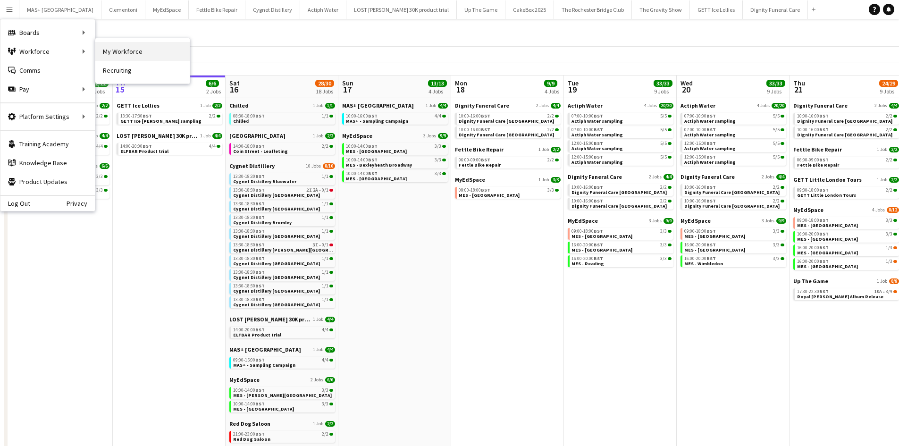
click at [153, 54] on link "My Workforce" at bounding box center [142, 51] width 94 height 19
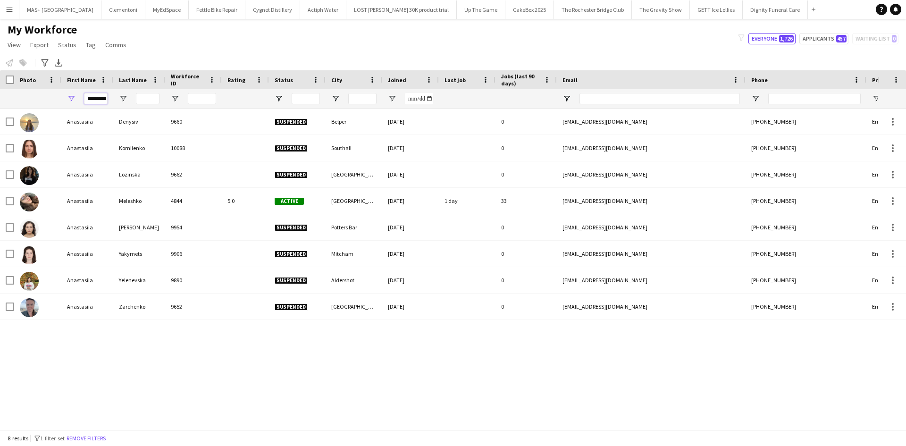
scroll to position [0, 5]
drag, startPoint x: 86, startPoint y: 98, endPoint x: 170, endPoint y: 45, distance: 99.5
click at [151, 94] on div "**********" at bounding box center [511, 98] width 1023 height 19
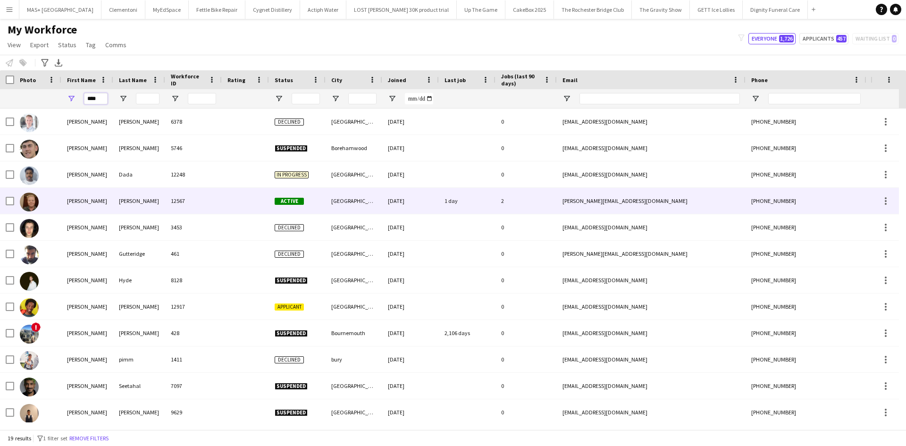
type input "****"
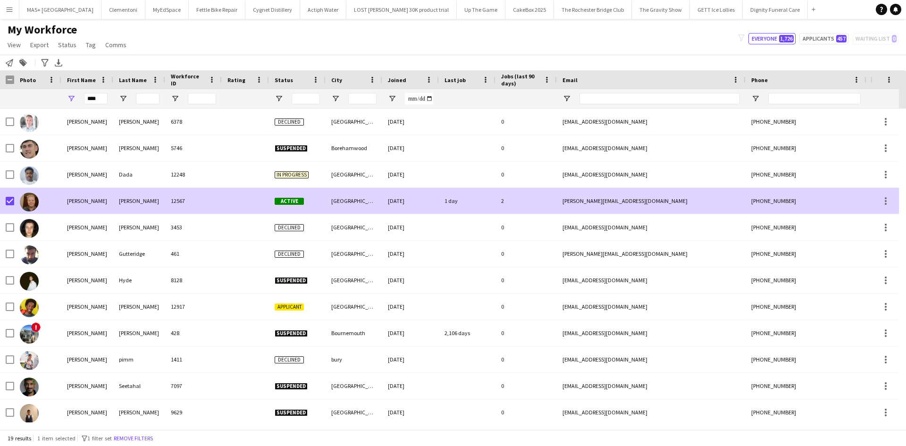
click at [447, 203] on div "1 day" at bounding box center [467, 201] width 57 height 26
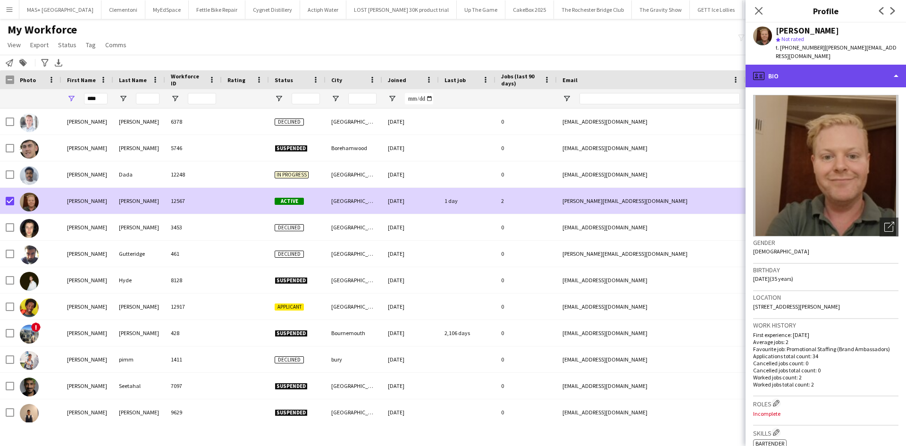
click at [832, 71] on div "profile Bio" at bounding box center [826, 76] width 161 height 23
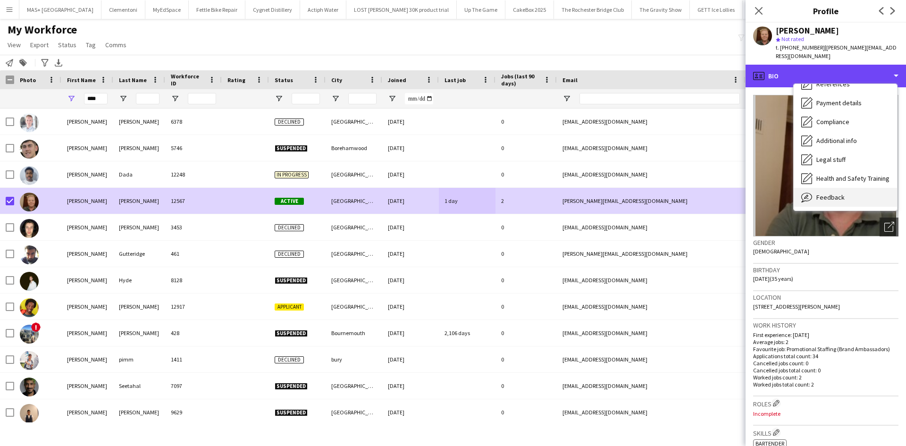
scroll to position [127, 0]
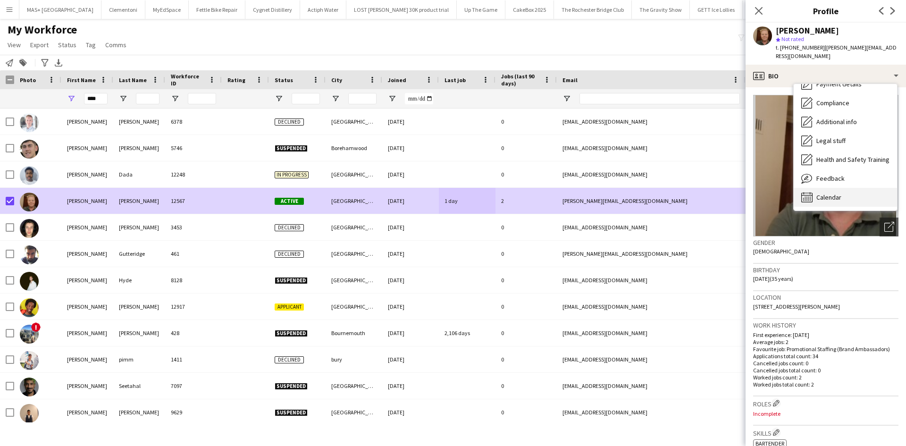
click at [847, 191] on div "Calendar Calendar" at bounding box center [845, 197] width 103 height 19
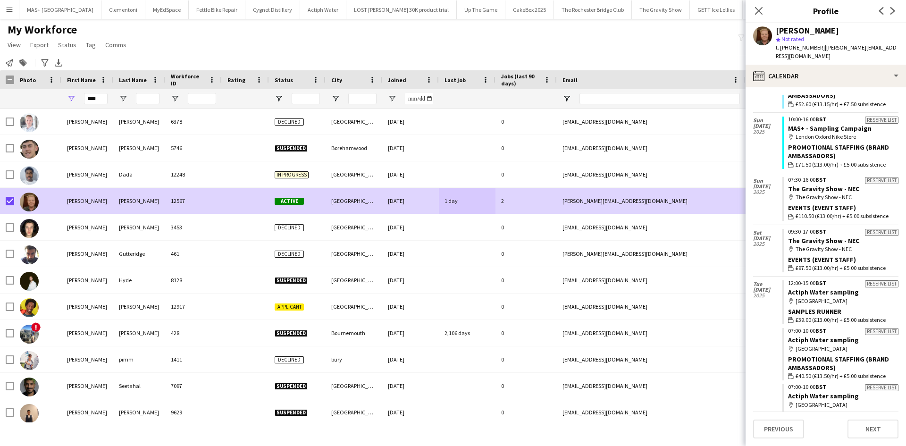
scroll to position [0, 0]
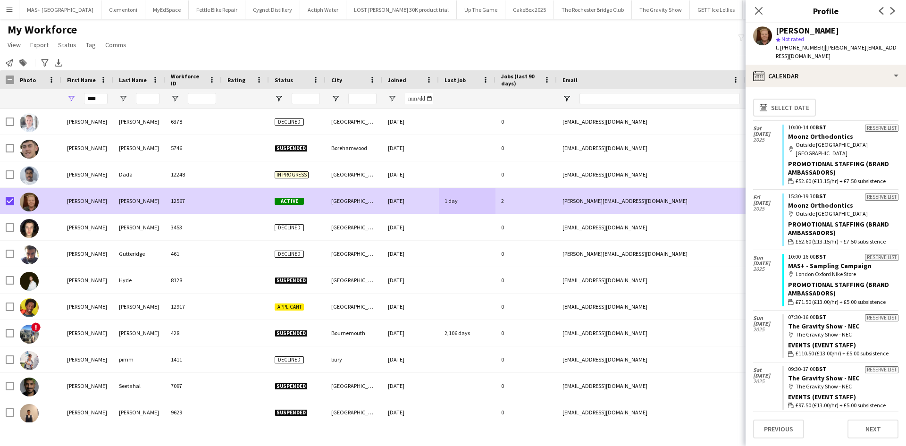
click at [660, 41] on div "My Workforce View Views Default view New view Update view Delete view Edit name…" at bounding box center [453, 39] width 906 height 32
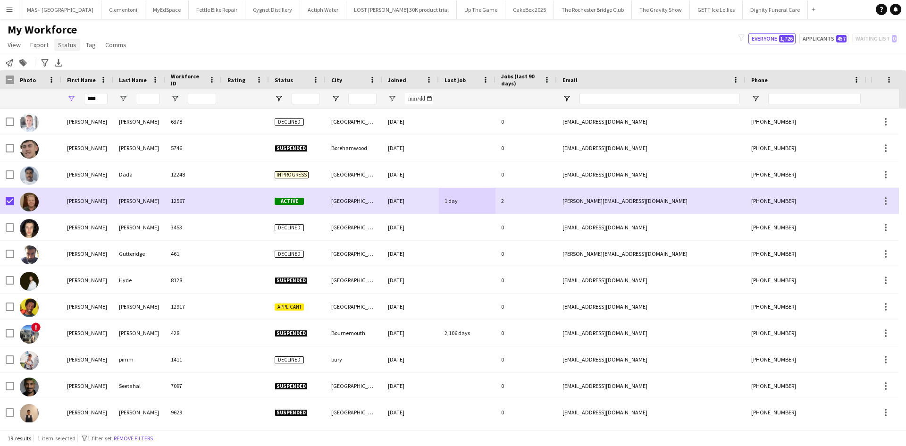
click at [60, 49] on link "Status" at bounding box center [67, 45] width 26 height 12
click at [93, 68] on link "Edit" at bounding box center [87, 65] width 66 height 20
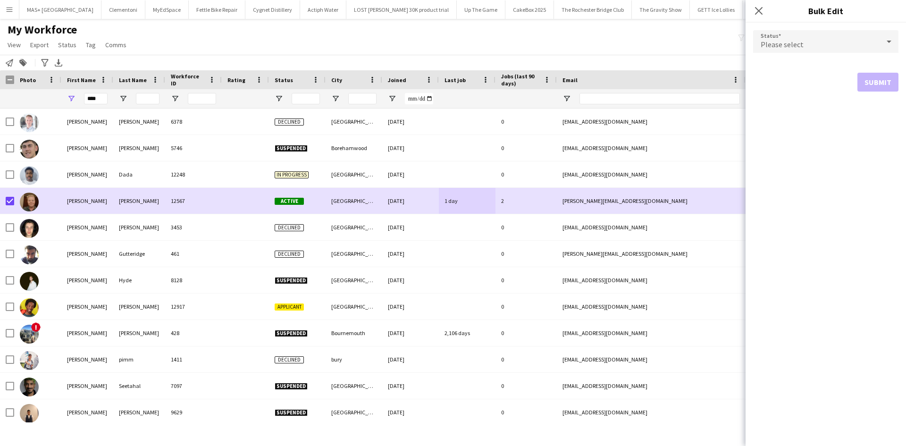
click at [786, 39] on div "Please select" at bounding box center [816, 41] width 127 height 23
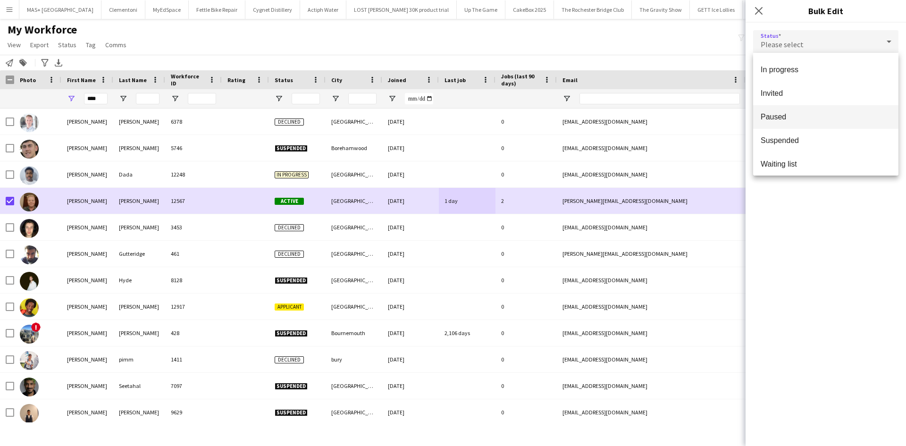
scroll to position [97, 0]
click at [805, 134] on span "Suspended" at bounding box center [826, 136] width 130 height 9
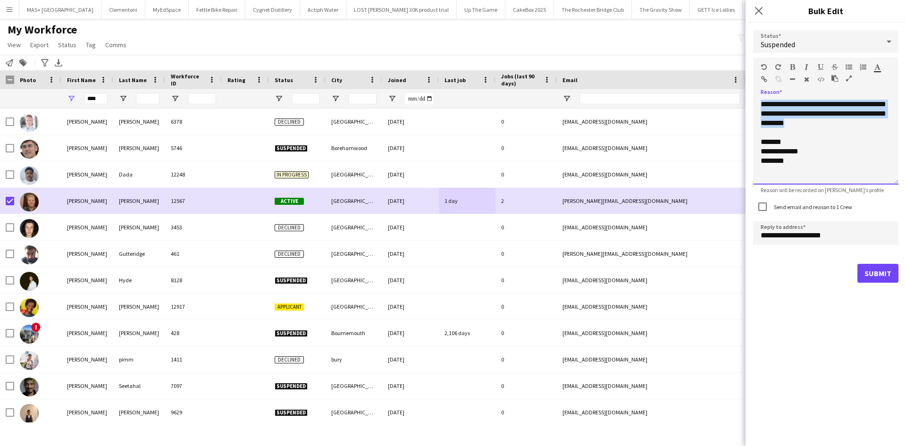
drag, startPoint x: 822, startPoint y: 127, endPoint x: 780, endPoint y: 62, distance: 77.4
click at [746, 93] on div "**********" at bounding box center [826, 157] width 161 height 268
drag, startPoint x: 786, startPoint y: 152, endPoint x: 825, endPoint y: 133, distance: 44.1
click at [733, 83] on body "Menu Boards Boards Boards All jobs Status Workforce Workforce My Workforce Recr…" at bounding box center [453, 223] width 906 height 446
copy div "**********"
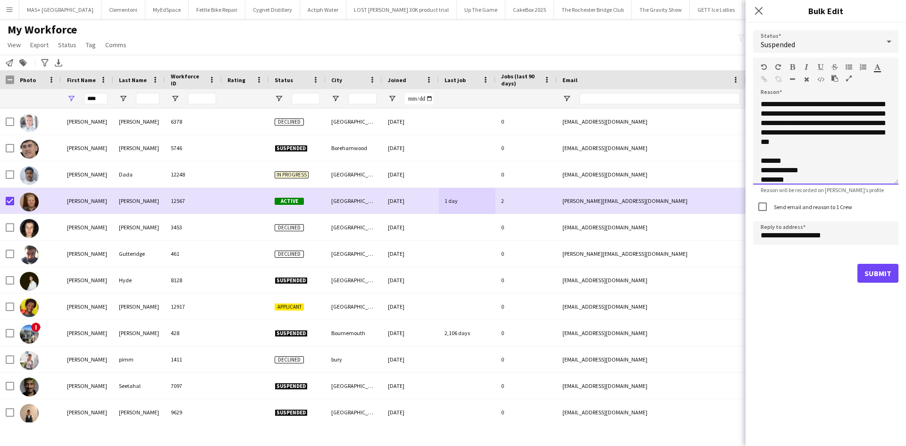
click at [811, 142] on div "**********" at bounding box center [825, 142] width 145 height 85
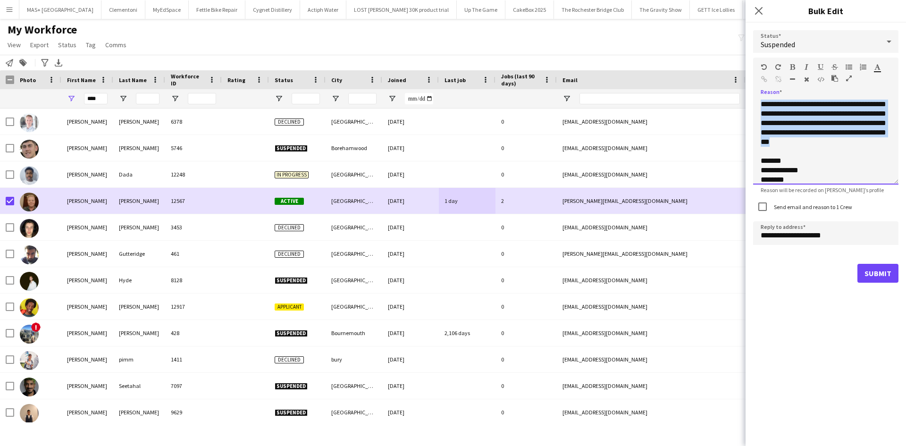
drag, startPoint x: 786, startPoint y: 149, endPoint x: 756, endPoint y: 102, distance: 55.8
click at [756, 102] on div "**********" at bounding box center [825, 142] width 145 height 85
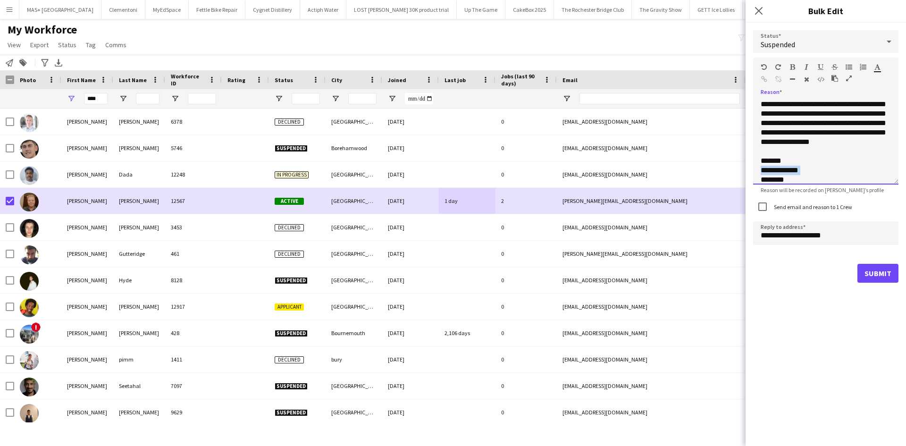
scroll to position [17, 0]
drag, startPoint x: 808, startPoint y: 181, endPoint x: 766, endPoint y: 164, distance: 45.1
click at [766, 164] on div "**********" at bounding box center [825, 142] width 145 height 85
drag, startPoint x: 791, startPoint y: 173, endPoint x: 803, endPoint y: 174, distance: 11.4
click at [792, 173] on div "**********" at bounding box center [825, 142] width 145 height 85
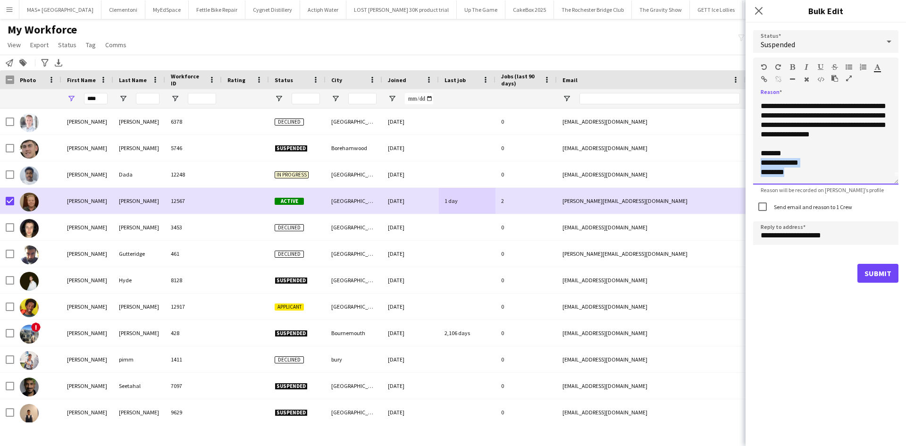
drag, startPoint x: 803, startPoint y: 174, endPoint x: 757, endPoint y: 165, distance: 46.2
click at [757, 165] on div "**********" at bounding box center [825, 142] width 145 height 85
click at [828, 151] on div "**********" at bounding box center [825, 142] width 145 height 85
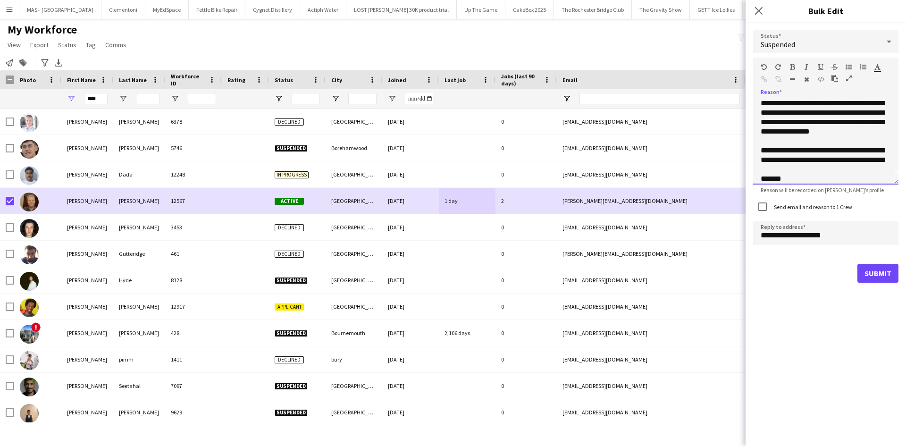
scroll to position [45, 0]
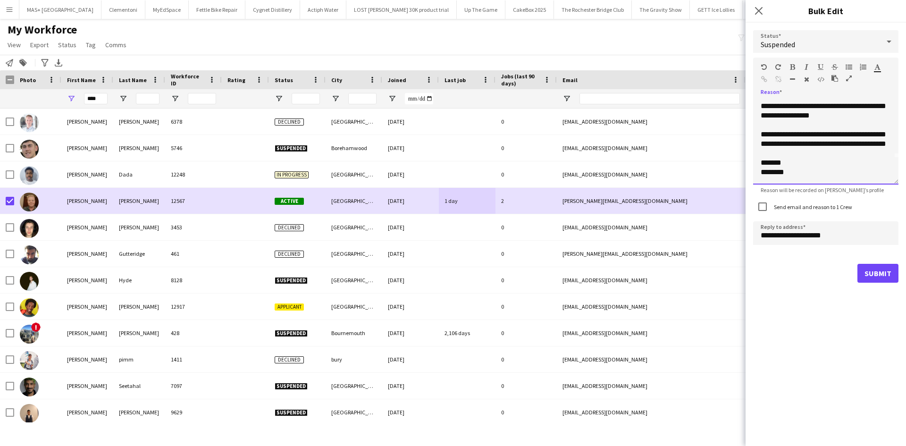
click at [762, 125] on div "**********" at bounding box center [825, 142] width 145 height 85
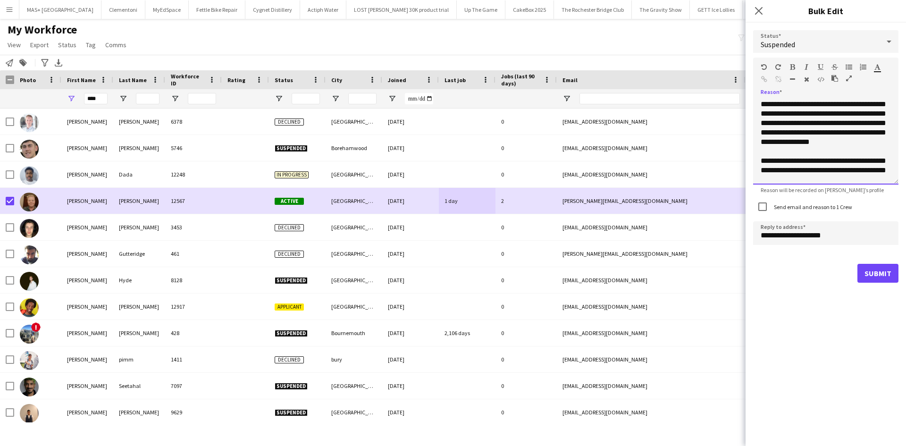
click at [852, 112] on div "**********" at bounding box center [825, 142] width 145 height 85
click at [860, 155] on div "**********" at bounding box center [825, 142] width 145 height 85
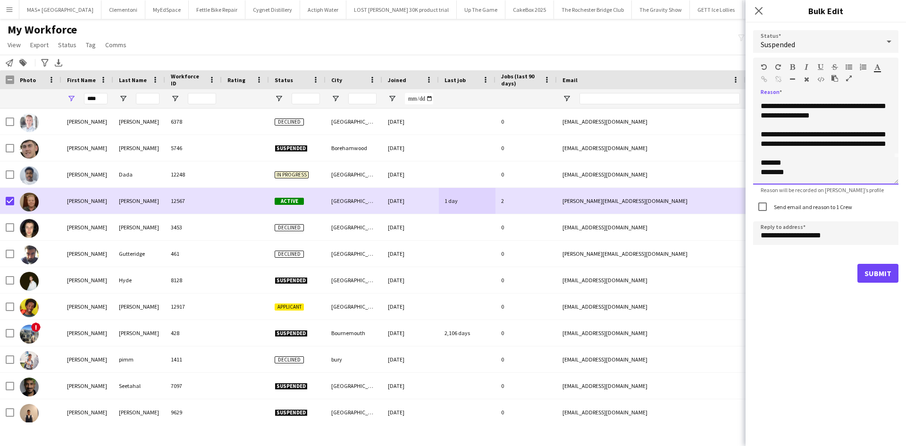
click at [822, 146] on div "**********" at bounding box center [825, 142] width 145 height 85
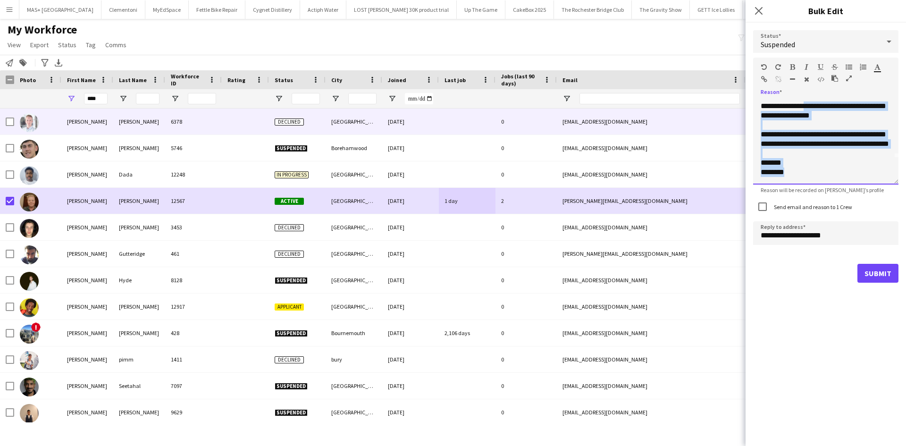
scroll to position [0, 0]
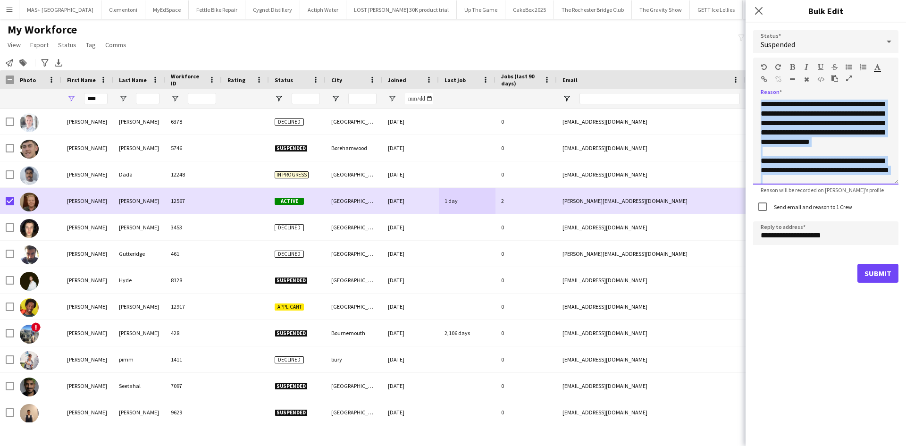
drag, startPoint x: 808, startPoint y: 174, endPoint x: 735, endPoint y: 86, distance: 114.3
click at [735, 86] on body "Menu Boards Boards Boards All jobs Status Workforce Workforce My Workforce Recr…" at bounding box center [453, 223] width 906 height 446
copy div "**********"
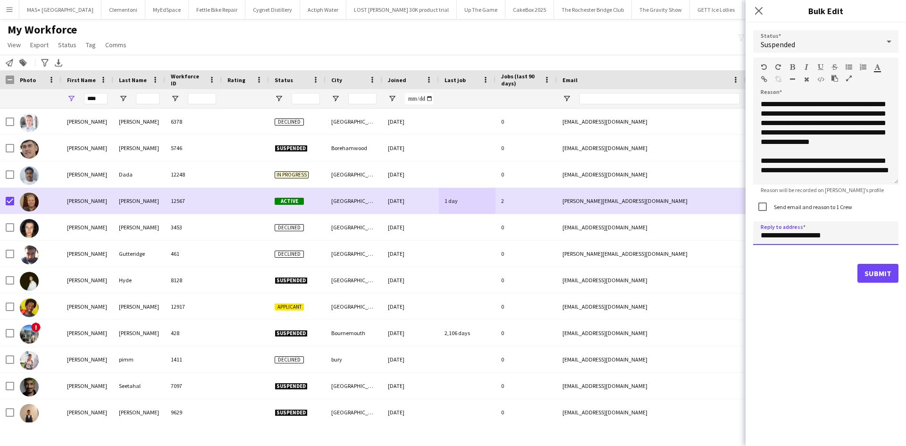
click at [845, 238] on input "**********" at bounding box center [825, 233] width 145 height 24
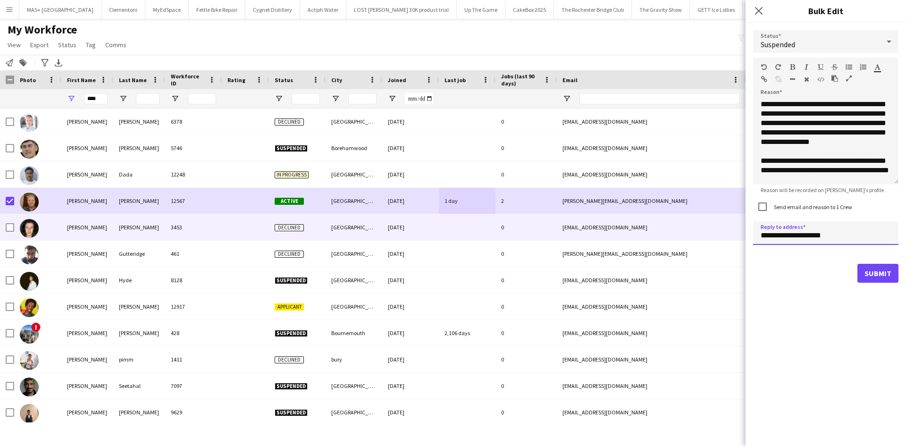
drag, startPoint x: 782, startPoint y: 234, endPoint x: 743, endPoint y: 235, distance: 39.7
click at [743, 235] on body "Menu Boards Boards Boards All jobs Status Workforce Workforce My Workforce Recr…" at bounding box center [453, 223] width 906 height 446
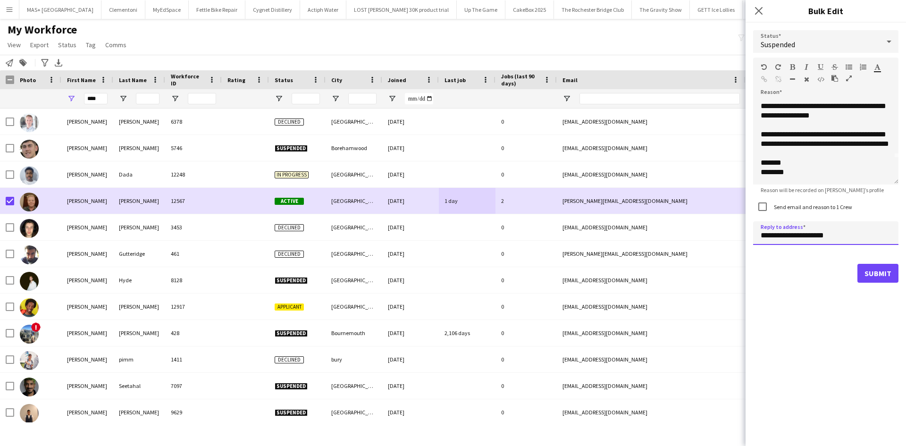
scroll to position [45, 0]
type input "**********"
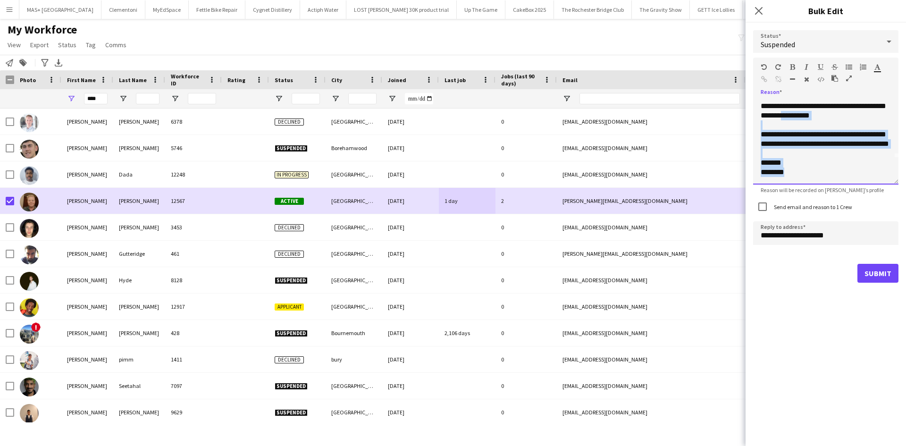
scroll to position [0, 0]
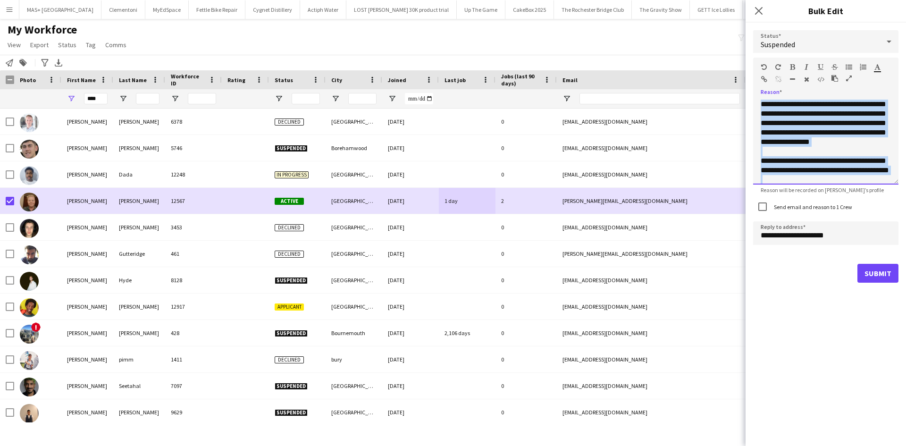
drag, startPoint x: 799, startPoint y: 179, endPoint x: 728, endPoint y: 78, distance: 124.0
click at [728, 78] on body "Menu Boards Boards Boards All jobs Status Workforce Workforce My Workforce Recr…" at bounding box center [453, 223] width 906 height 446
copy div "**********"
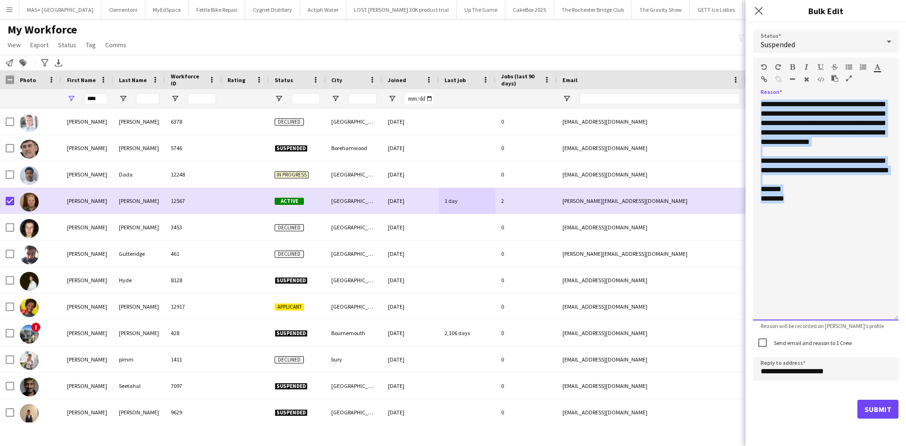
drag, startPoint x: 896, startPoint y: 183, endPoint x: 874, endPoint y: 315, distance: 134.0
click at [874, 319] on div "**********" at bounding box center [825, 210] width 145 height 221
click at [801, 205] on div "**********" at bounding box center [825, 210] width 145 height 221
drag, startPoint x: 803, startPoint y: 228, endPoint x: 744, endPoint y: 105, distance: 136.2
click at [744, 105] on body "Menu Boards Boards Boards All jobs Status Workforce Workforce My Workforce Recr…" at bounding box center [453, 223] width 906 height 446
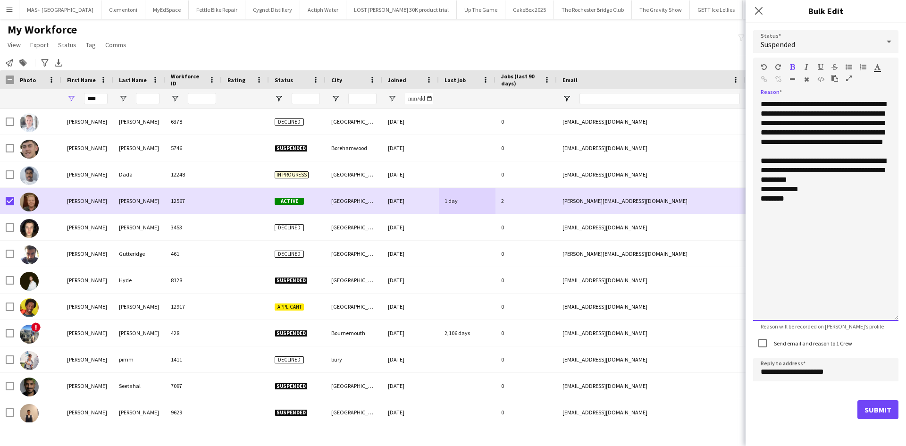
click at [856, 150] on p "**********" at bounding box center [826, 128] width 130 height 57
click at [819, 190] on p "**********" at bounding box center [826, 180] width 130 height 28
click at [786, 245] on div "**********" at bounding box center [825, 210] width 145 height 221
click at [823, 217] on p "**********" at bounding box center [826, 212] width 130 height 19
click at [855, 154] on p "**********" at bounding box center [826, 128] width 130 height 57
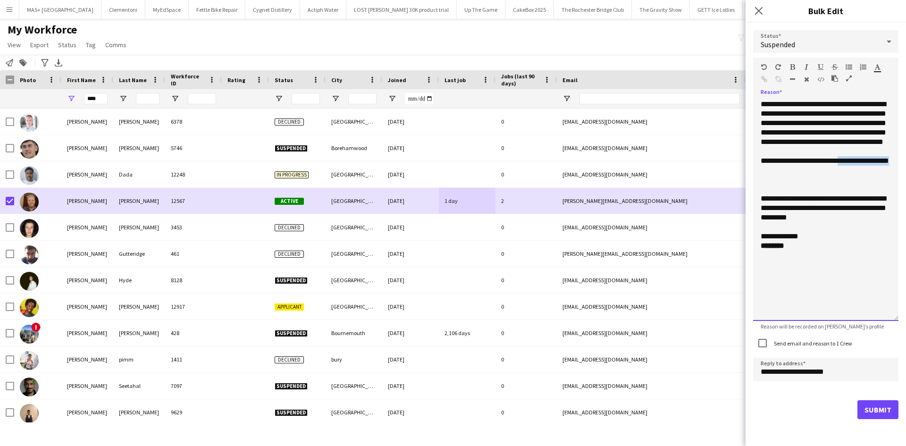
drag, startPoint x: 766, startPoint y: 180, endPoint x: 841, endPoint y: 171, distance: 75.7
click at [841, 171] on p "**********" at bounding box center [826, 142] width 130 height 85
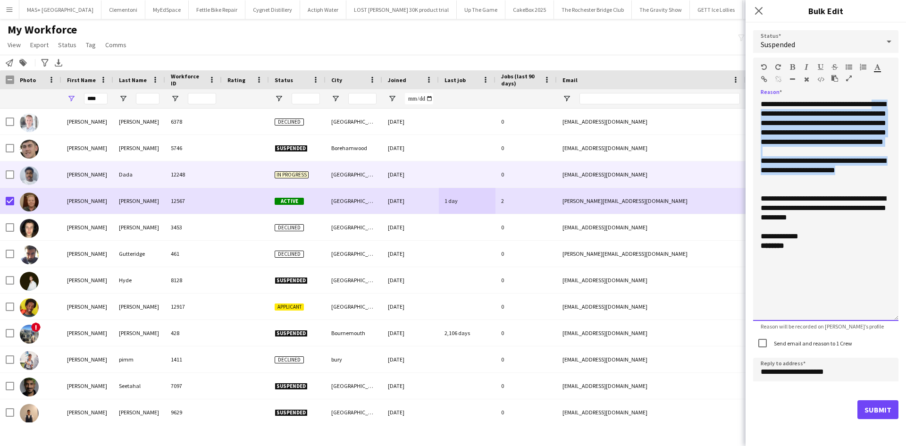
drag, startPoint x: 858, startPoint y: 180, endPoint x: 745, endPoint y: 169, distance: 113.9
click at [745, 169] on body "Menu Boards Boards Boards All jobs Status Workforce Workforce My Workforce Recr…" at bounding box center [453, 223] width 906 height 446
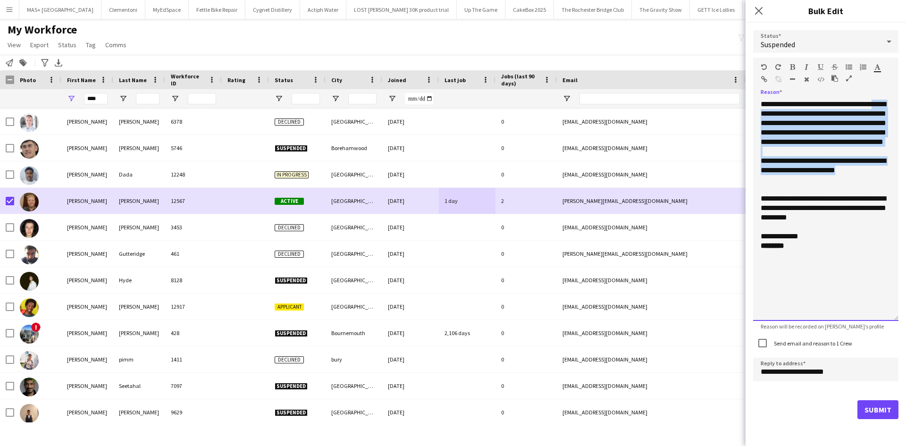
click at [852, 182] on p "**********" at bounding box center [826, 142] width 130 height 85
drag, startPoint x: 824, startPoint y: 220, endPoint x: 760, endPoint y: 102, distance: 134.1
click at [760, 102] on div "**********" at bounding box center [825, 210] width 145 height 221
copy div "**********"
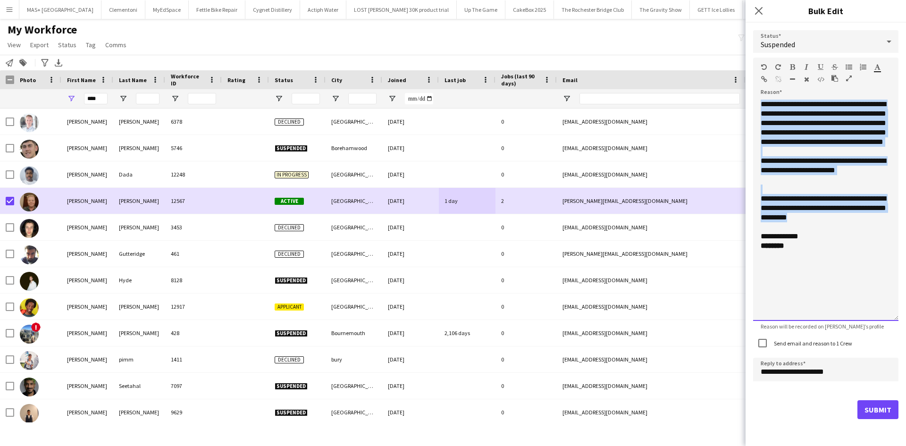
click at [831, 212] on p "**********" at bounding box center [826, 208] width 130 height 28
drag, startPoint x: 820, startPoint y: 220, endPoint x: 749, endPoint y: 101, distance: 138.9
click at [749, 101] on div "**********" at bounding box center [826, 225] width 161 height 404
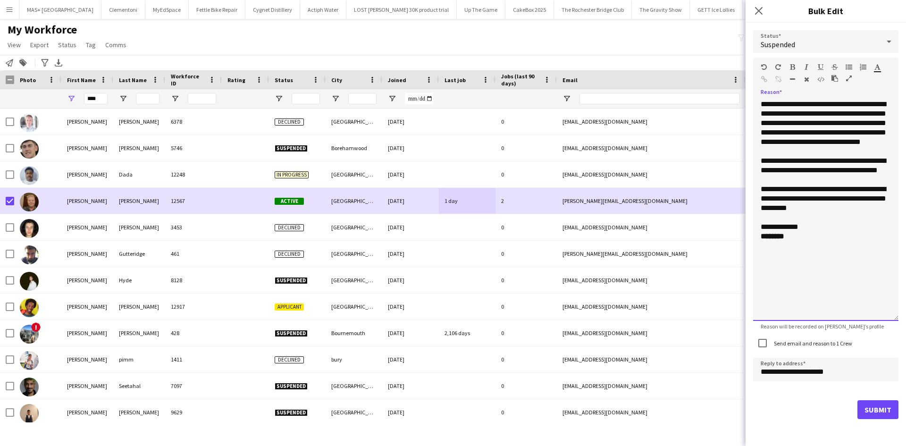
click at [807, 179] on p "**********" at bounding box center [826, 170] width 130 height 28
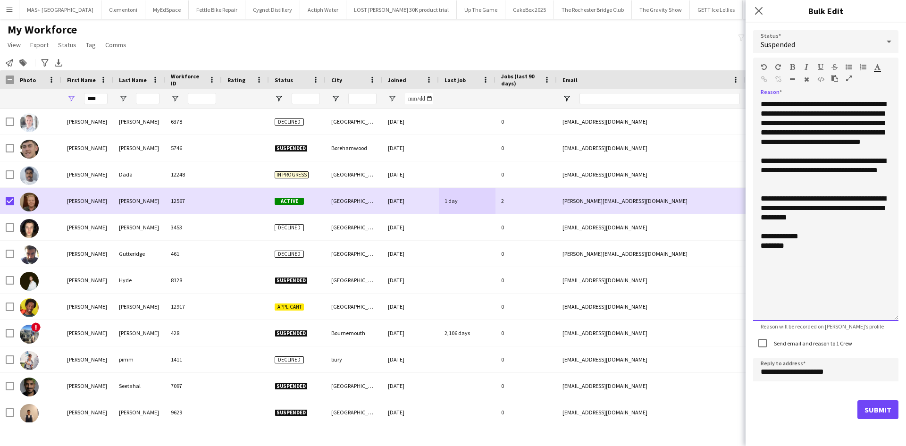
click at [830, 152] on p "**********" at bounding box center [826, 128] width 130 height 57
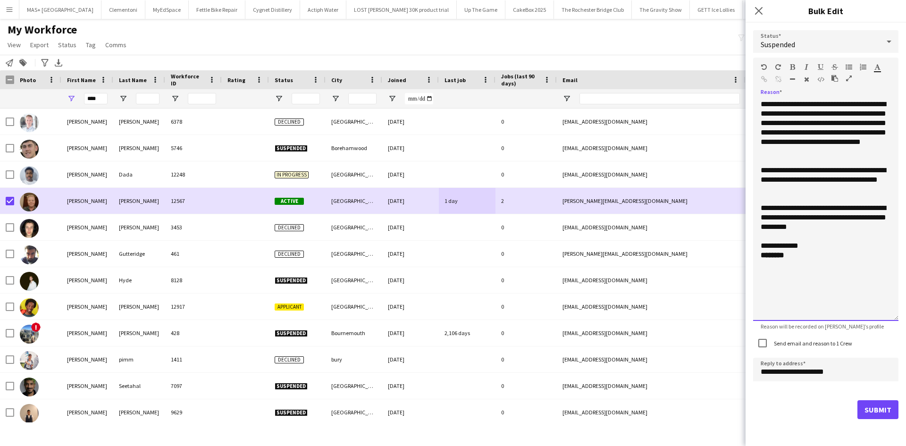
click at [851, 232] on p at bounding box center [826, 236] width 130 height 9
drag, startPoint x: 847, startPoint y: 156, endPoint x: 838, endPoint y: 156, distance: 8.5
click at [845, 156] on p "**********" at bounding box center [826, 128] width 130 height 57
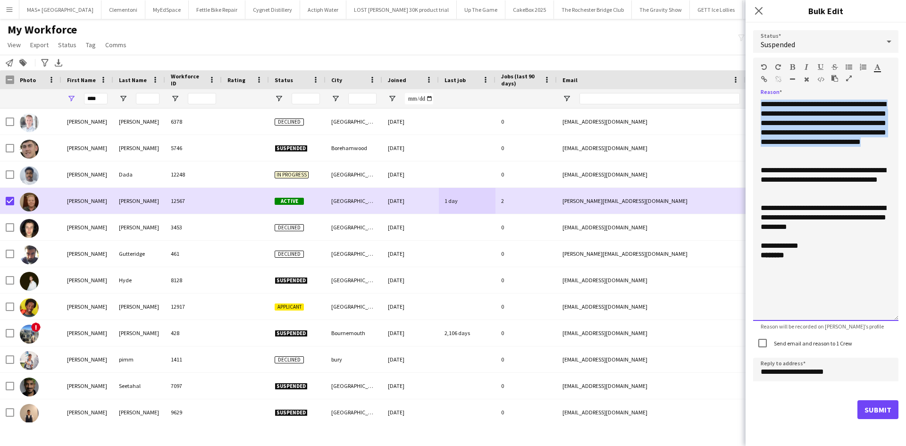
drag, startPoint x: 838, startPoint y: 156, endPoint x: 759, endPoint y: 101, distance: 96.6
click at [759, 101] on div "**********" at bounding box center [825, 210] width 145 height 221
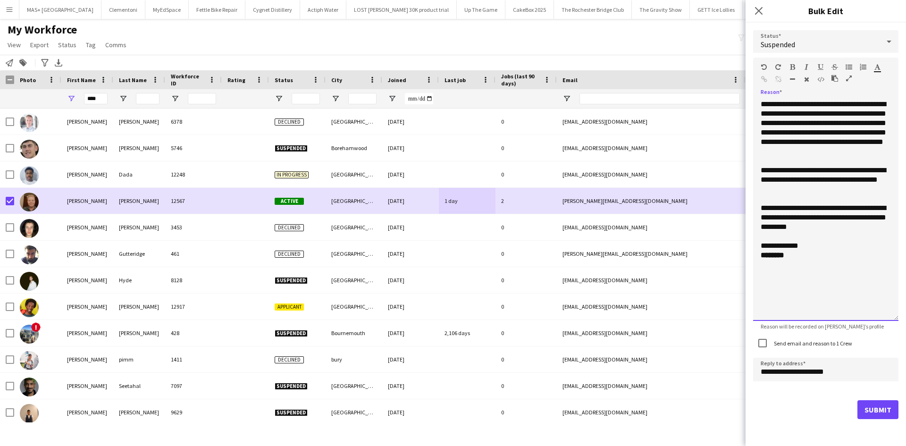
click at [808, 295] on div "**********" at bounding box center [825, 210] width 145 height 221
click at [874, 409] on button "Submit" at bounding box center [878, 409] width 41 height 19
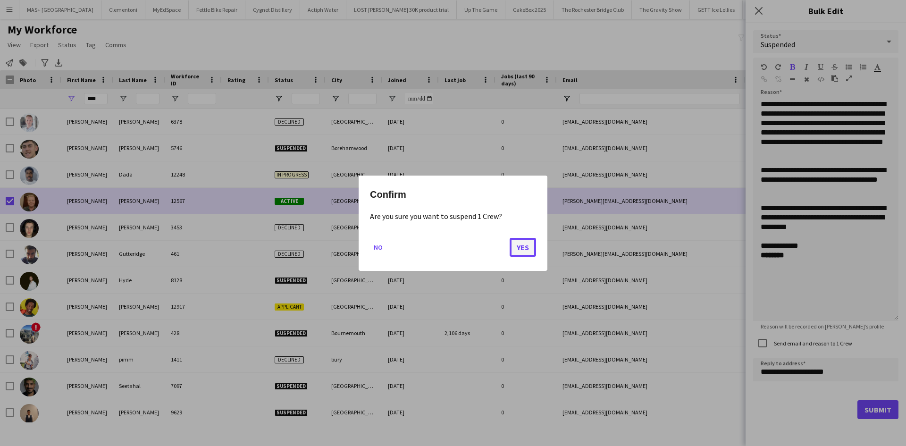
click at [524, 245] on button "Yes" at bounding box center [523, 246] width 26 height 19
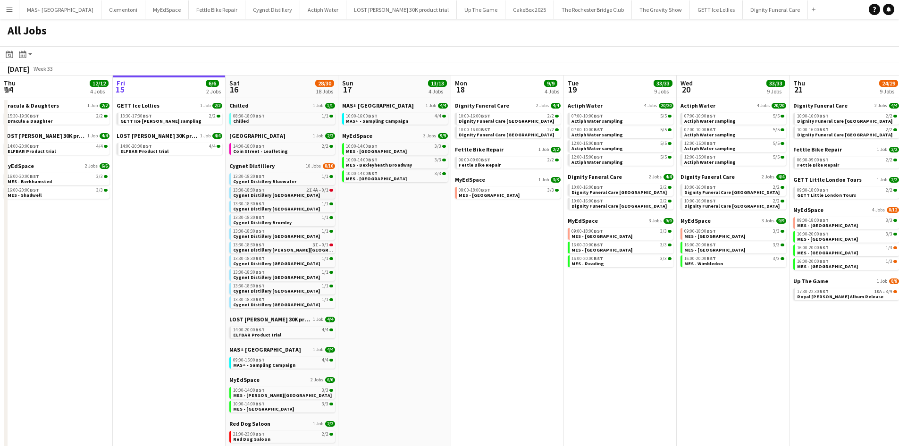
click at [297, 196] on link "13:30-18:30 BST 2I 4A • 0/1 Cygnet Distillery [GEOGRAPHIC_DATA]" at bounding box center [283, 192] width 100 height 11
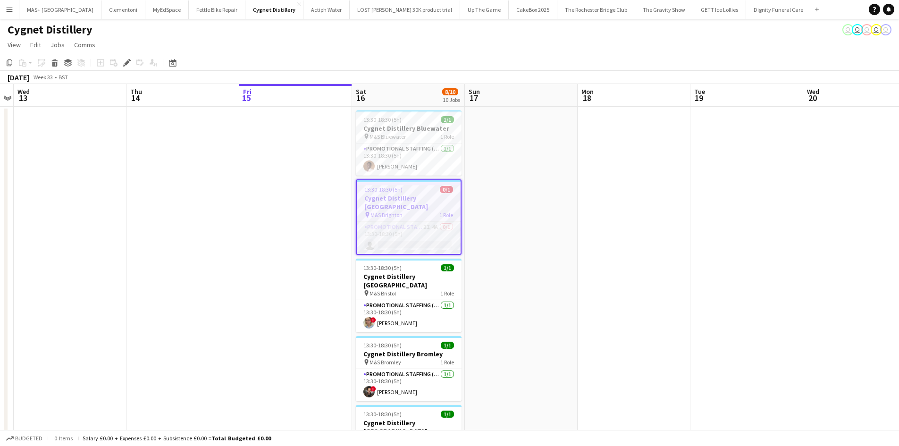
click at [397, 222] on app-card-role "Promotional Staffing (Brand Ambassadors) 2I 4A 0/1 13:30-18:30 (5h) single-neut…" at bounding box center [409, 238] width 104 height 32
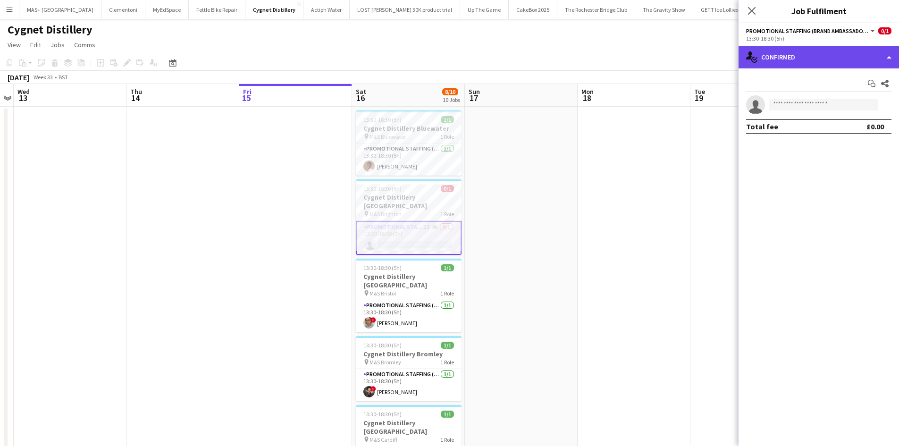
click at [821, 61] on div "single-neutral-actions-check-2 Confirmed" at bounding box center [819, 57] width 161 height 23
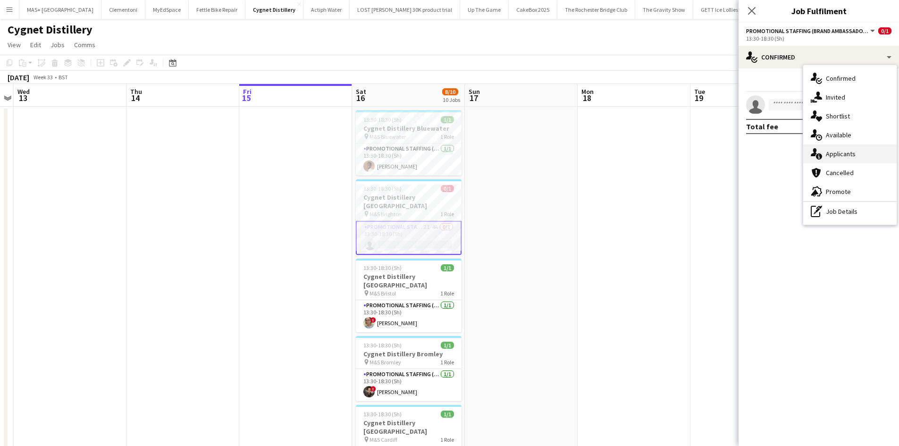
click at [843, 155] on div "single-neutral-actions-information Applicants" at bounding box center [849, 153] width 93 height 19
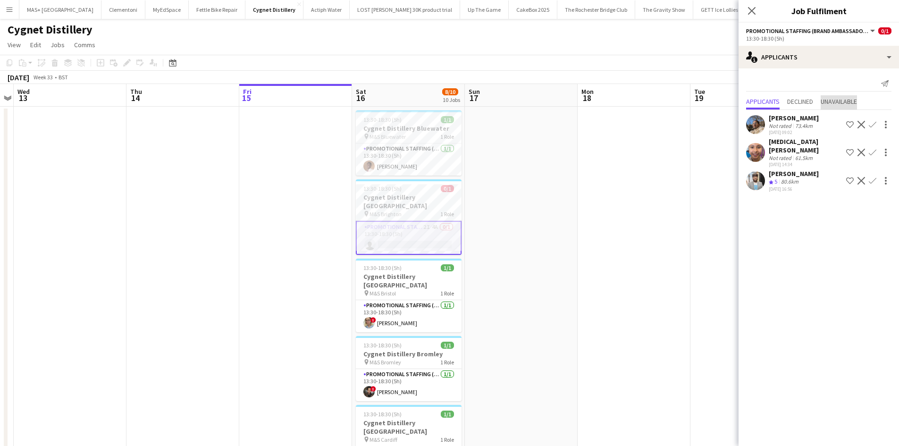
click at [837, 101] on span "Unavailable" at bounding box center [839, 101] width 36 height 7
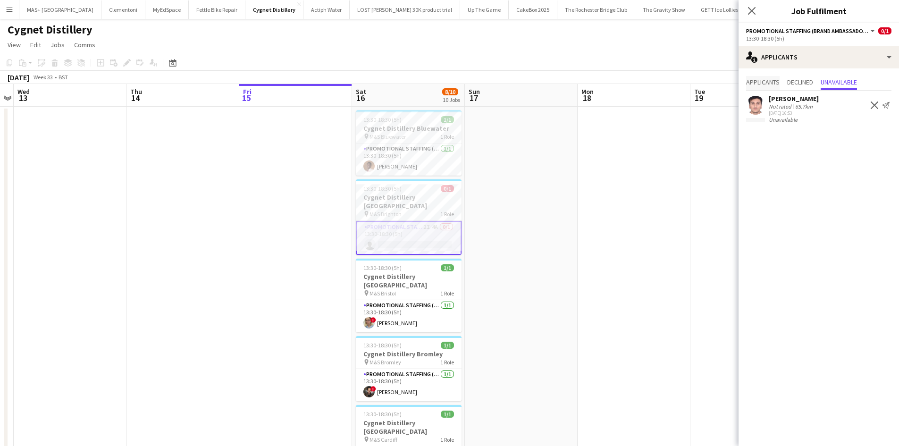
click at [766, 85] on span "Applicants" at bounding box center [763, 82] width 34 height 7
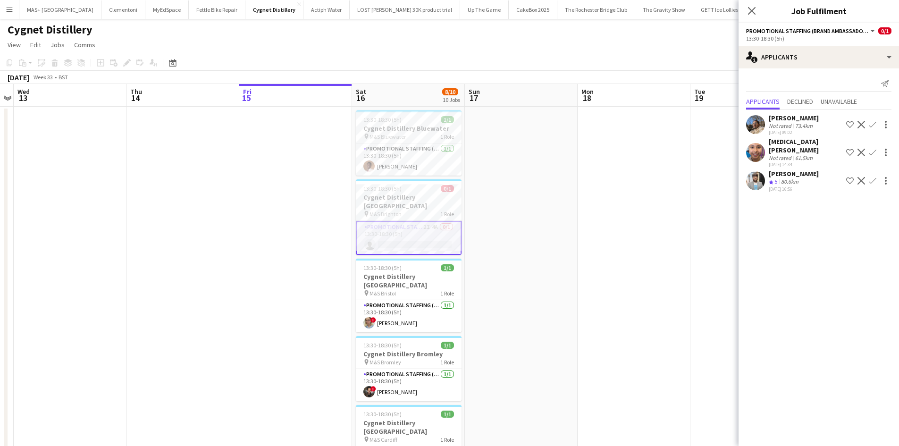
click at [785, 178] on div "80.6km" at bounding box center [789, 182] width 21 height 8
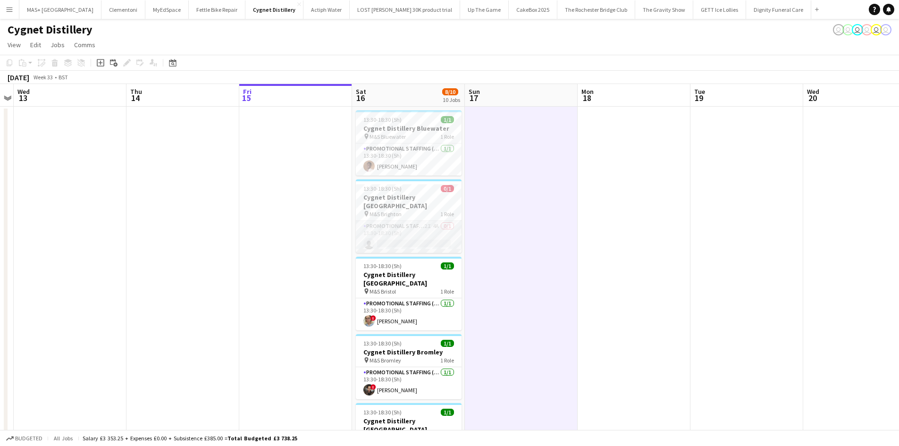
click at [416, 221] on app-card-role "Promotional Staffing (Brand Ambassadors) 2I 4A 0/1 13:30-18:30 (5h) single-neut…" at bounding box center [409, 237] width 106 height 32
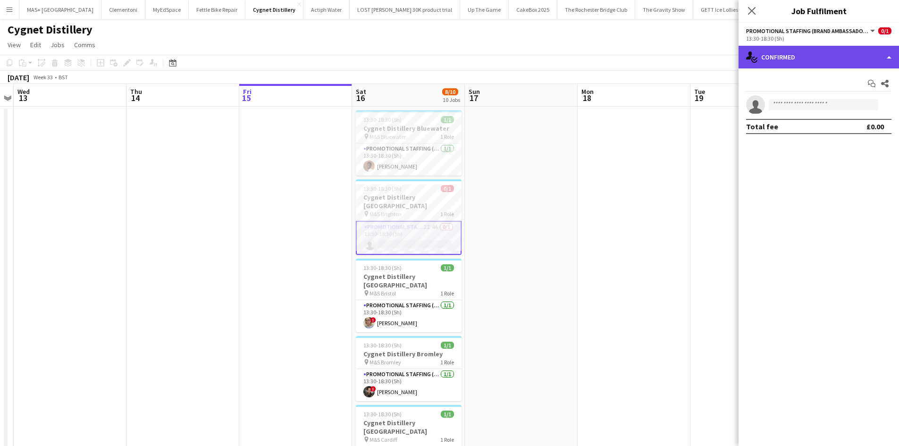
click at [798, 48] on div "single-neutral-actions-check-2 Confirmed" at bounding box center [819, 57] width 161 height 23
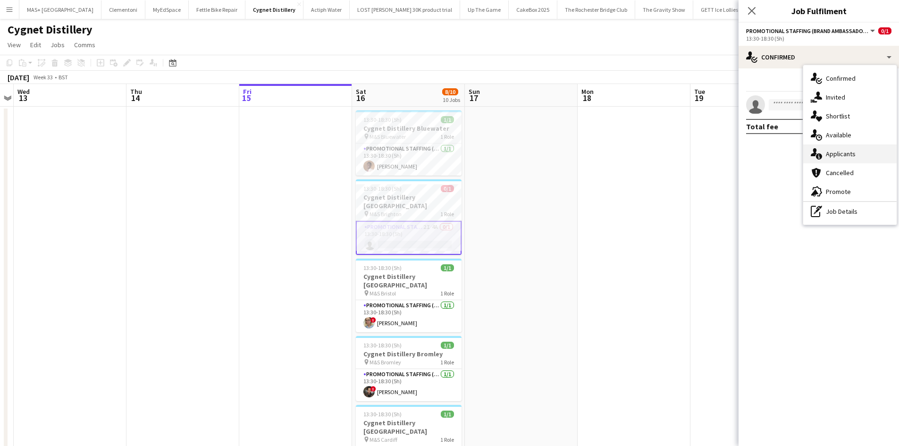
click at [852, 156] on div "single-neutral-actions-information Applicants" at bounding box center [849, 153] width 93 height 19
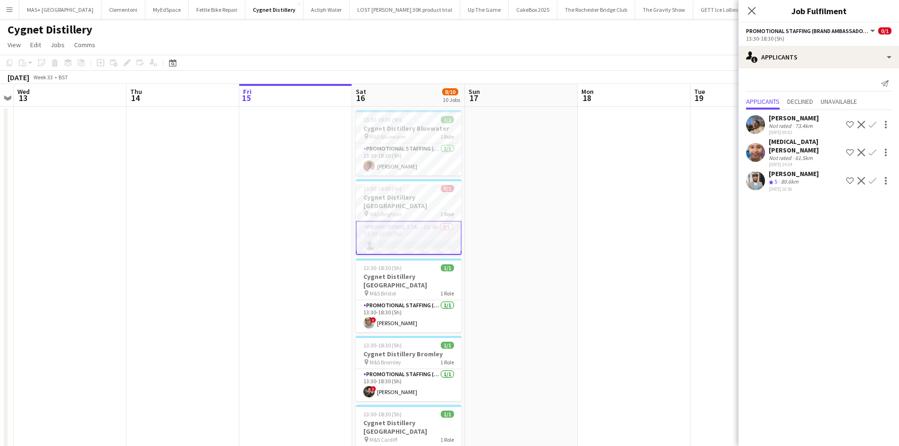
click at [806, 178] on div "Crew rating 5 80.6km" at bounding box center [794, 182] width 50 height 8
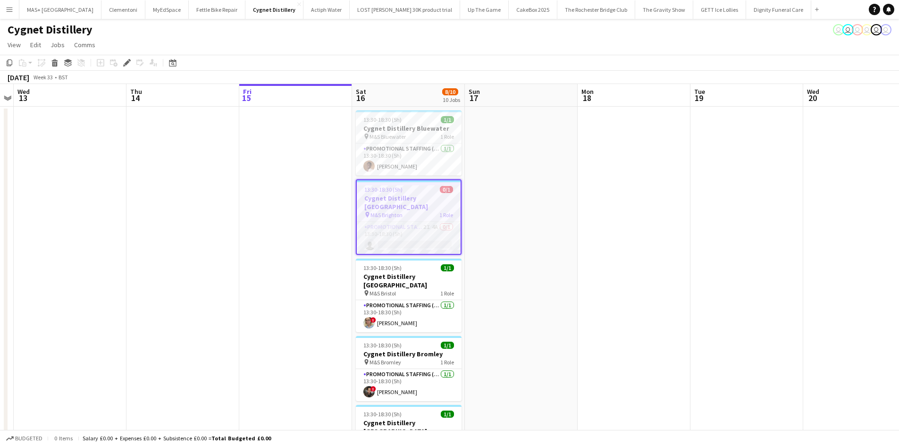
click at [406, 227] on app-card-role "Promotional Staffing (Brand Ambassadors) 2I 4A 0/1 13:30-18:30 (5h) single-neut…" at bounding box center [409, 238] width 104 height 32
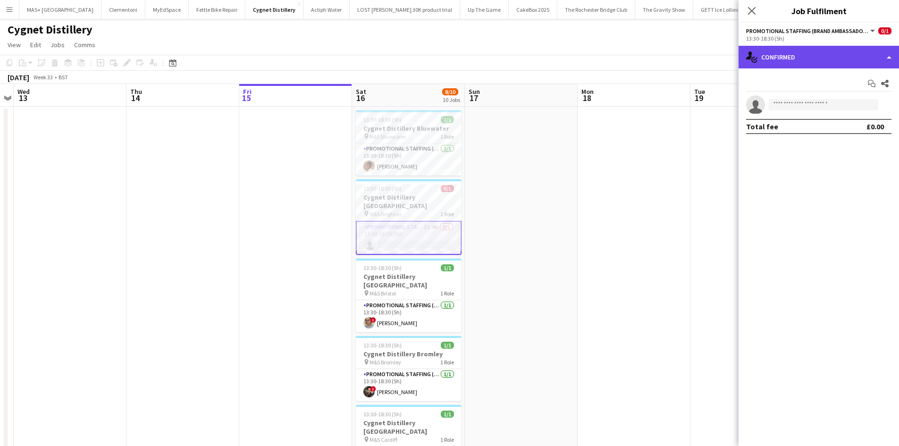
click at [810, 62] on div "single-neutral-actions-check-2 Confirmed" at bounding box center [819, 57] width 161 height 23
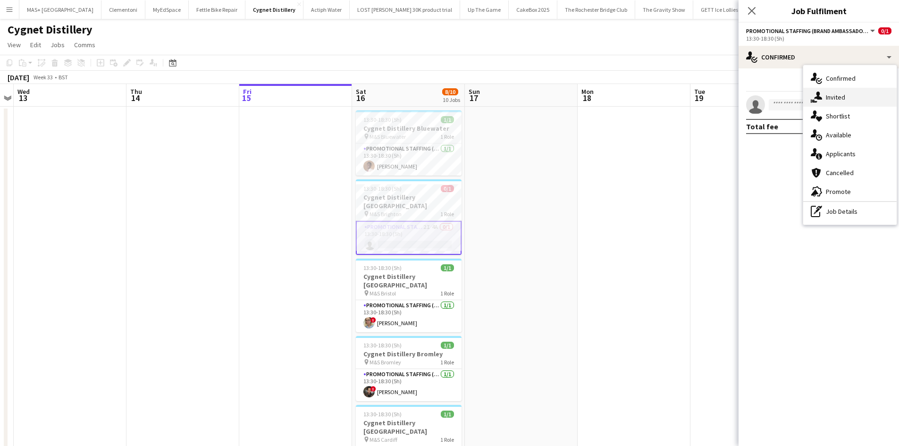
click at [837, 100] on div "single-neutral-actions-share-1 Invited" at bounding box center [849, 97] width 93 height 19
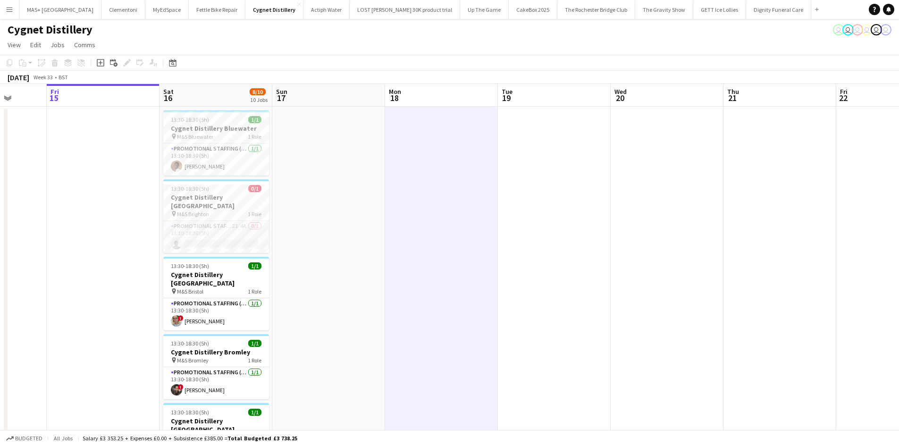
drag, startPoint x: 738, startPoint y: 231, endPoint x: 175, endPoint y: 238, distance: 563.2
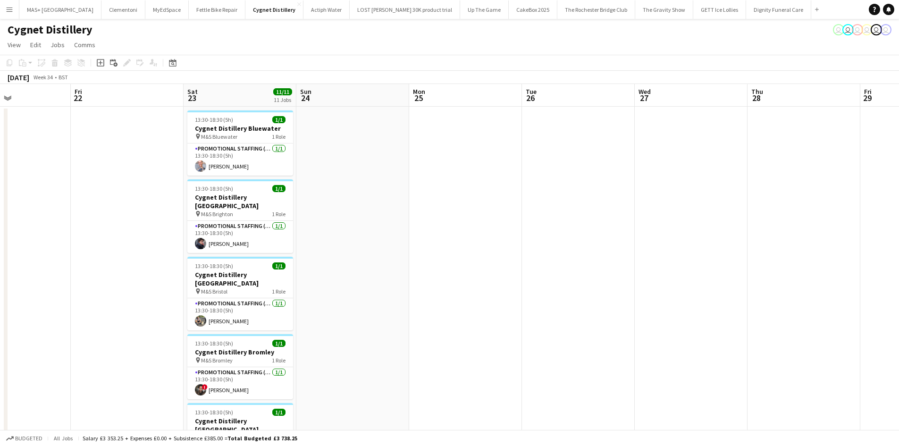
drag, startPoint x: 425, startPoint y: 231, endPoint x: 135, endPoint y: 231, distance: 290.3
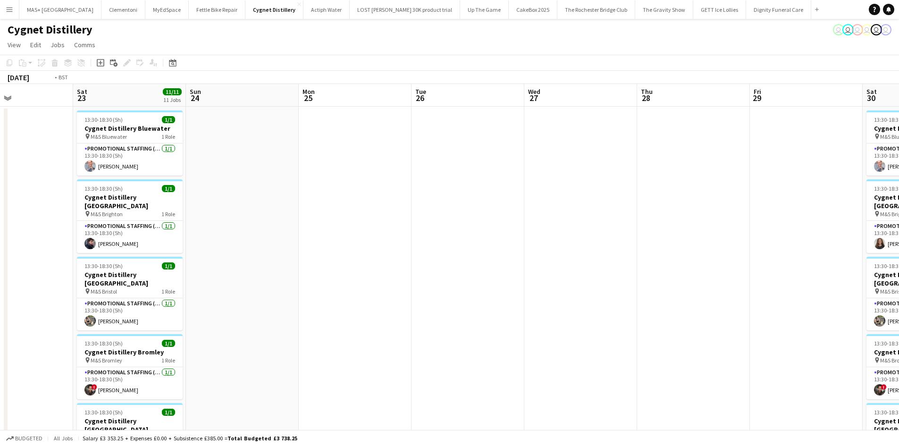
drag, startPoint x: 646, startPoint y: 271, endPoint x: 193, endPoint y: 235, distance: 454.7
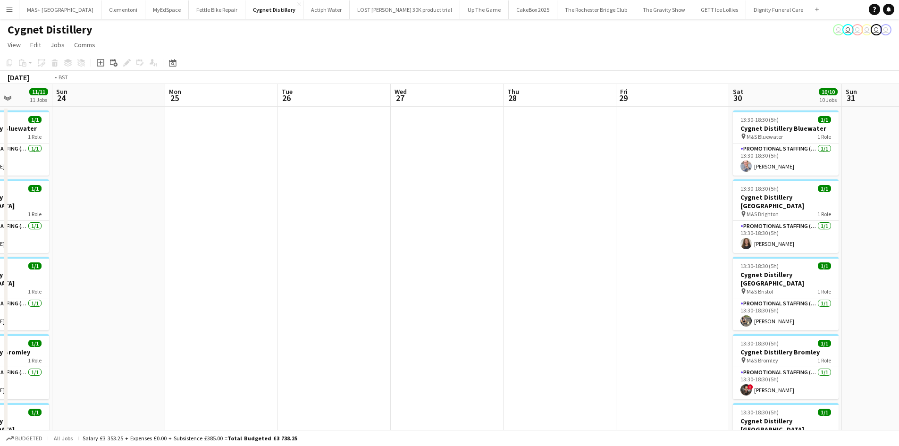
drag, startPoint x: 322, startPoint y: 222, endPoint x: 668, endPoint y: 233, distance: 345.2
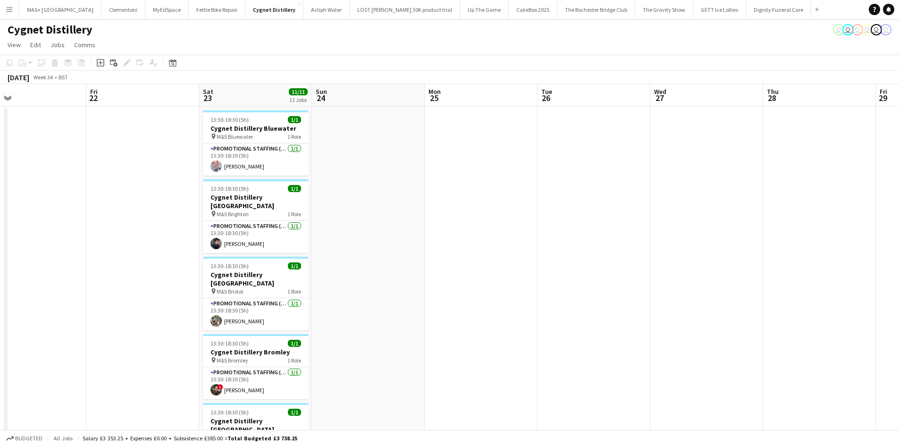
drag, startPoint x: 521, startPoint y: 248, endPoint x: 838, endPoint y: 262, distance: 317.6
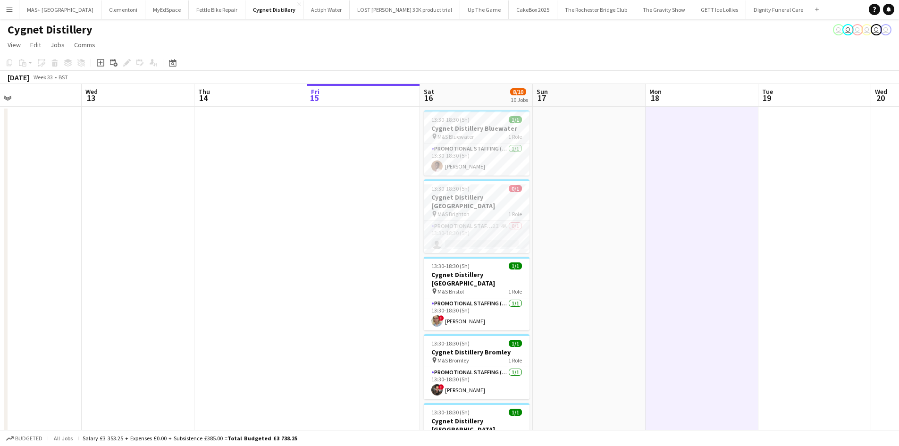
drag, startPoint x: 690, startPoint y: 258, endPoint x: 580, endPoint y: 271, distance: 110.8
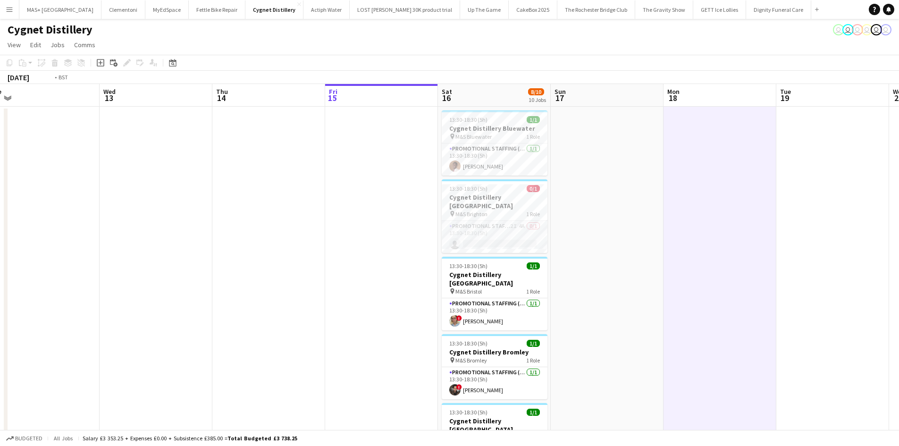
drag, startPoint x: 330, startPoint y: 262, endPoint x: 721, endPoint y: 264, distance: 391.3
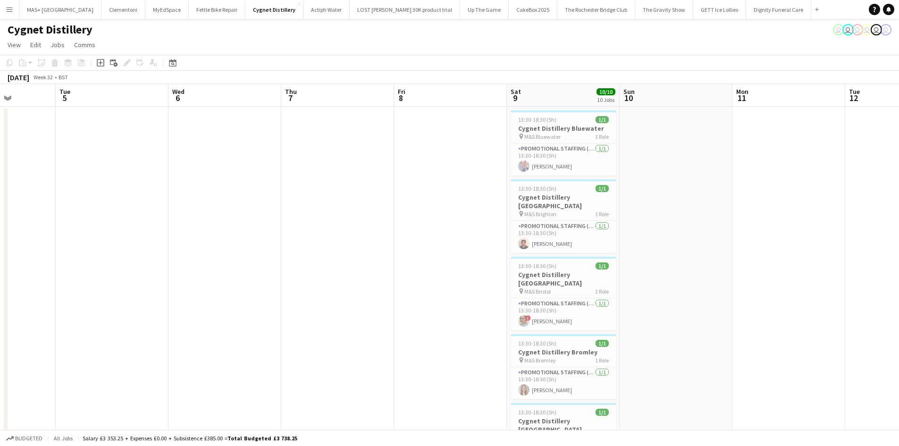
scroll to position [0, 263]
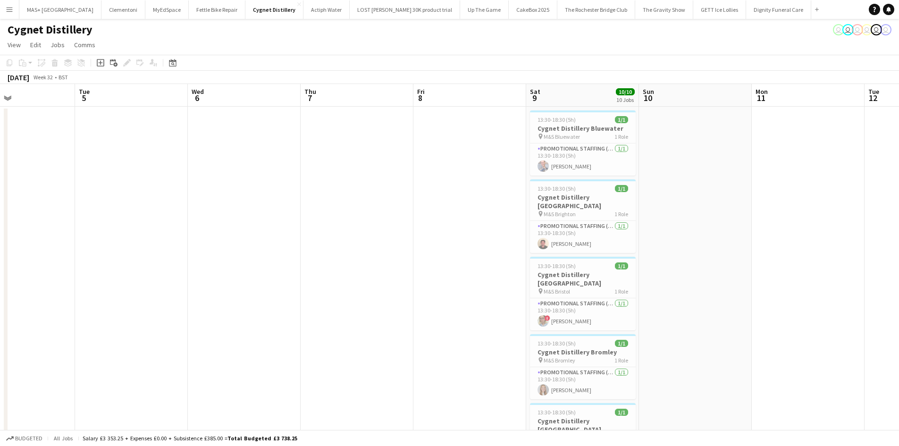
drag, startPoint x: 601, startPoint y: 264, endPoint x: 850, endPoint y: 265, distance: 248.8
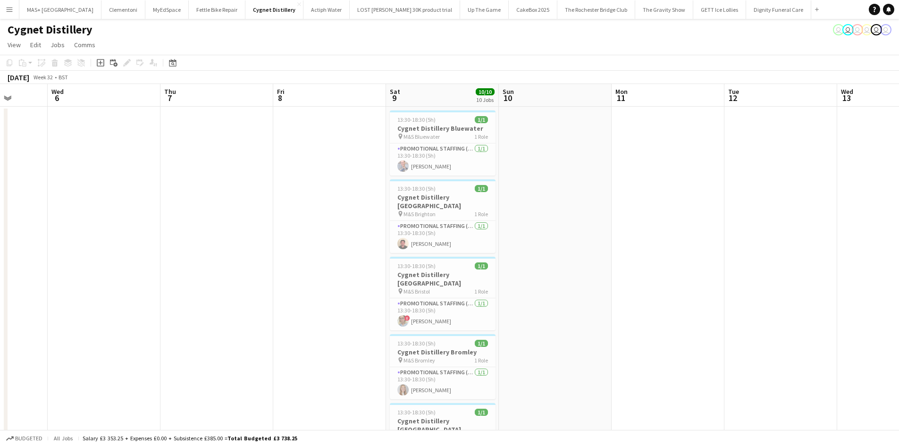
drag, startPoint x: 838, startPoint y: 245, endPoint x: 698, endPoint y: 256, distance: 140.6
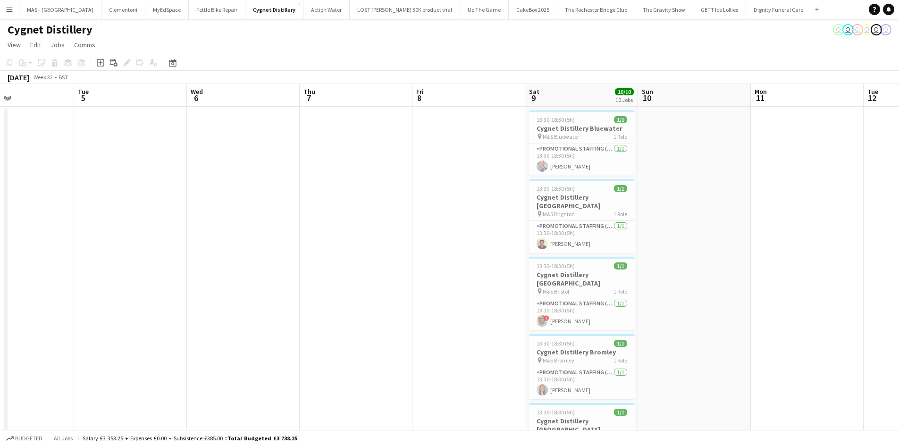
drag, startPoint x: 700, startPoint y: 239, endPoint x: 449, endPoint y: 239, distance: 250.7
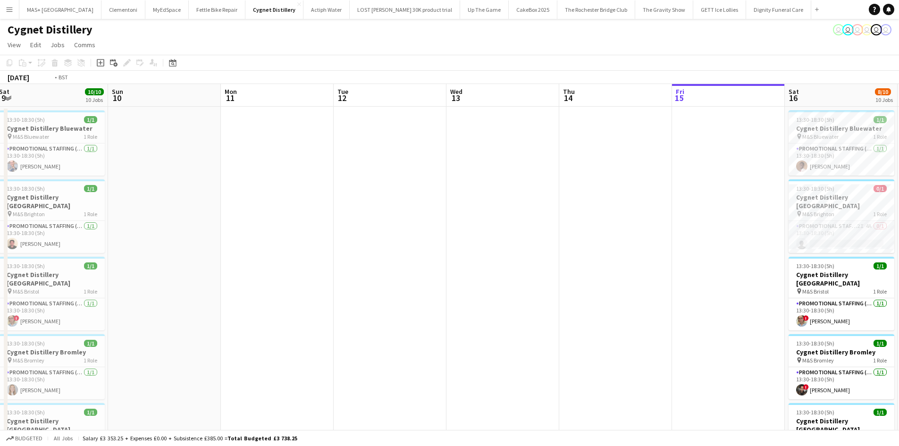
drag, startPoint x: 582, startPoint y: 248, endPoint x: 51, endPoint y: 230, distance: 530.4
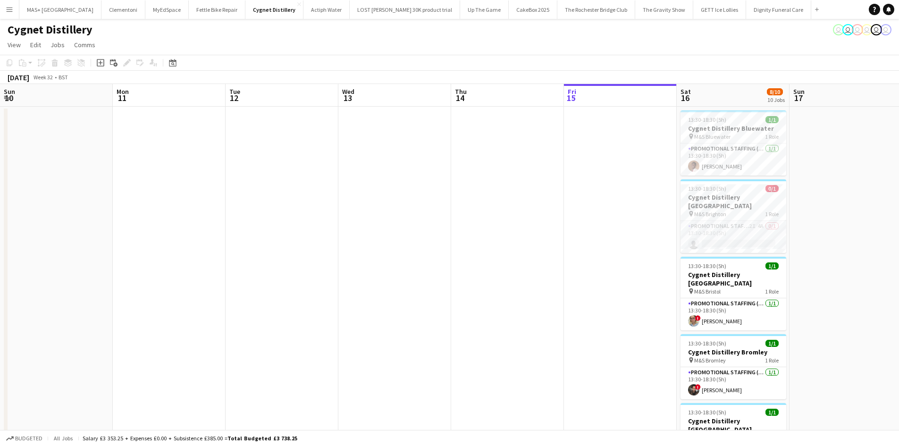
drag, startPoint x: 56, startPoint y: 226, endPoint x: 622, endPoint y: 206, distance: 566.4
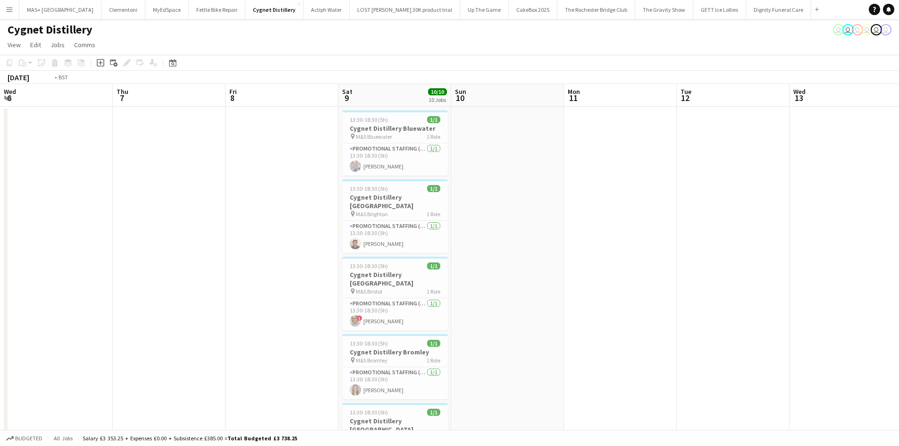
drag, startPoint x: 433, startPoint y: 239, endPoint x: 742, endPoint y: 239, distance: 308.7
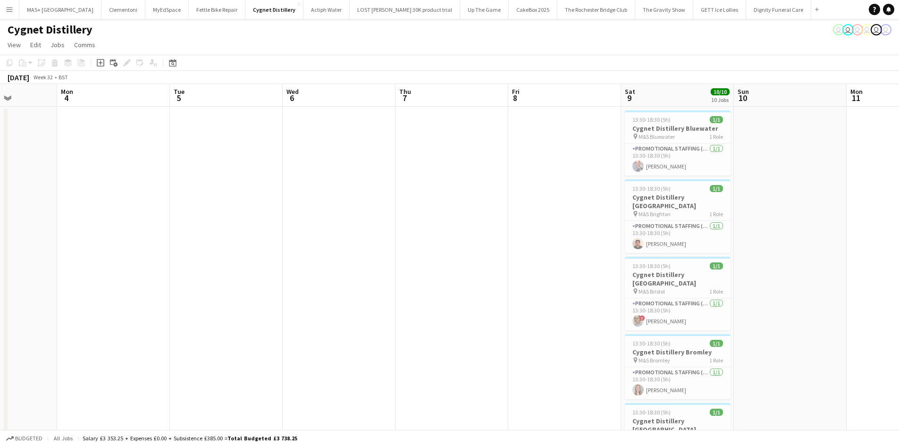
drag, startPoint x: 276, startPoint y: 242, endPoint x: 708, endPoint y: 258, distance: 432.2
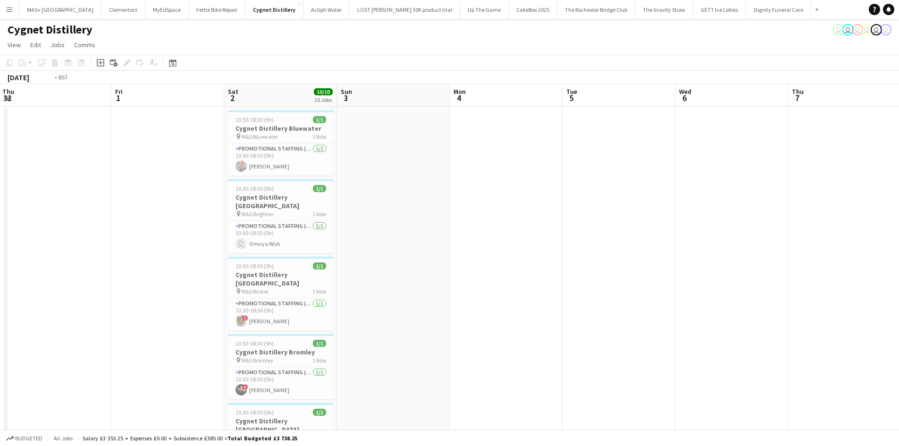
drag, startPoint x: 706, startPoint y: 255, endPoint x: 284, endPoint y: 231, distance: 422.7
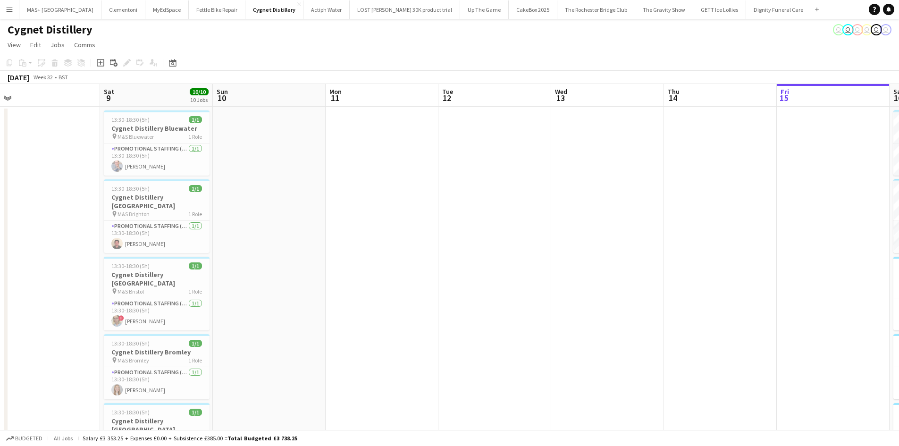
drag, startPoint x: 534, startPoint y: 271, endPoint x: 268, endPoint y: 225, distance: 270.2
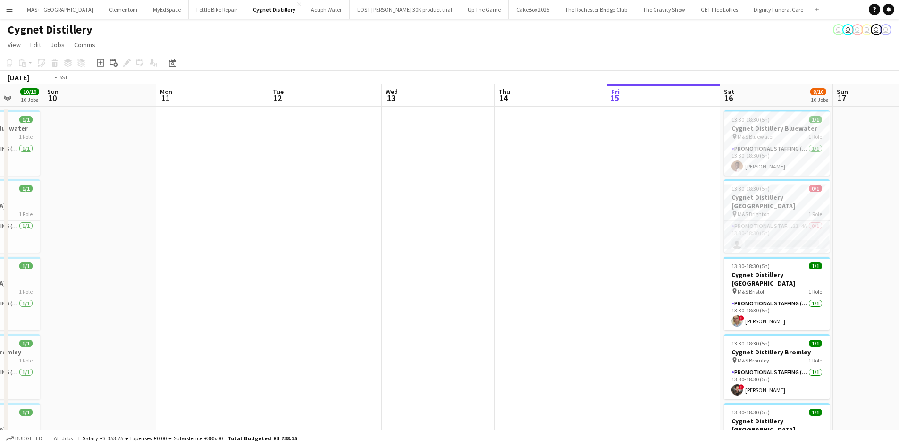
drag, startPoint x: 583, startPoint y: 257, endPoint x: 214, endPoint y: 209, distance: 372.3
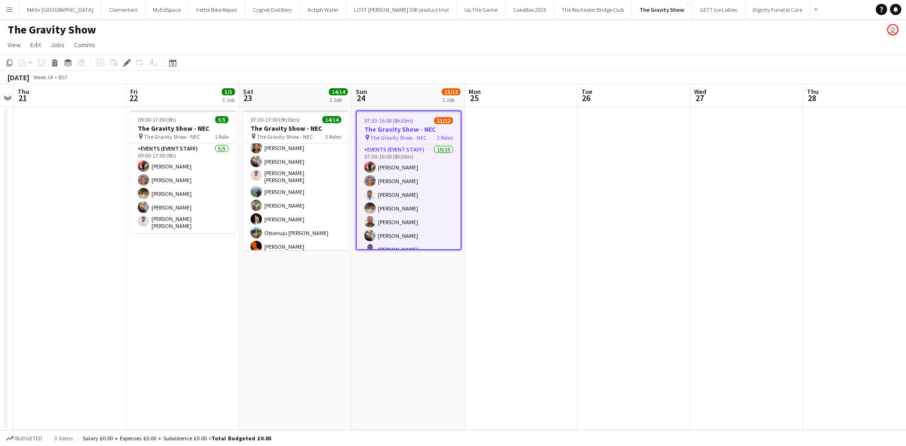
click at [630, 214] on app-date-cell at bounding box center [634, 268] width 113 height 323
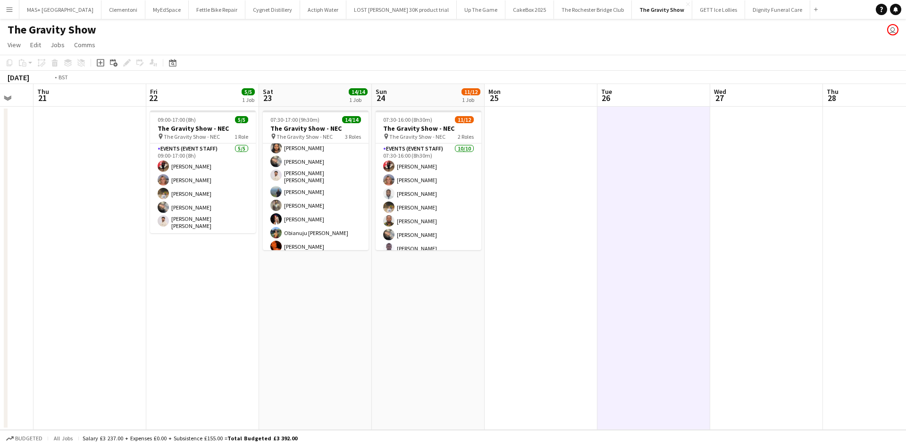
drag, startPoint x: 570, startPoint y: 220, endPoint x: 179, endPoint y: 232, distance: 391.1
click at [178, 234] on app-calendar-viewport "Mon 18 Tue 19 Wed 20 Thu 21 Fri 22 5/5 1 Job Sat 23 14/14 1 Job Sun 24 11/12 1 …" at bounding box center [453, 257] width 906 height 346
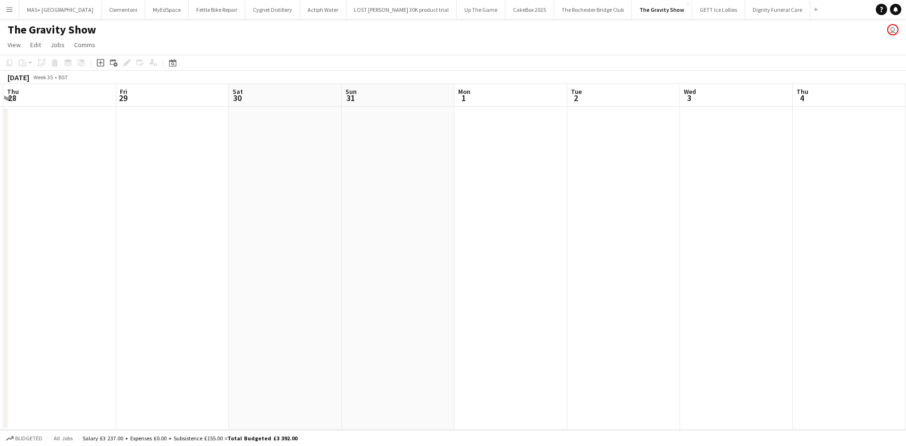
drag, startPoint x: 619, startPoint y: 241, endPoint x: 87, endPoint y: 168, distance: 537.0
click at [87, 168] on app-calendar-viewport "Mon 25 Tue 26 Wed 27 Thu 28 Fri 29 Sat 30 Sun 31 Mon 1 Tue 2 Wed 3 Thu 4 Fri 5 …" at bounding box center [453, 257] width 906 height 346
drag, startPoint x: 619, startPoint y: 156, endPoint x: 818, endPoint y: 150, distance: 198.8
click at [818, 150] on app-calendar-viewport "Wed 27 Thu 28 Fri 29 Sat 30 Sun 31 Mon 1 Tue 2 Wed 3 Thu 4 Fri 5 Sat 6 Sun 7 Mo…" at bounding box center [453, 257] width 906 height 346
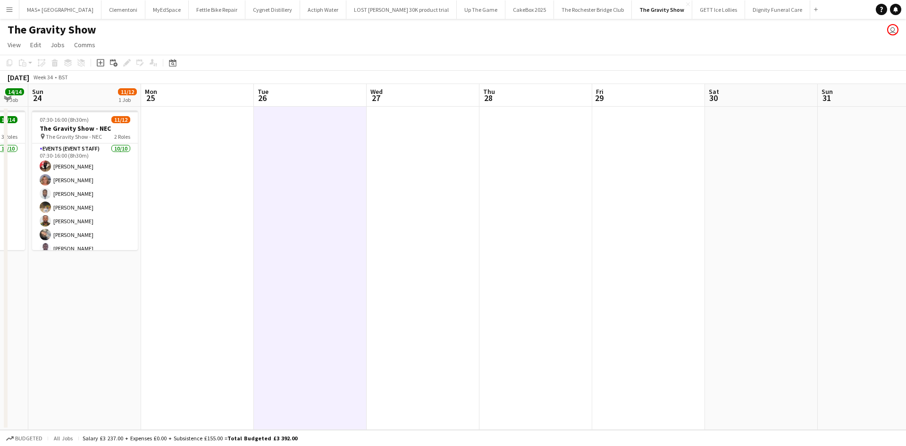
scroll to position [0, 195]
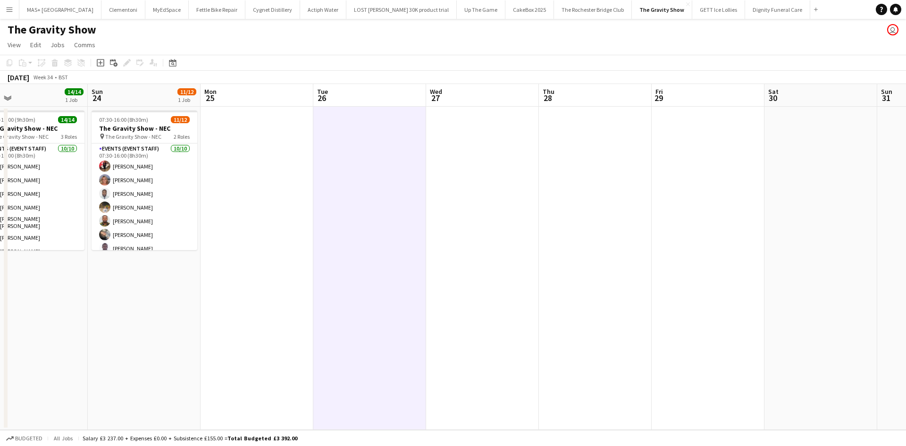
drag, startPoint x: 613, startPoint y: 210, endPoint x: 611, endPoint y: 217, distance: 7.5
click at [760, 208] on app-calendar-viewport "Thu 21 Fri 22 5/5 1 Job Sat 23 14/14 1 Job Sun 24 11/12 1 Job Mon 25 Tue 26 Wed…" at bounding box center [453, 257] width 906 height 346
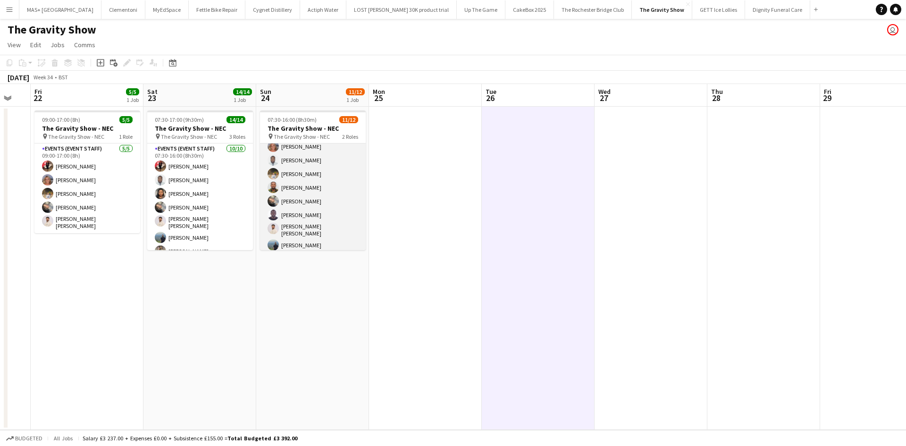
scroll to position [0, 0]
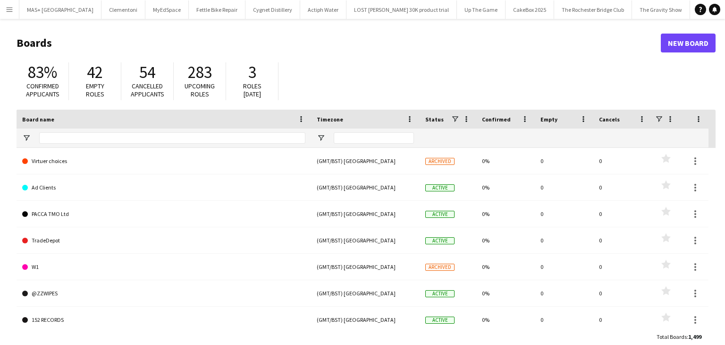
type input "**********"
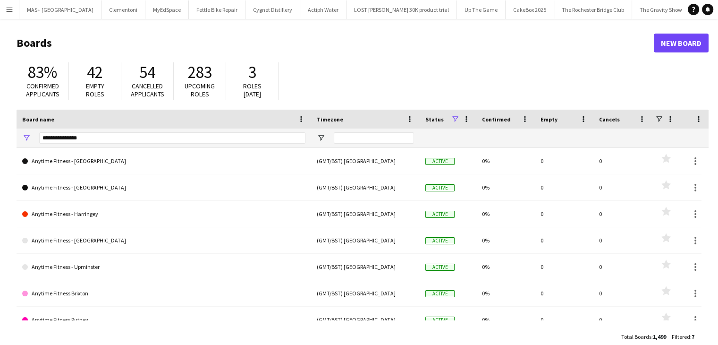
click at [8, 8] on app-icon "Menu" at bounding box center [10, 10] width 8 height 8
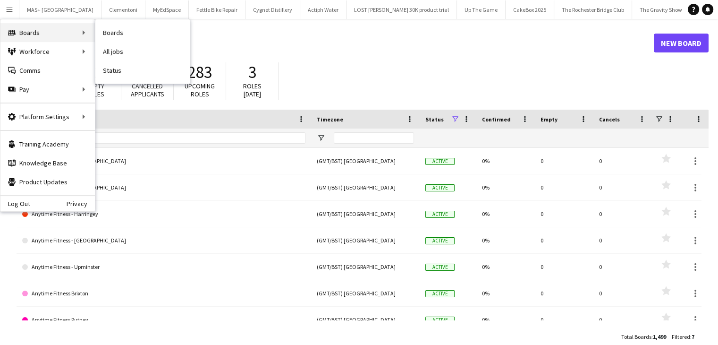
click at [47, 28] on div "Boards Boards" at bounding box center [47, 32] width 94 height 19
click at [125, 53] on link "All jobs" at bounding box center [142, 51] width 94 height 19
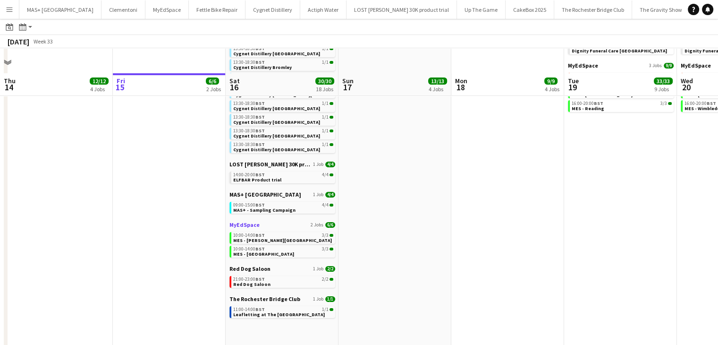
scroll to position [189, 0]
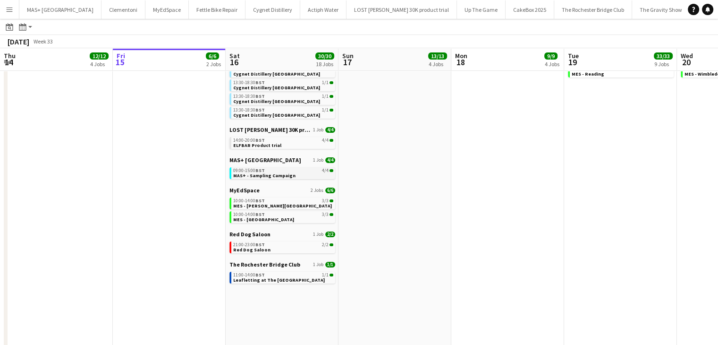
click at [262, 176] on span "MAS+ - Sampling Campaign" at bounding box center [264, 175] width 62 height 6
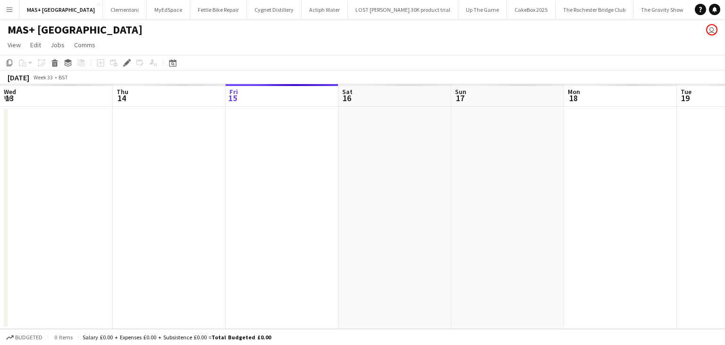
scroll to position [0, 325]
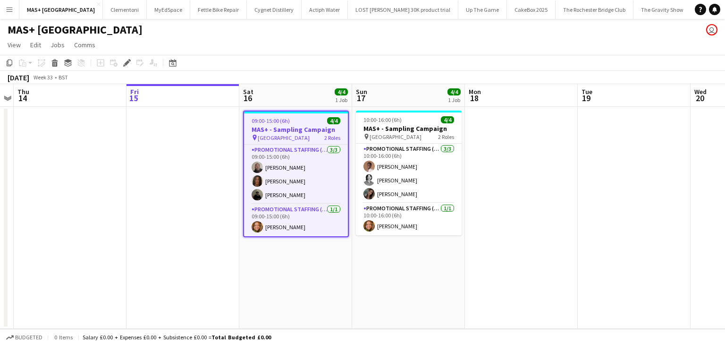
click at [6, 10] on app-icon "Menu" at bounding box center [10, 10] width 8 height 8
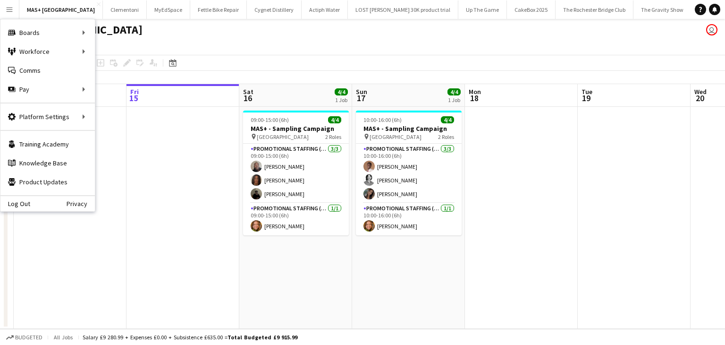
click at [197, 36] on div "MAS+ [GEOGRAPHIC_DATA] user" at bounding box center [362, 28] width 725 height 18
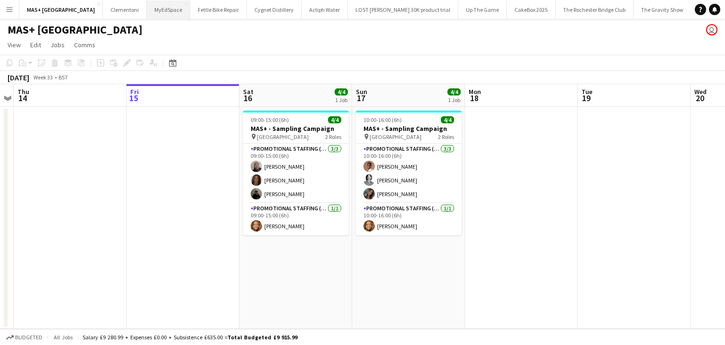
click at [147, 11] on button "MyEdSpace Close" at bounding box center [168, 9] width 43 height 18
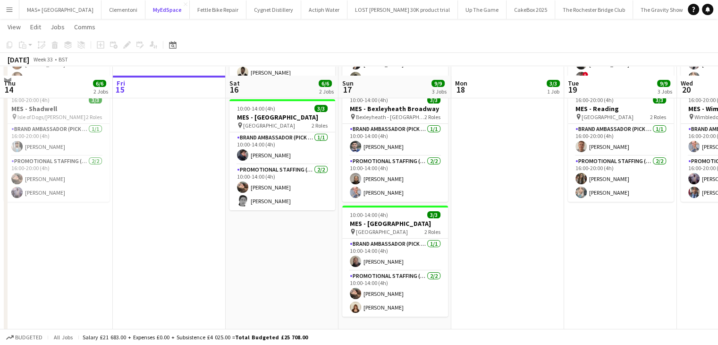
scroll to position [189, 0]
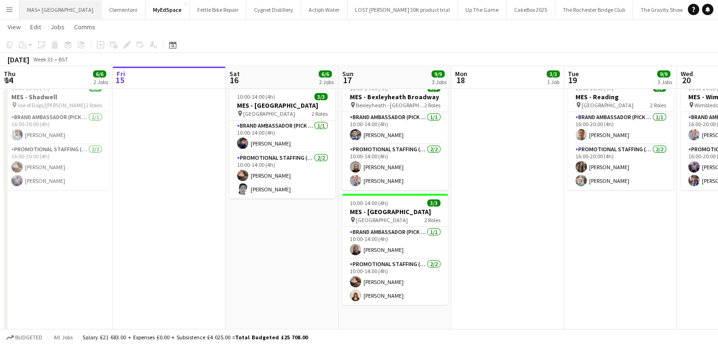
click at [36, 14] on button "MAS+ UK Close" at bounding box center [60, 9] width 82 height 18
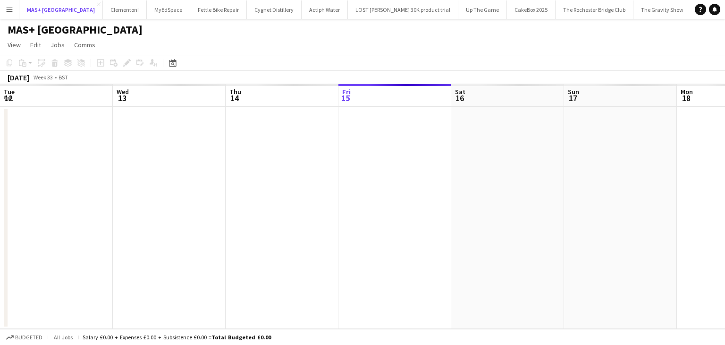
scroll to position [0, 226]
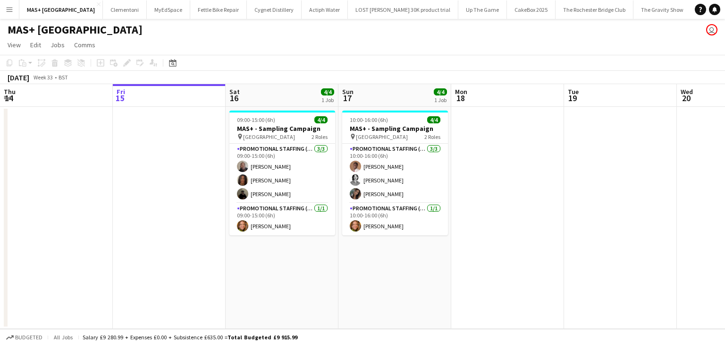
click at [12, 9] on app-icon "Menu" at bounding box center [10, 10] width 8 height 8
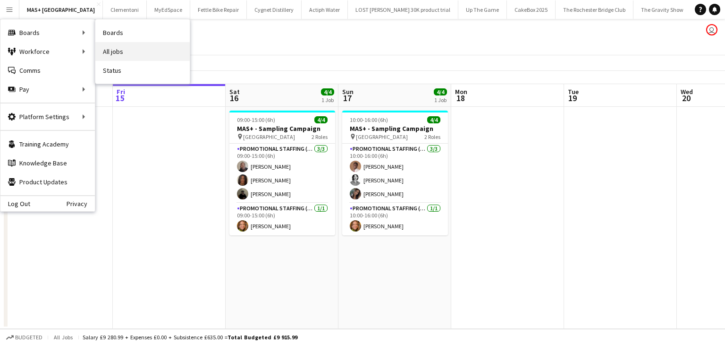
click at [124, 57] on link "All jobs" at bounding box center [142, 51] width 94 height 19
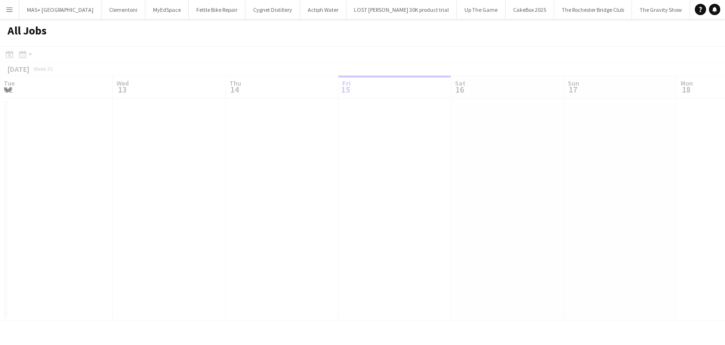
scroll to position [0, 226]
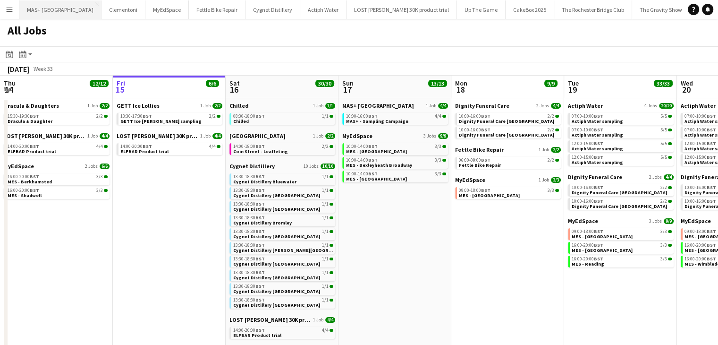
click at [36, 9] on button "MAS+ UK Close" at bounding box center [60, 9] width 82 height 18
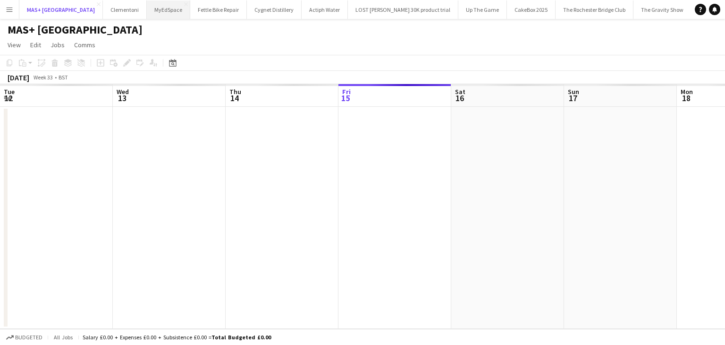
scroll to position [0, 226]
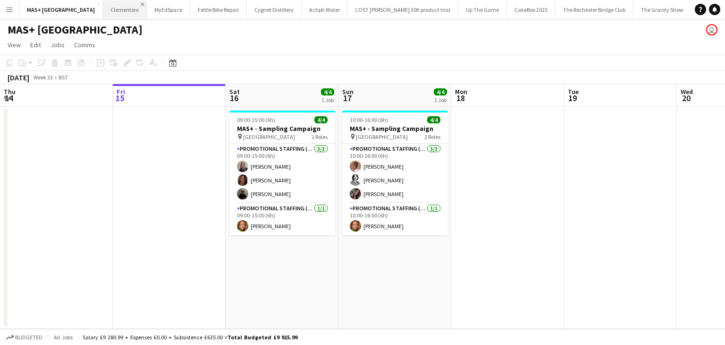
click at [141, 5] on app-icon "Close" at bounding box center [143, 4] width 4 height 4
click at [140, 4] on app-icon "Close" at bounding box center [142, 4] width 4 height 4
click at [153, 3] on app-icon "Close" at bounding box center [155, 4] width 4 height 4
click at [152, 4] on app-icon "Close" at bounding box center [154, 4] width 4 height 4
click at [143, 6] on app-icon "Close" at bounding box center [145, 4] width 4 height 4
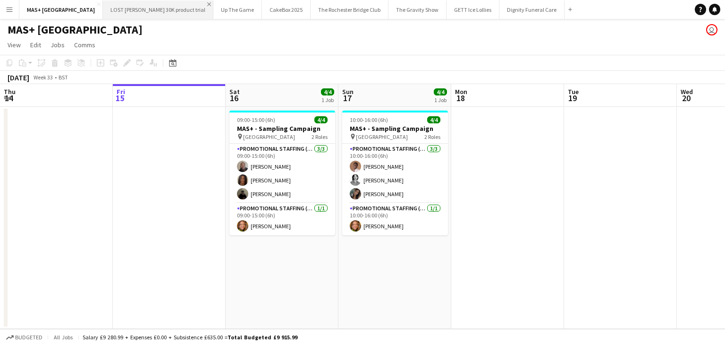
click at [207, 3] on app-icon "Close" at bounding box center [209, 4] width 4 height 4
click at [194, 5] on app-icon "Close" at bounding box center [196, 4] width 4 height 4
click at [223, 4] on app-icon "Close" at bounding box center [225, 4] width 4 height 4
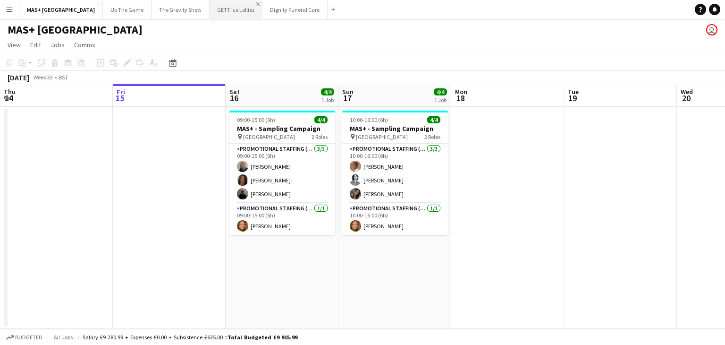
click at [256, 4] on app-icon "Close" at bounding box center [258, 4] width 4 height 4
click at [269, 4] on app-icon "Close" at bounding box center [271, 4] width 4 height 4
click at [203, 3] on app-icon "Close" at bounding box center [205, 4] width 4 height 4
click at [145, 4] on app-icon "Close" at bounding box center [147, 4] width 4 height 4
drag, startPoint x: 276, startPoint y: 217, endPoint x: 510, endPoint y: 193, distance: 235.8
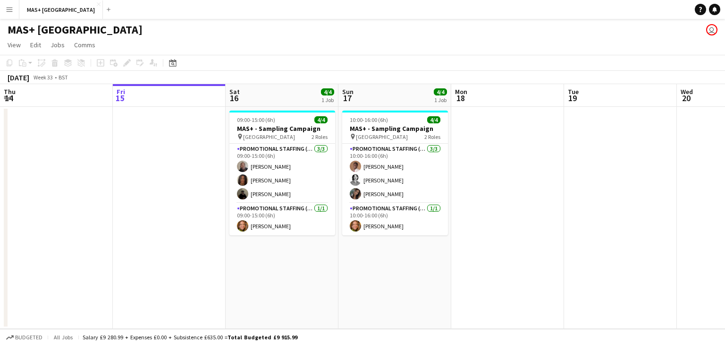
click at [276, 217] on app-card-role "Promotional Staffing (Team Leader) [DATE] 09:00-15:00 (6h) [PERSON_NAME]" at bounding box center [282, 219] width 106 height 32
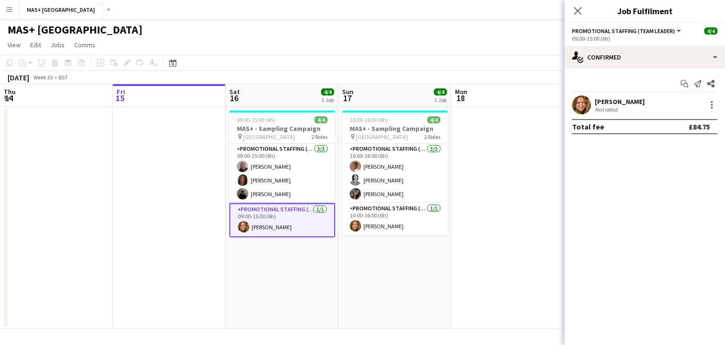
scroll to position [0, 225]
click at [582, 103] on app-user-avatar at bounding box center [581, 104] width 19 height 19
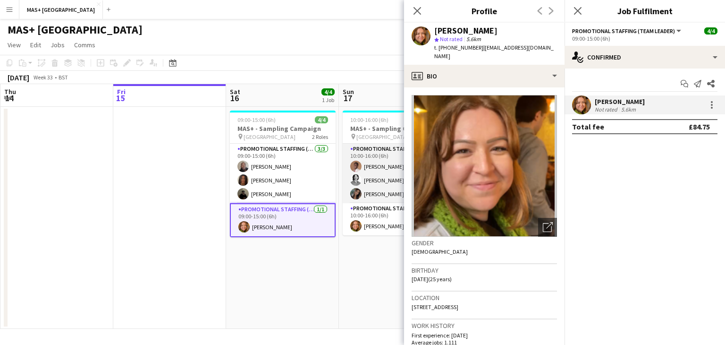
click at [380, 199] on app-card-role "Promotional Staffing (Brand Ambassadors) [DATE] 10:00-16:00 (6h) [PERSON_NAME] …" at bounding box center [396, 173] width 106 height 59
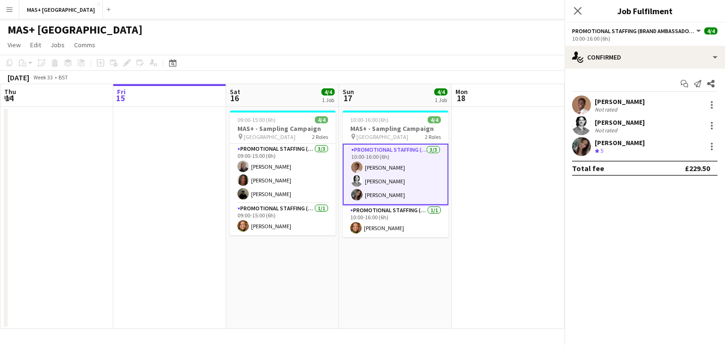
scroll to position [0, 225]
click at [605, 144] on div "[PERSON_NAME]" at bounding box center [620, 142] width 50 height 8
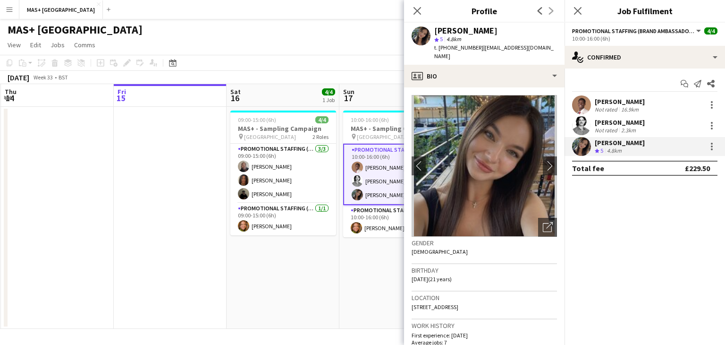
drag, startPoint x: 293, startPoint y: 187, endPoint x: 574, endPoint y: 187, distance: 280.9
click at [293, 187] on app-card-role "Promotional Staffing (Brand Ambassadors) [DATE] 09:00-15:00 (6h) [PERSON_NAME] …" at bounding box center [283, 173] width 106 height 59
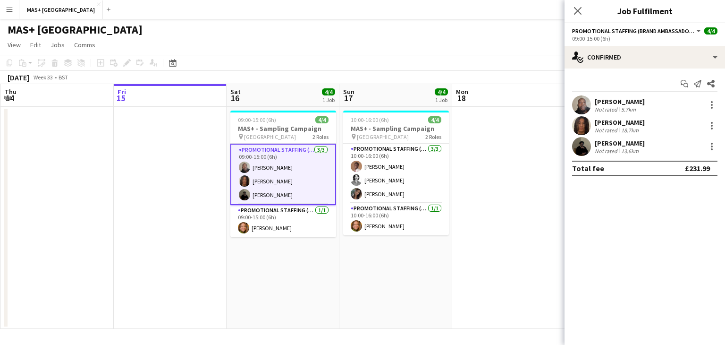
click at [604, 129] on div "Not rated" at bounding box center [607, 130] width 25 height 7
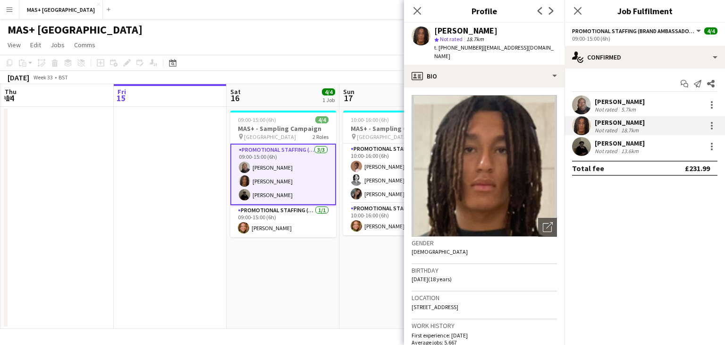
click at [634, 106] on div "5.7km" at bounding box center [628, 109] width 18 height 7
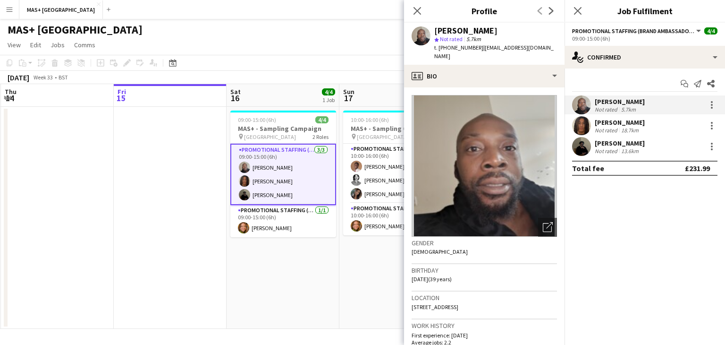
click at [612, 148] on div "Not rated" at bounding box center [607, 150] width 25 height 7
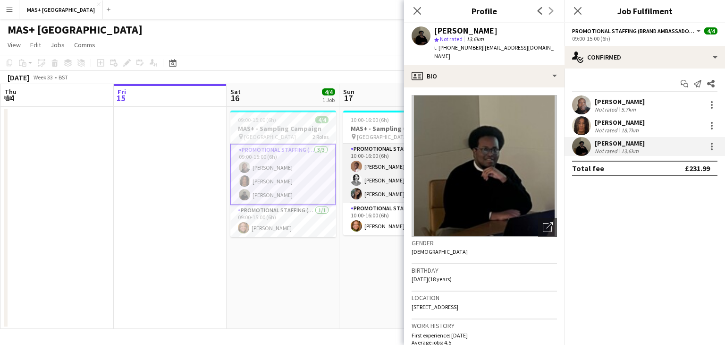
click at [369, 178] on app-card-role "Promotional Staffing (Brand Ambassadors) [DATE] 10:00-16:00 (6h) [PERSON_NAME] …" at bounding box center [396, 173] width 106 height 59
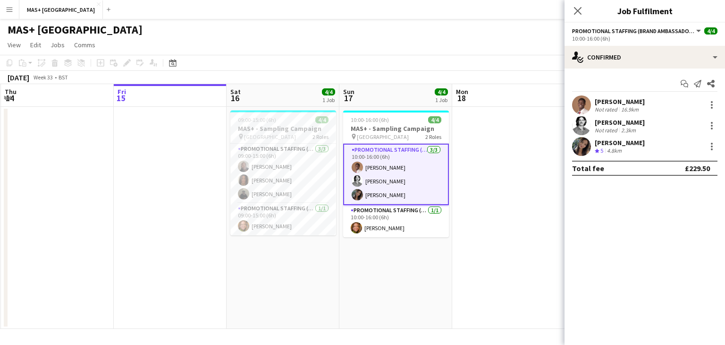
click at [637, 117] on div "[PERSON_NAME] Not rated 2.3km" at bounding box center [645, 125] width 161 height 19
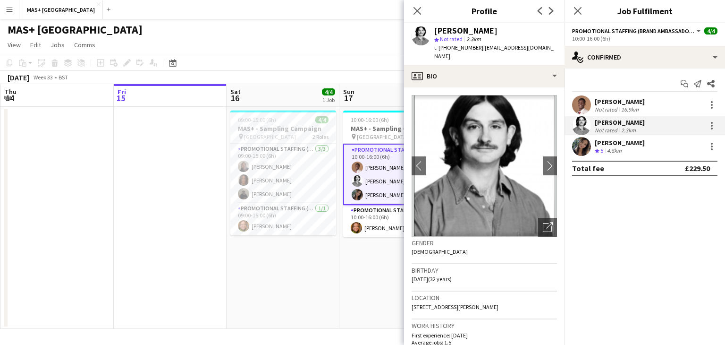
click at [600, 104] on div "[PERSON_NAME]" at bounding box center [620, 101] width 50 height 8
